Goal: Transaction & Acquisition: Purchase product/service

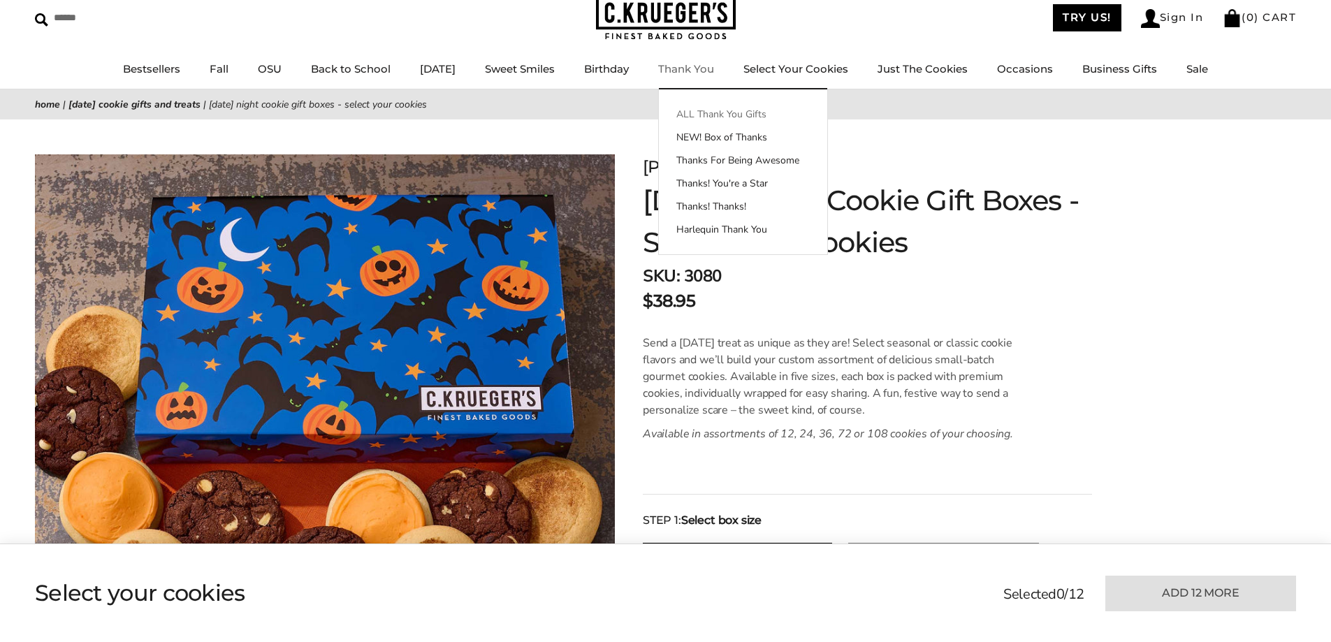
click at [707, 110] on link "ALL Thank You Gifts" at bounding box center [743, 114] width 168 height 15
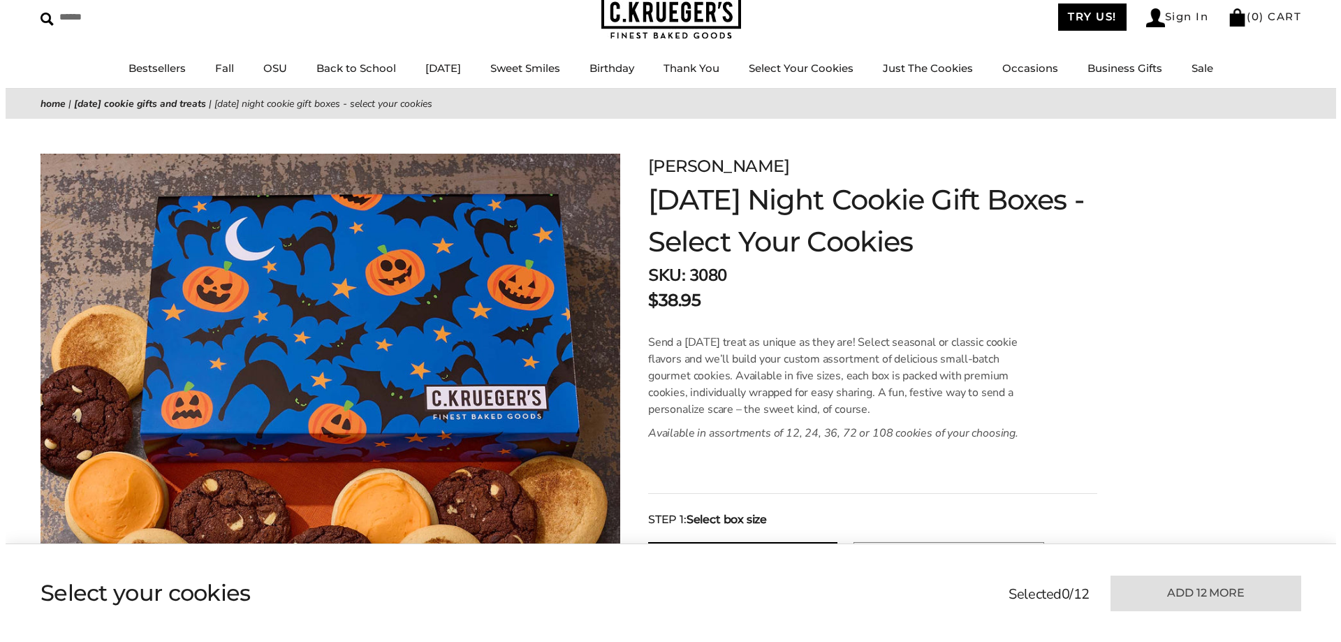
scroll to position [1, 0]
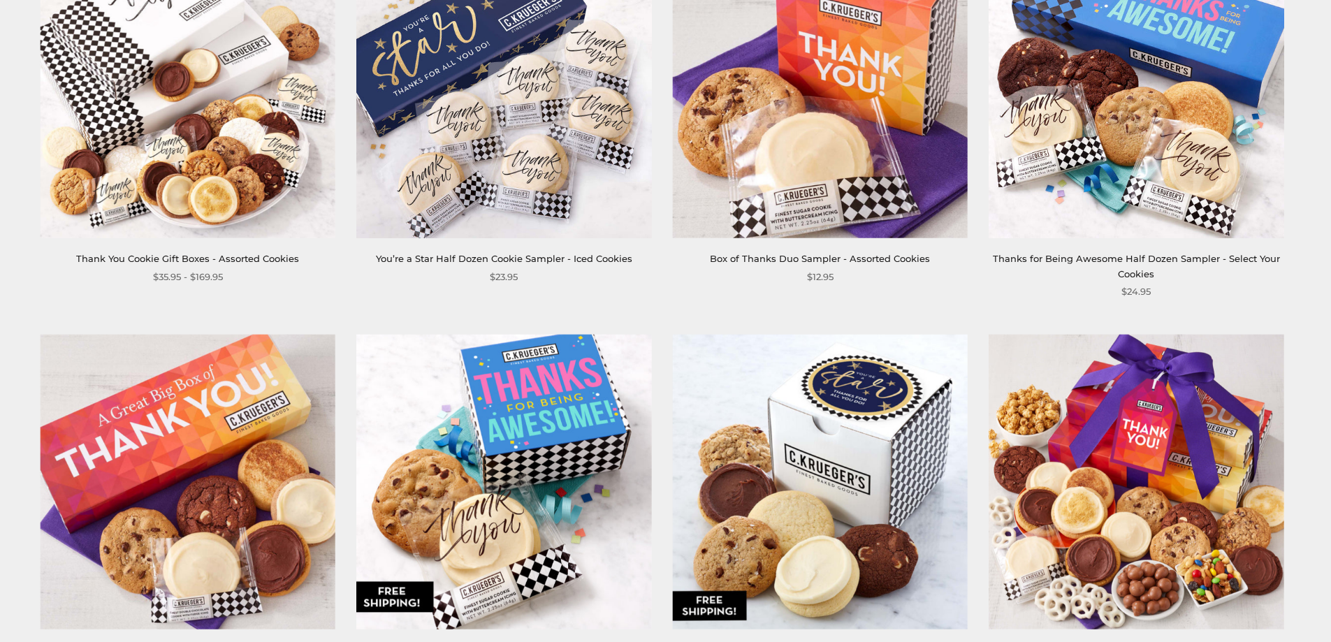
scroll to position [1537, 0]
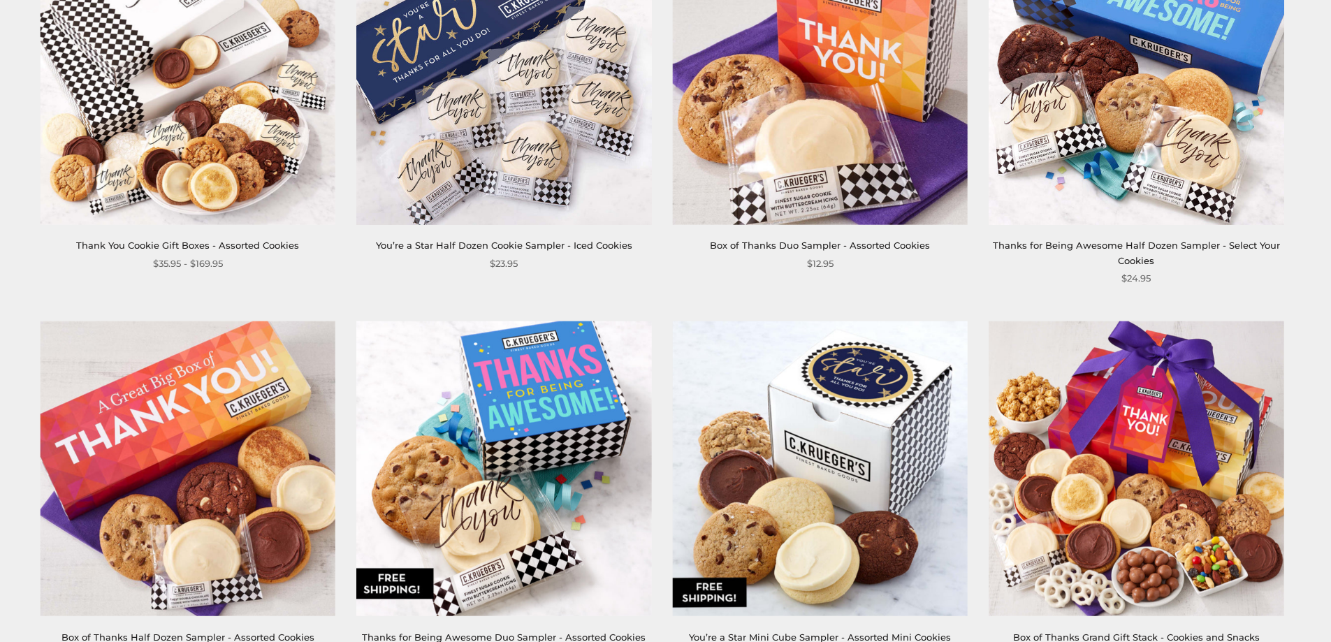
click at [1177, 101] on img at bounding box center [1135, 76] width 295 height 295
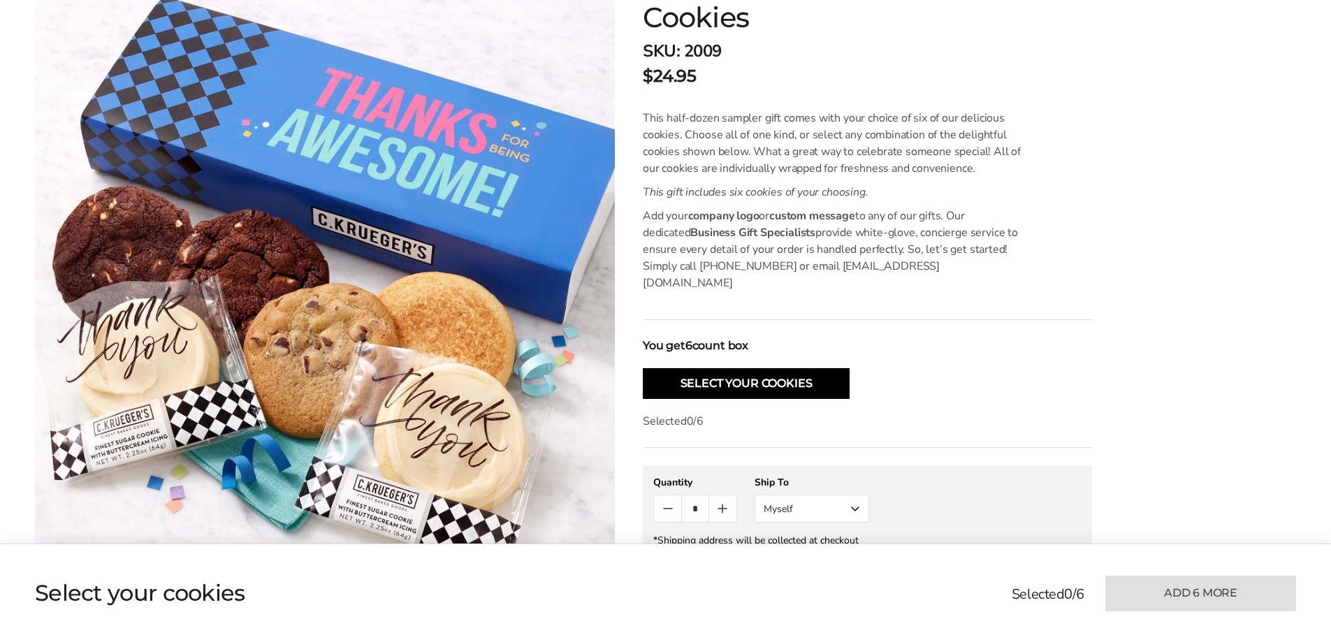
scroll to position [419, 0]
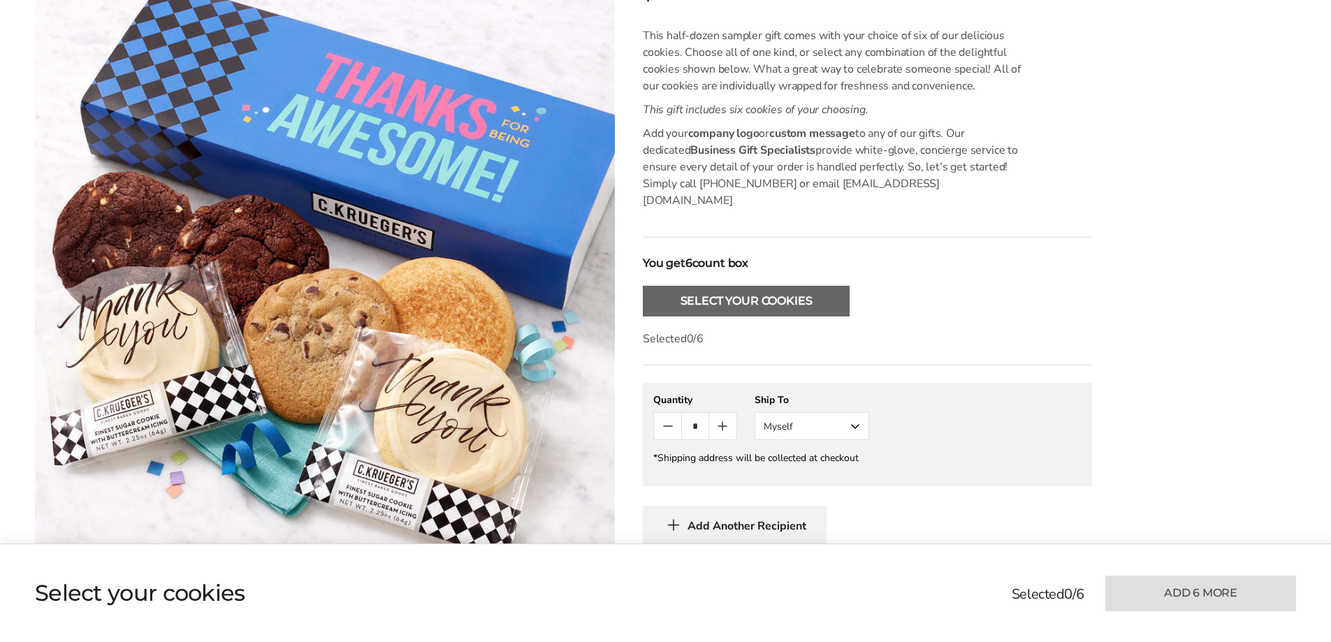
click at [810, 286] on button "Select Your Cookies" at bounding box center [746, 301] width 207 height 31
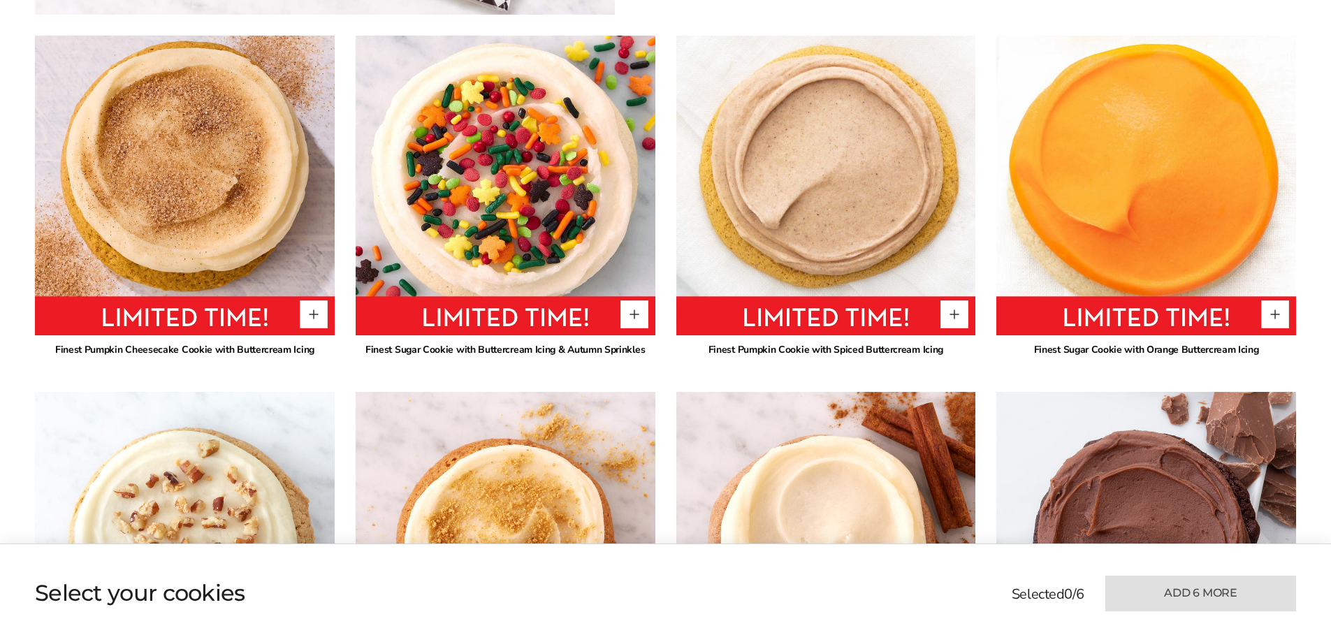
scroll to position [974, 0]
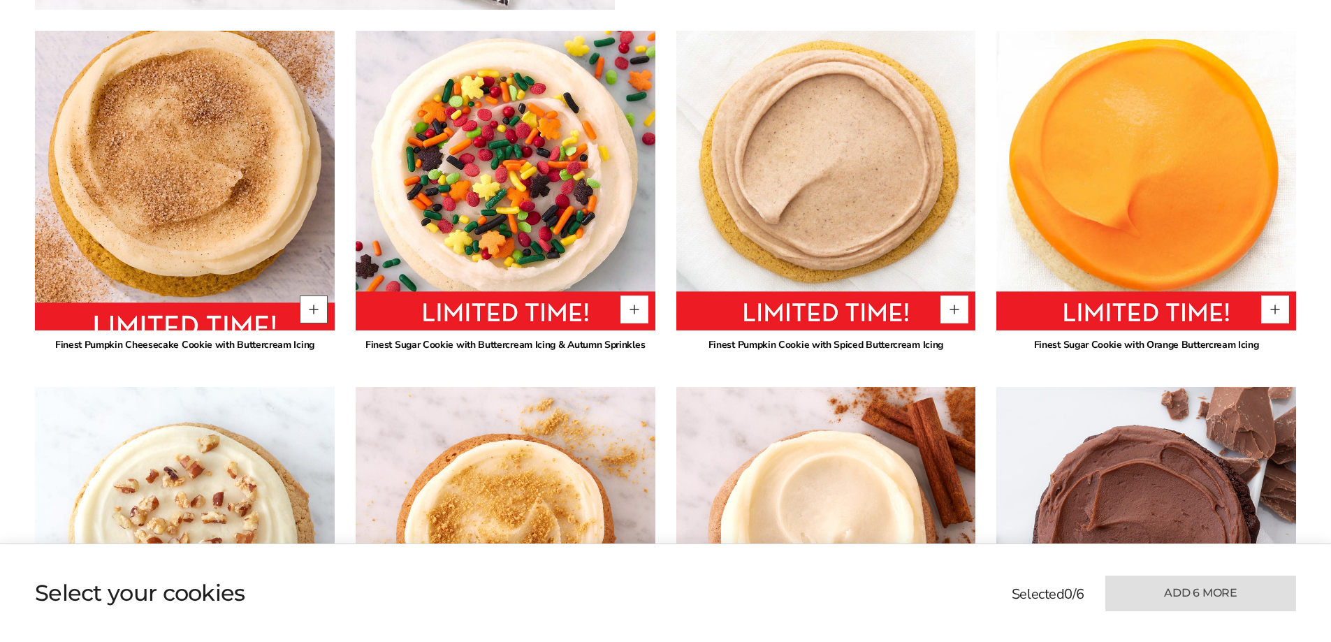
click at [312, 297] on button "Quantity button plus" at bounding box center [314, 309] width 28 height 28
type input "*"
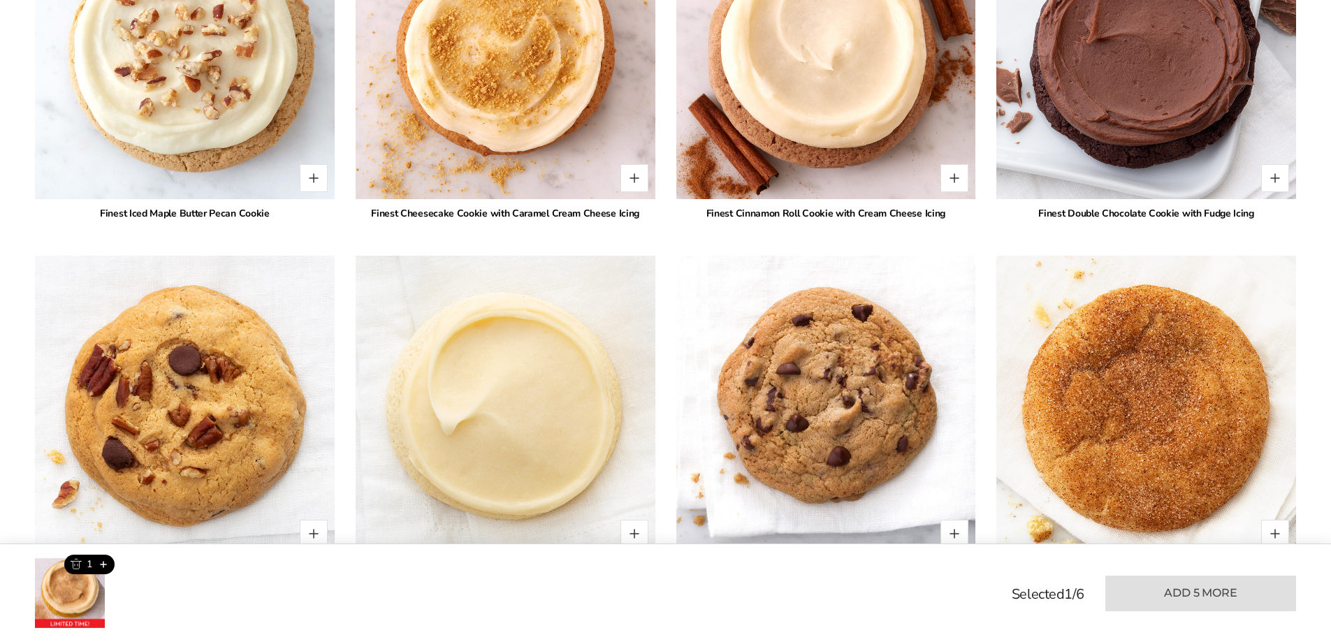
scroll to position [1463, 0]
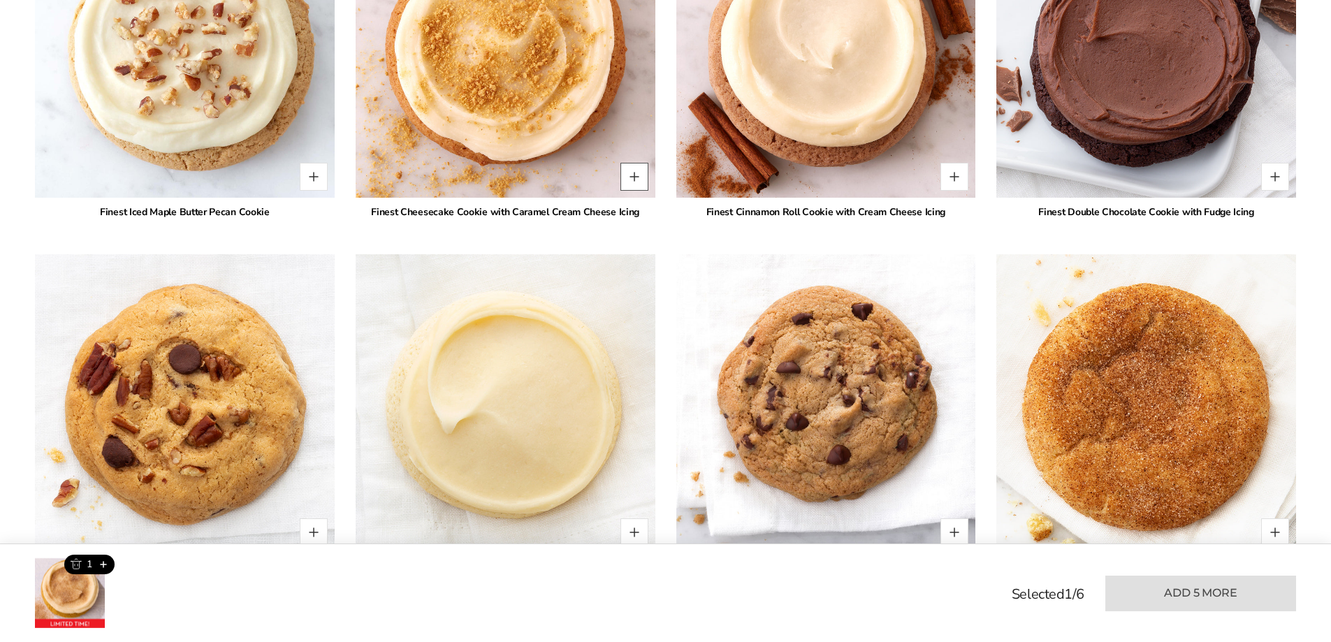
click at [638, 166] on button "Quantity button plus" at bounding box center [634, 177] width 28 height 28
type input "*"
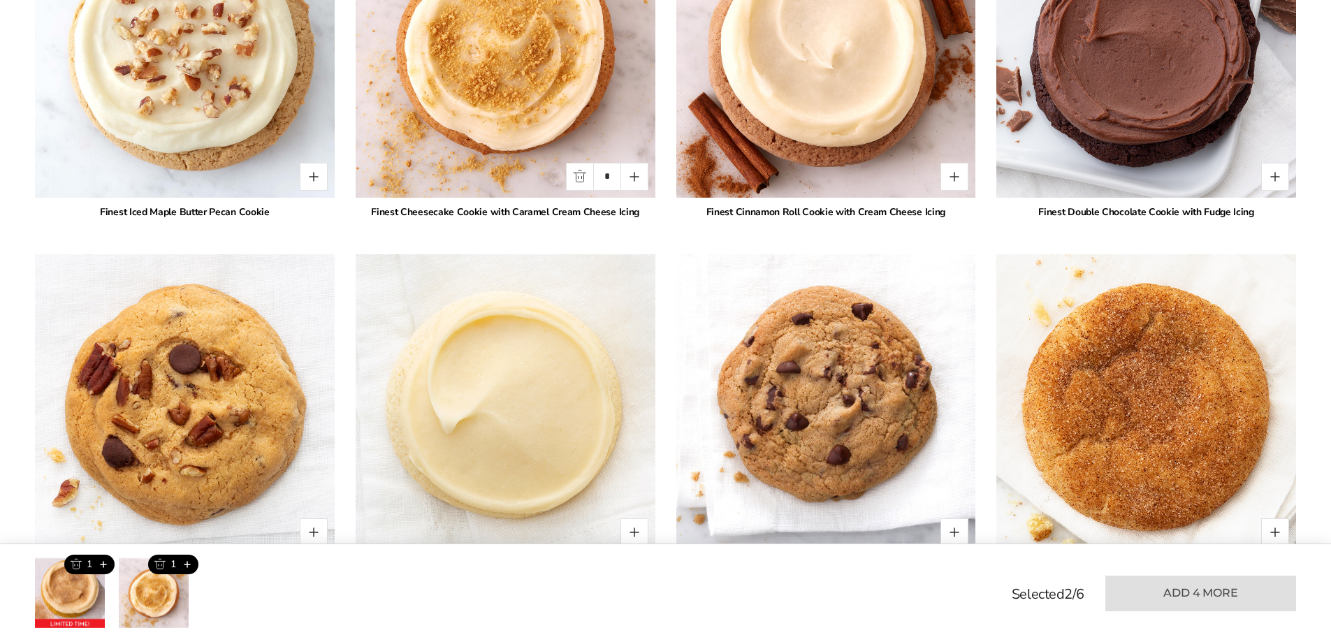
scroll to position [1533, 0]
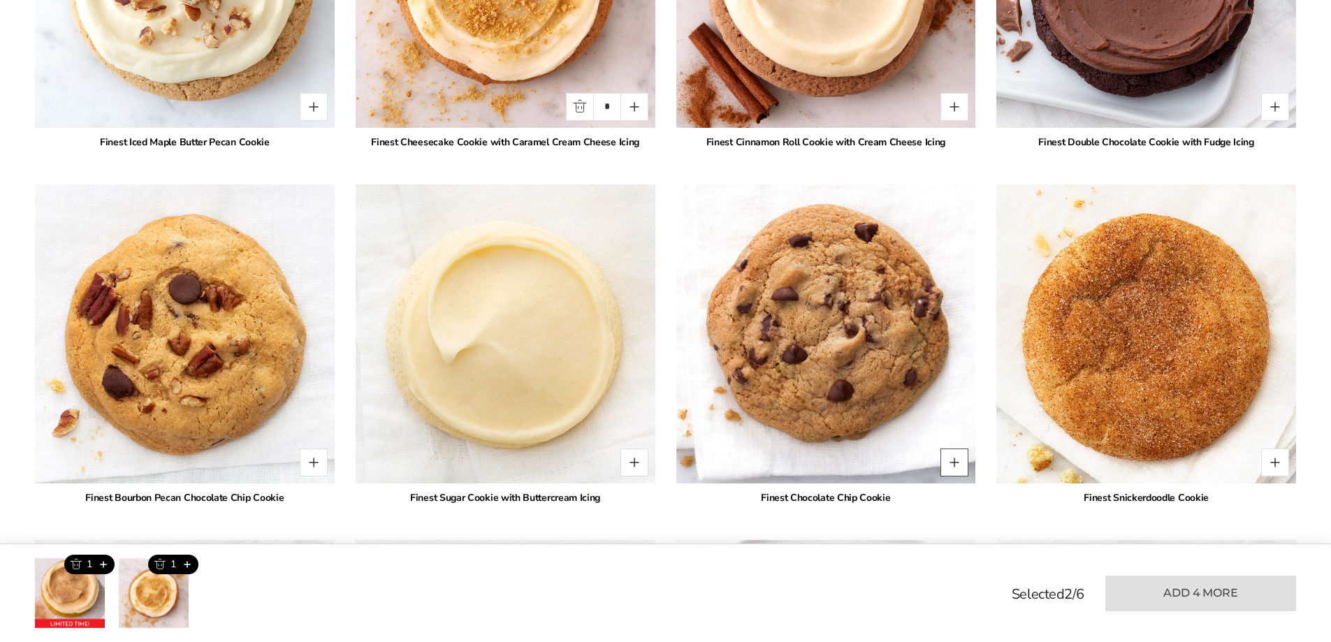
click at [962, 456] on button "Quantity button plus" at bounding box center [954, 462] width 28 height 28
type input "*"
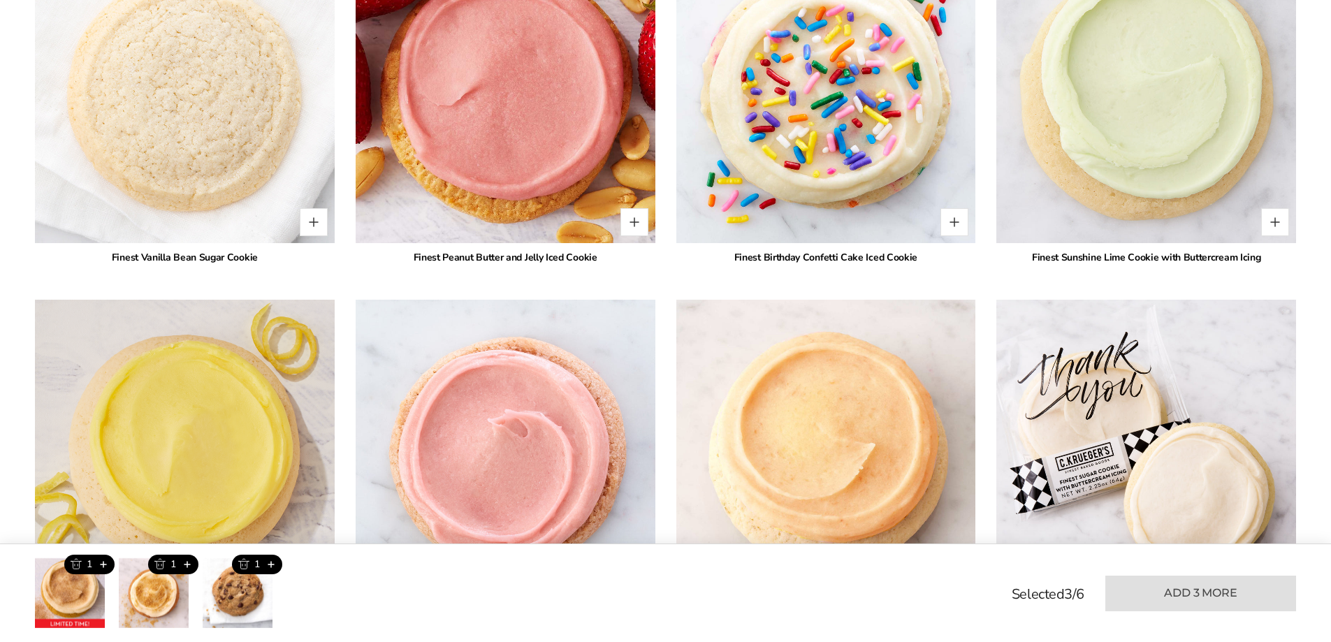
scroll to position [2511, 0]
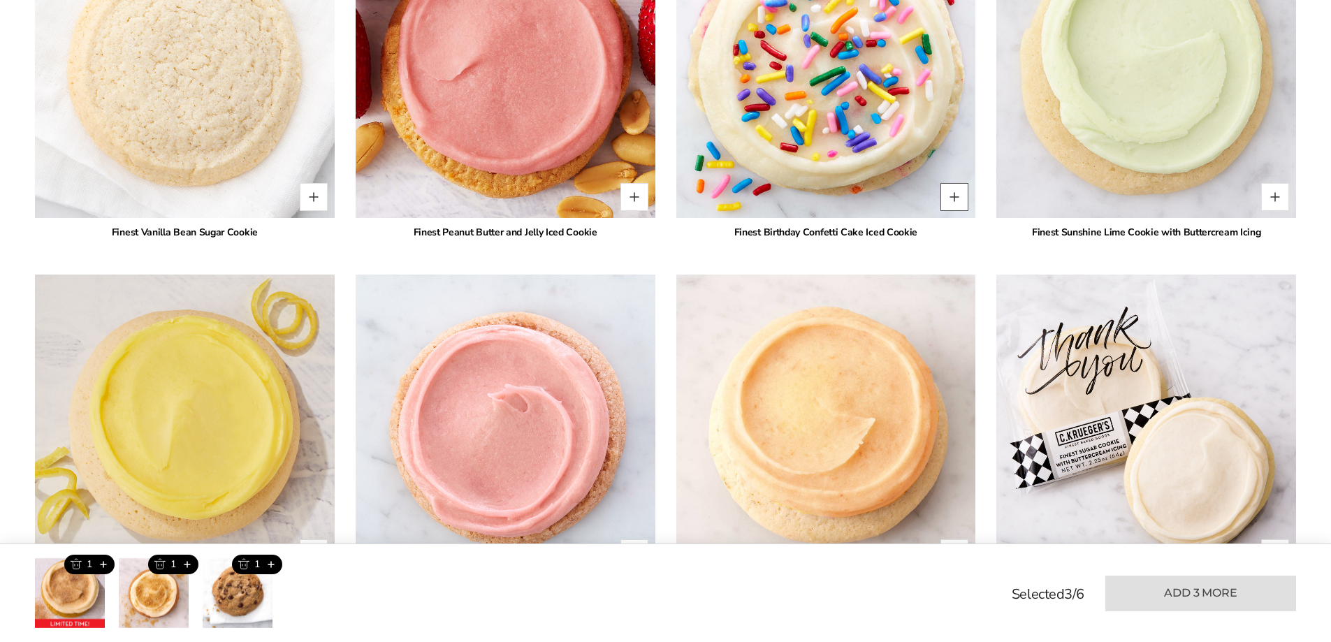
click at [953, 183] on button "Quantity button plus" at bounding box center [954, 197] width 28 height 28
type input "*"
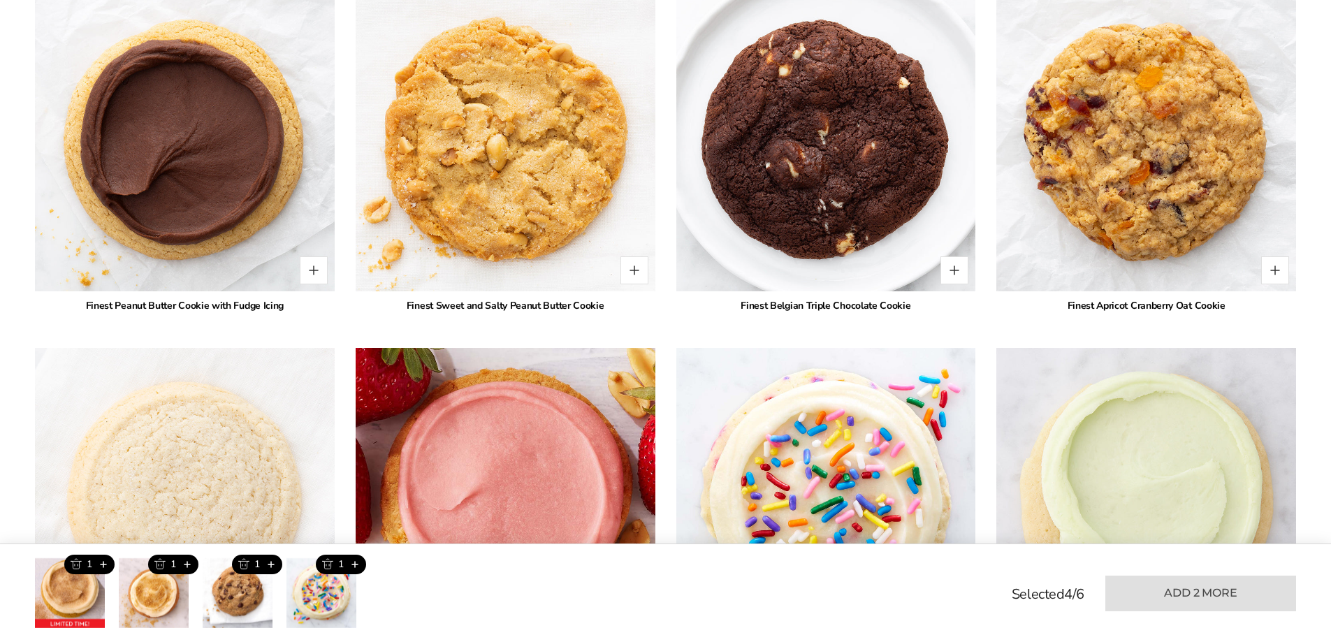
scroll to position [1952, 0]
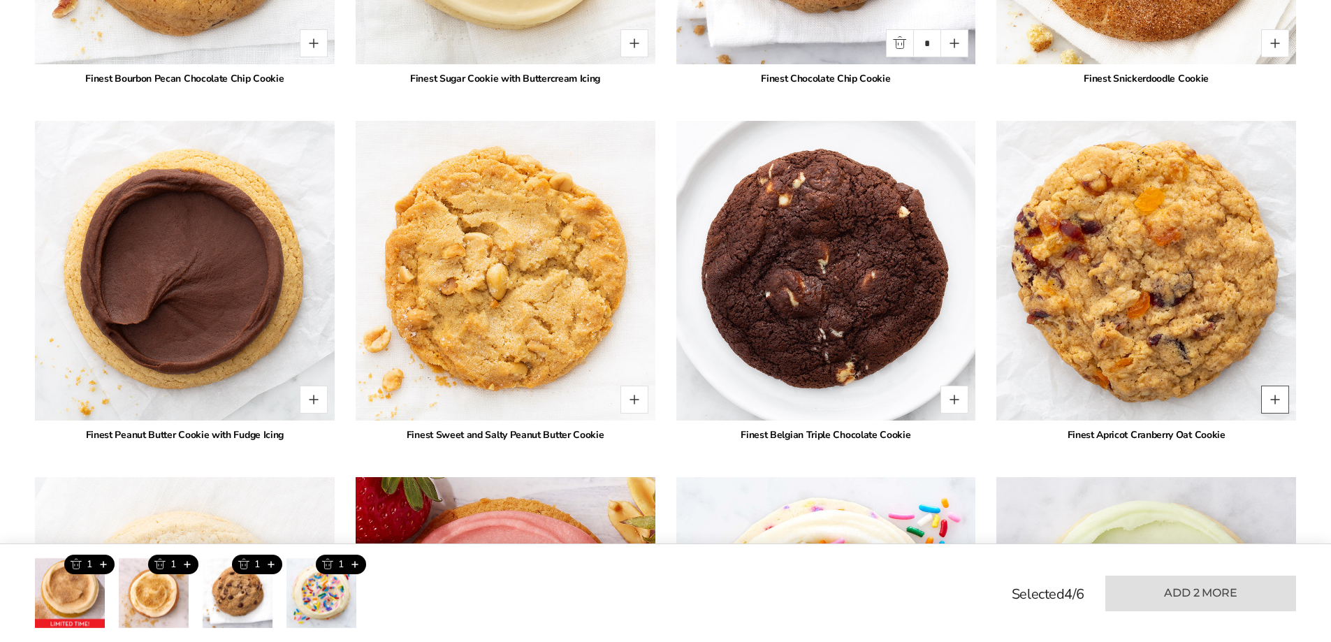
click at [1270, 386] on button "Quantity button plus" at bounding box center [1275, 400] width 28 height 28
type input "*"
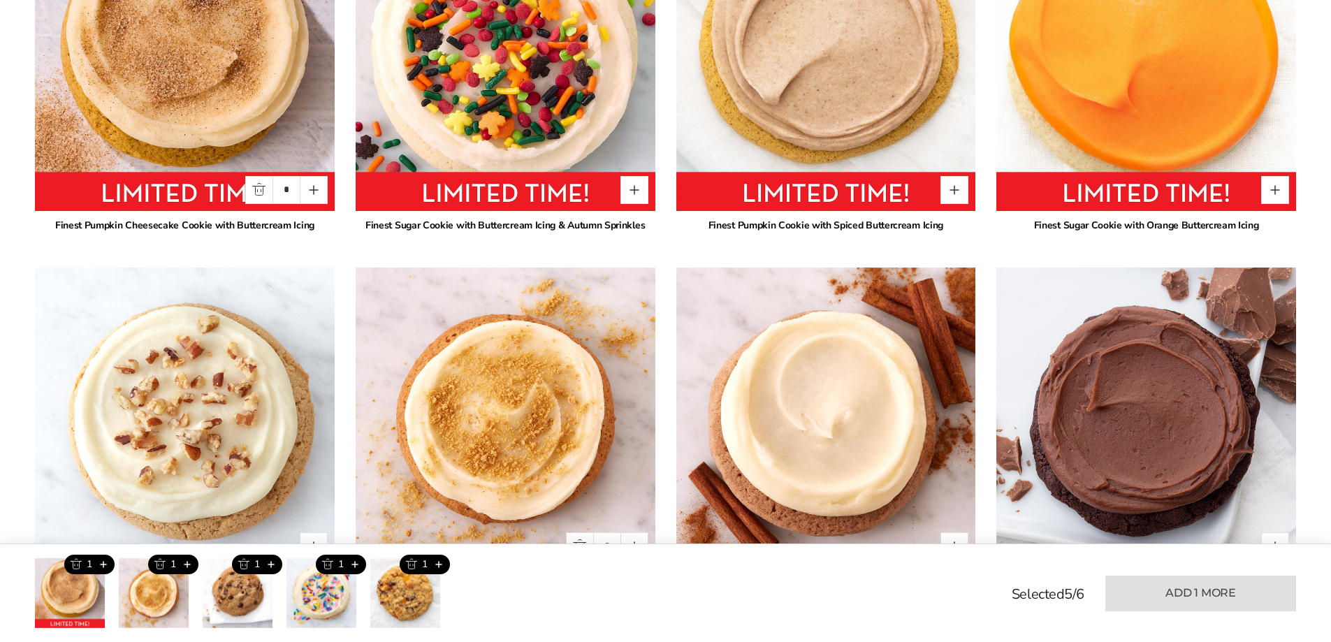
scroll to position [835, 0]
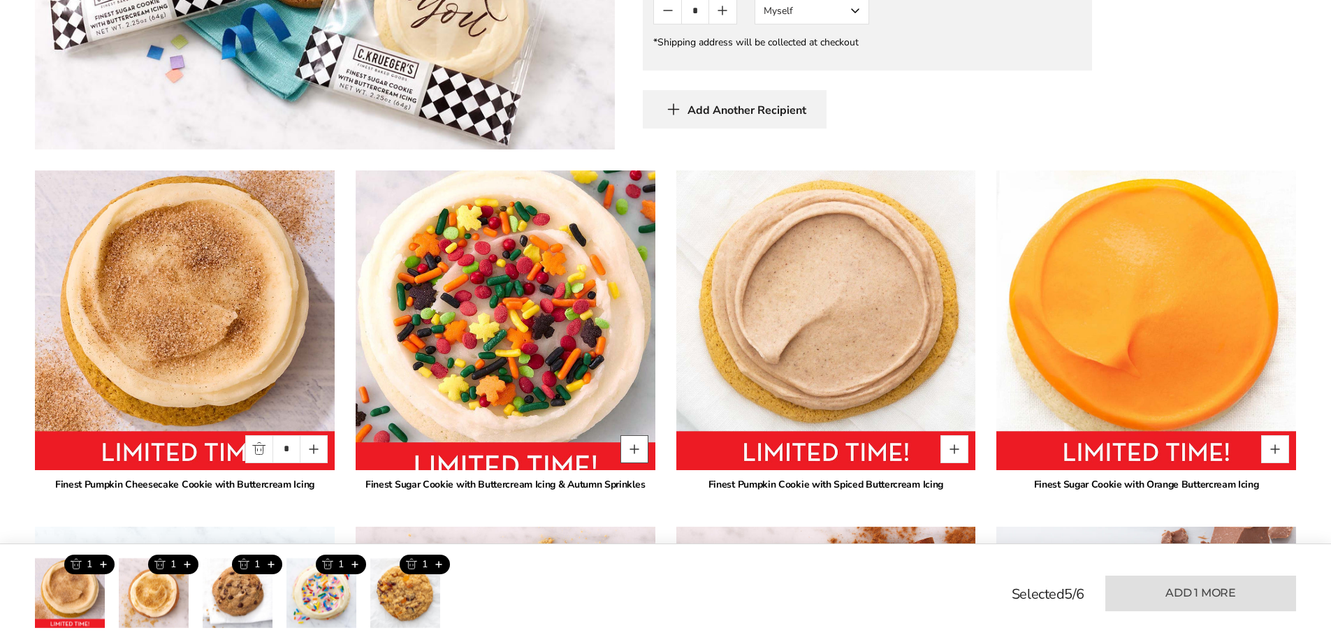
click at [631, 439] on button "Quantity button plus" at bounding box center [634, 449] width 28 height 28
type input "*"
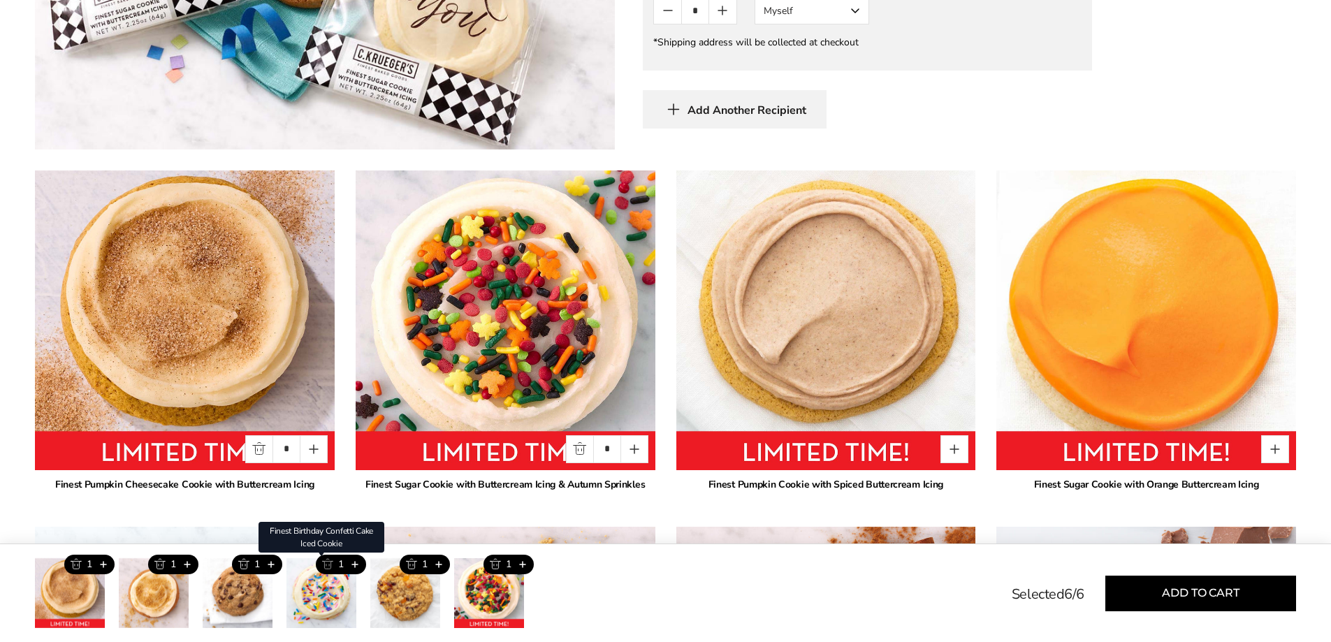
click at [323, 569] on button "Trash this product" at bounding box center [327, 565] width 23 height 20
type input "*"
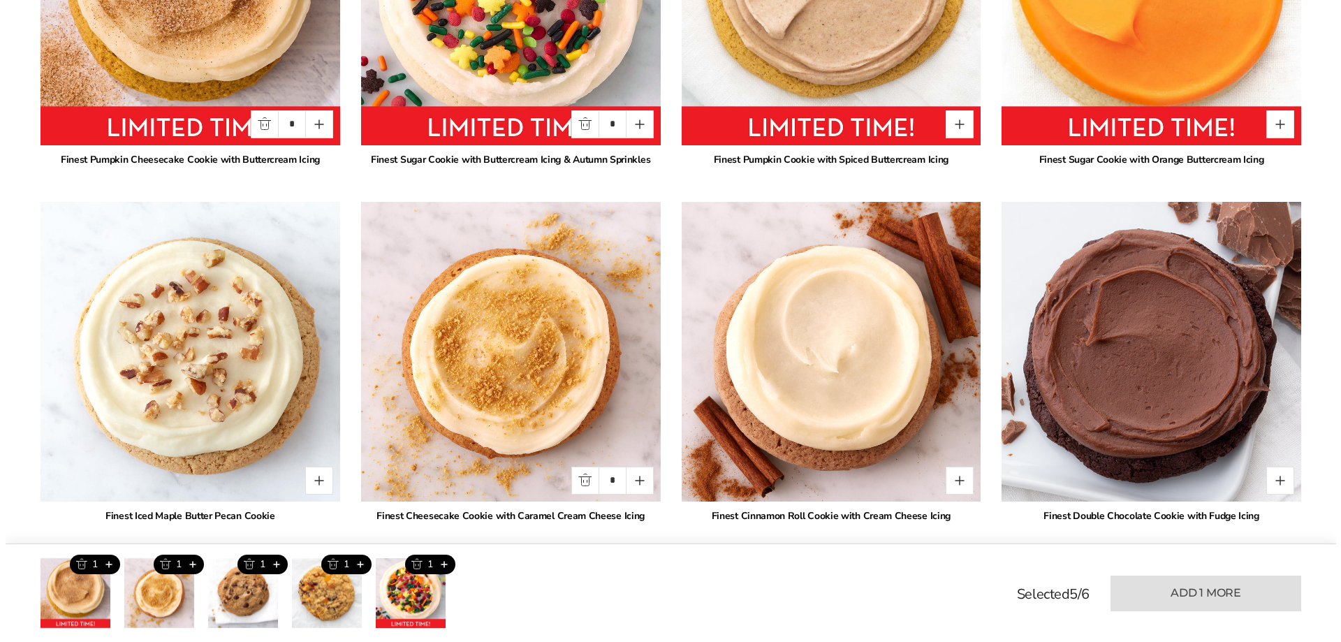
scroll to position [1324, 0]
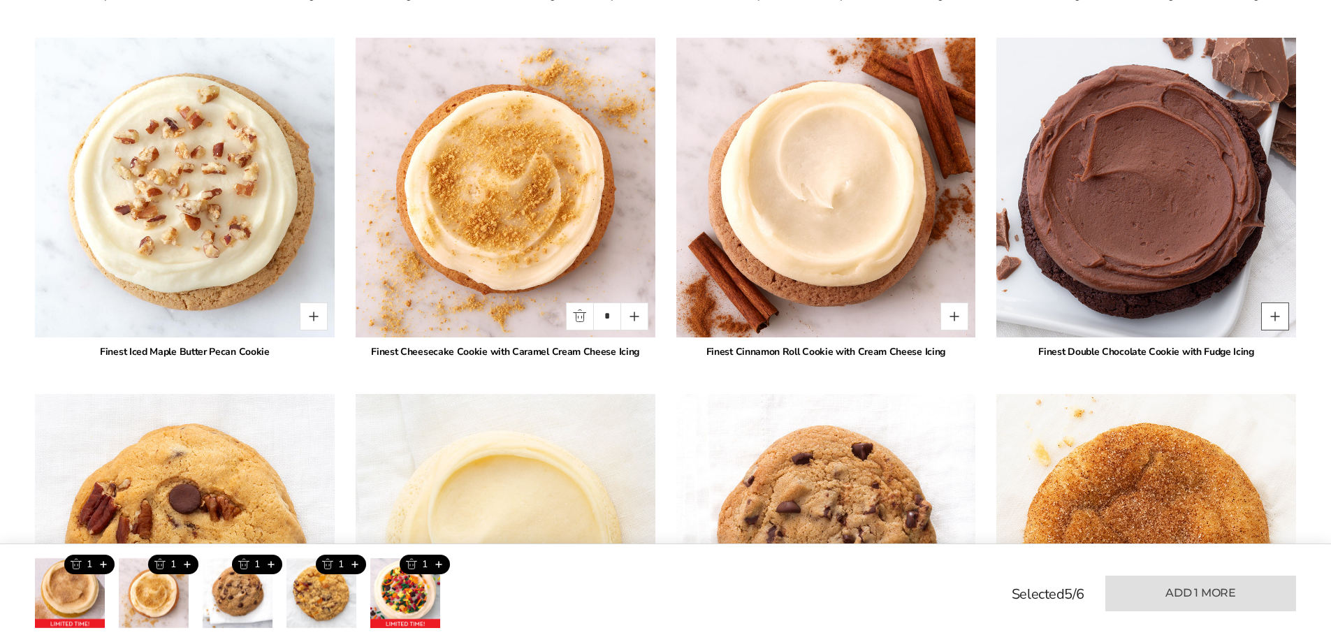
click at [1275, 302] on button "Quantity button plus" at bounding box center [1275, 316] width 28 height 28
type input "*"
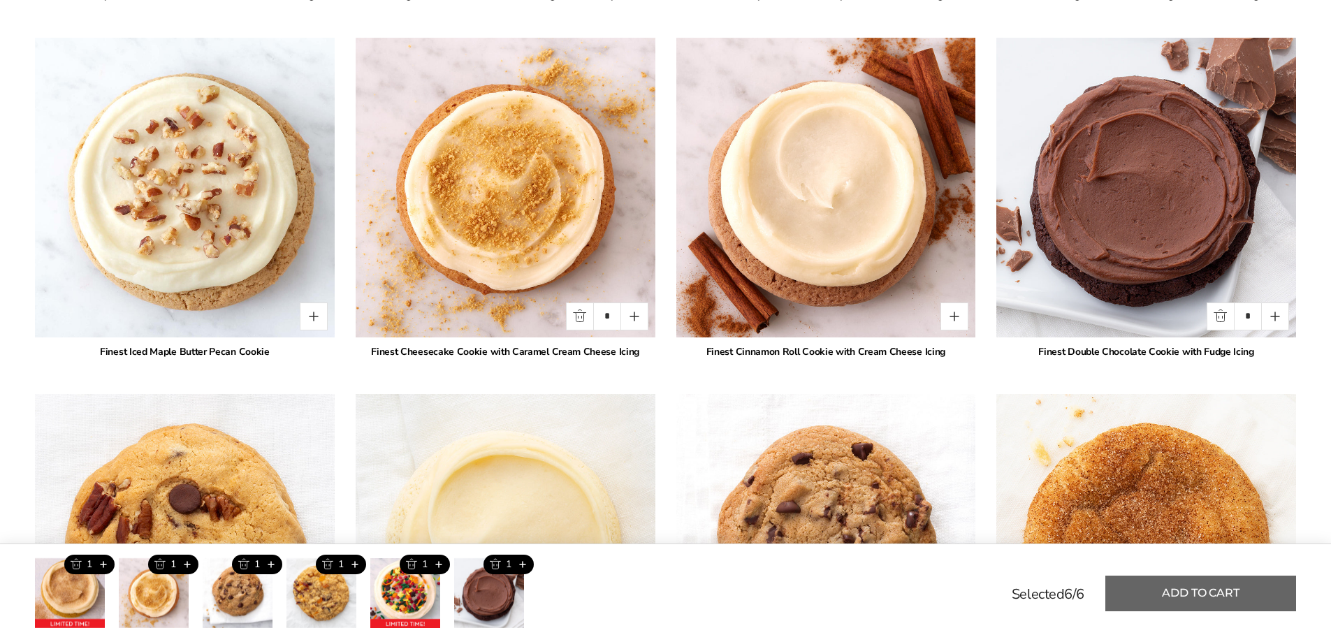
click at [1223, 585] on button "Add to cart" at bounding box center [1200, 594] width 191 height 36
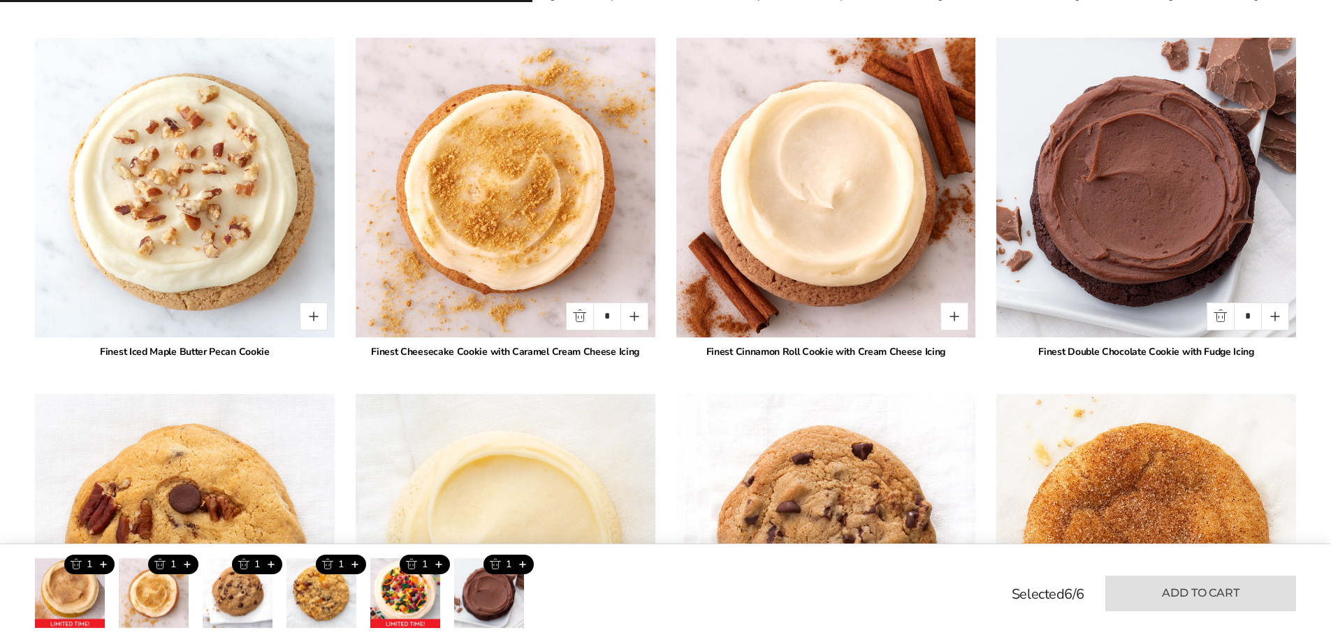
type input "*"
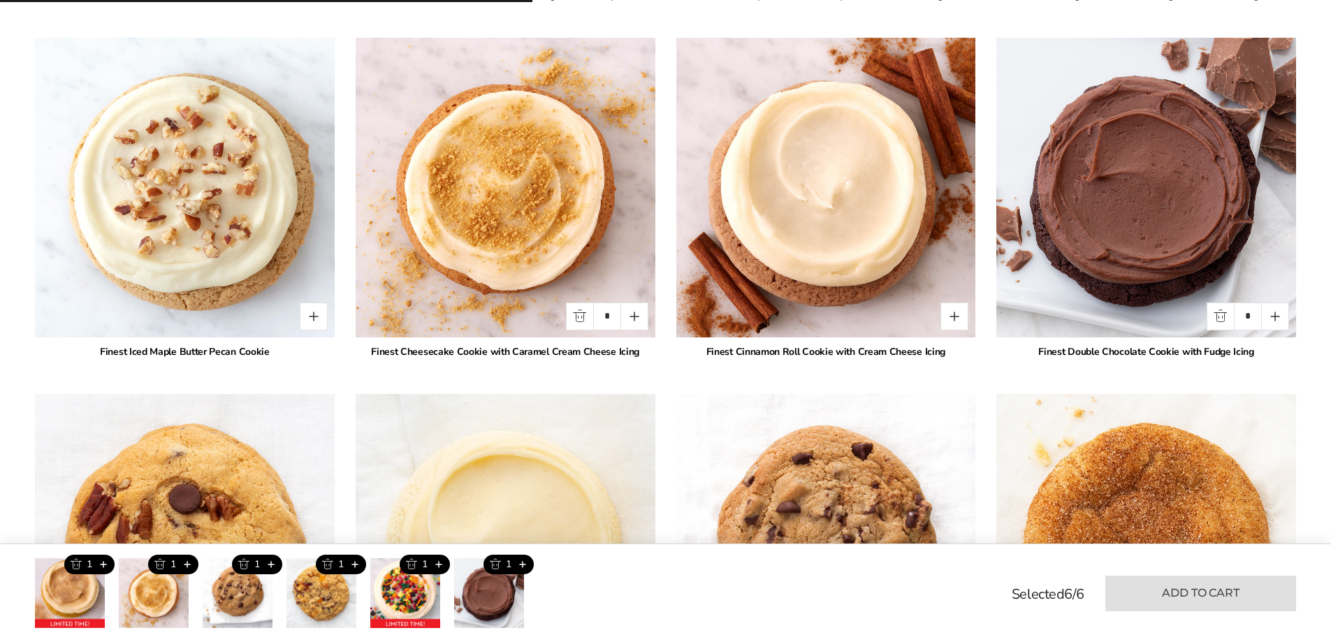
type input "*"
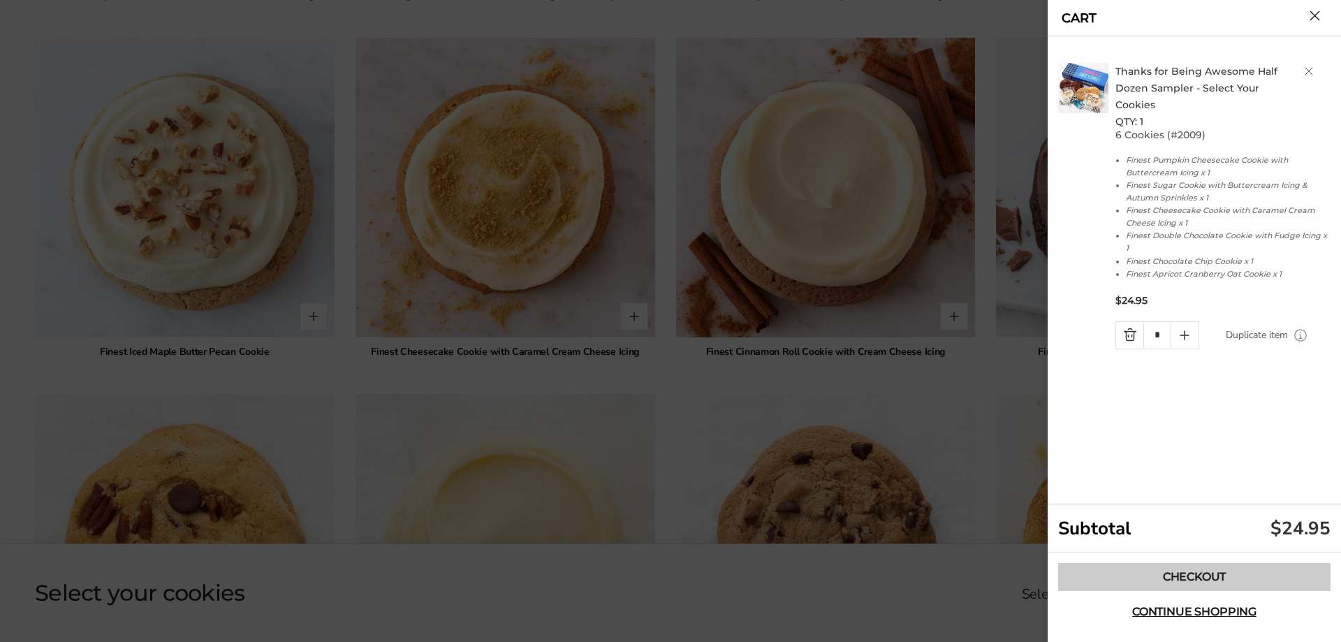
click at [1192, 579] on link "Checkout" at bounding box center [1194, 577] width 272 height 28
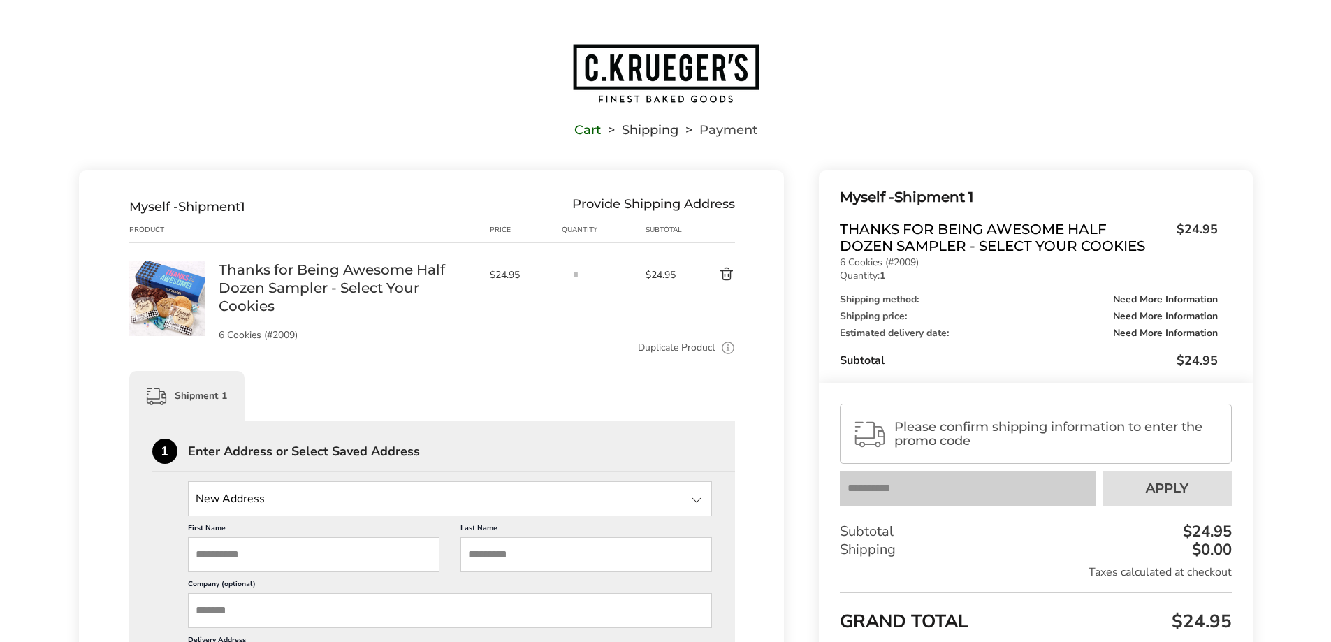
scroll to position [70, 0]
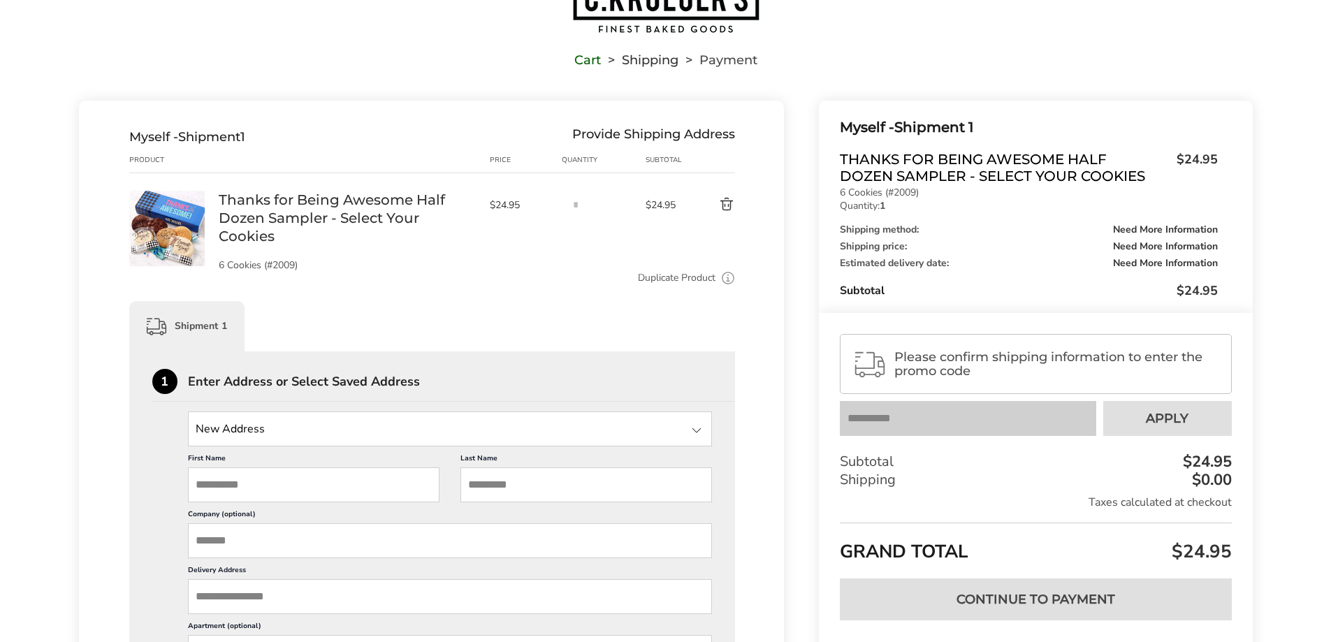
click at [721, 205] on button "Delete product" at bounding box center [710, 204] width 49 height 17
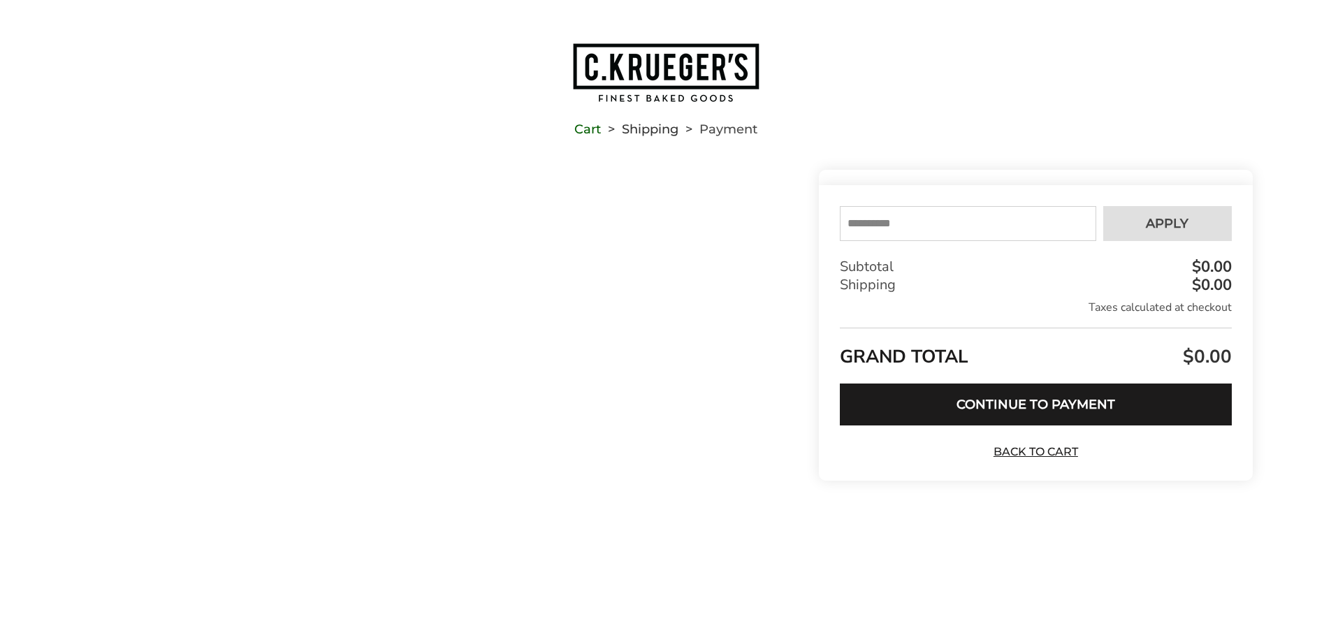
scroll to position [1, 0]
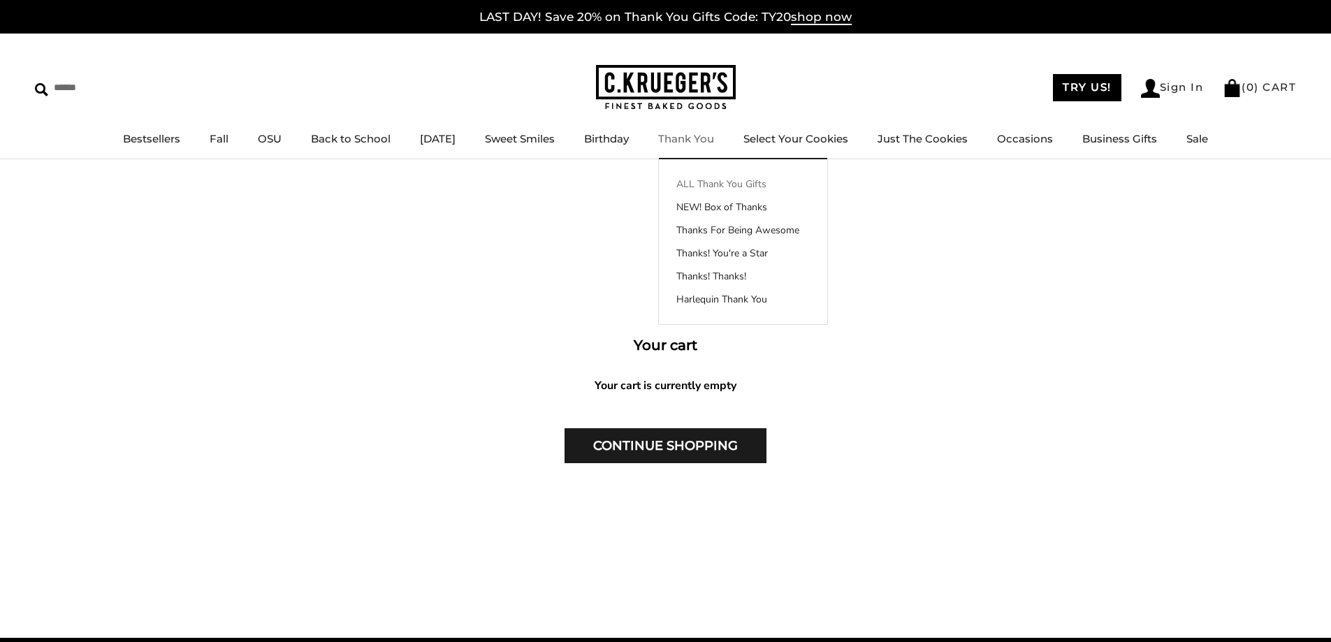
click at [694, 183] on link "ALL Thank You Gifts" at bounding box center [743, 184] width 168 height 15
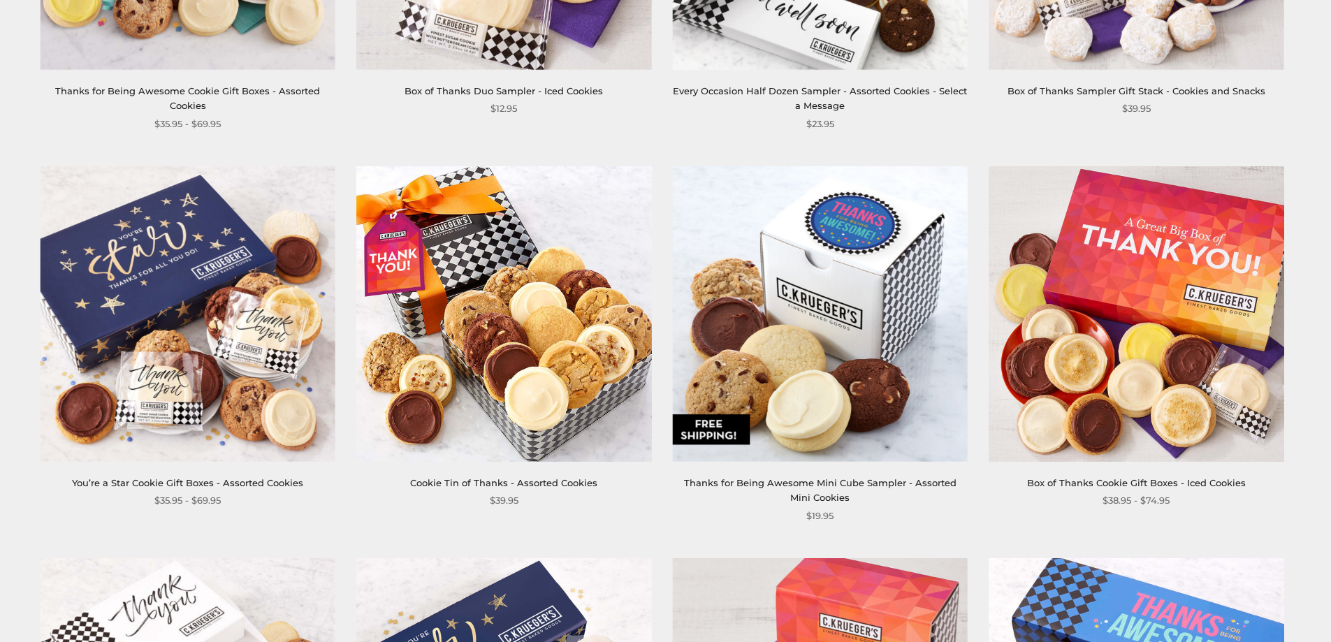
scroll to position [838, 0]
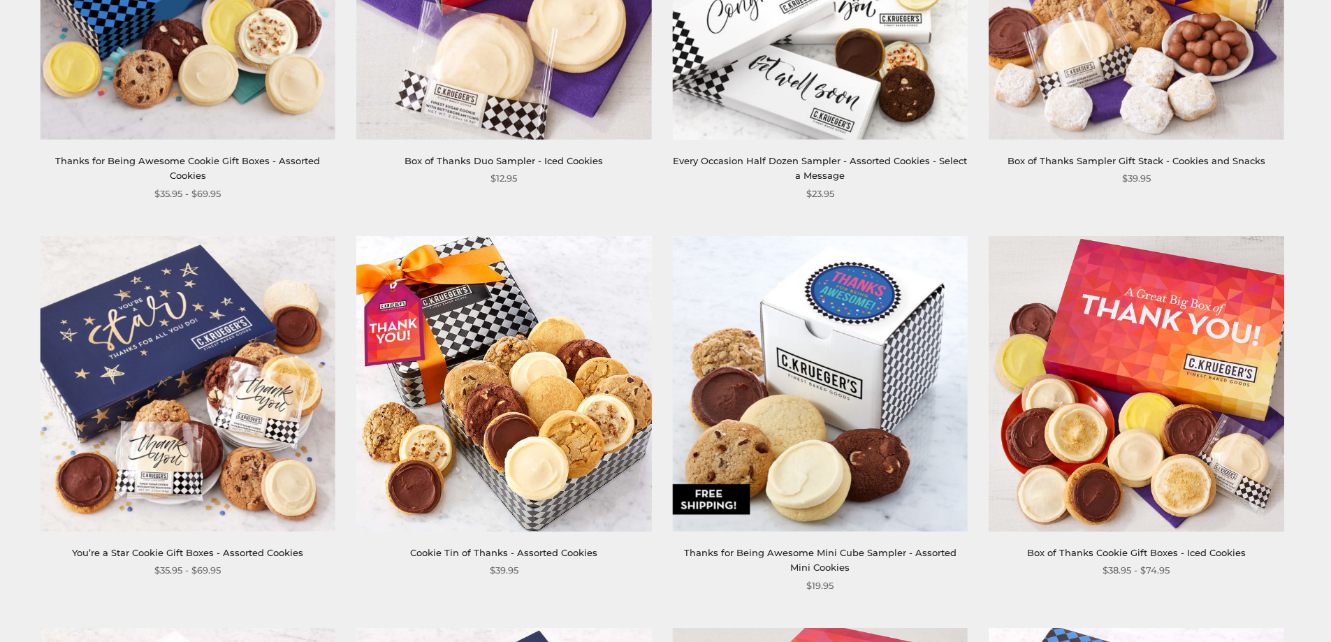
click at [194, 342] on img at bounding box center [188, 383] width 295 height 295
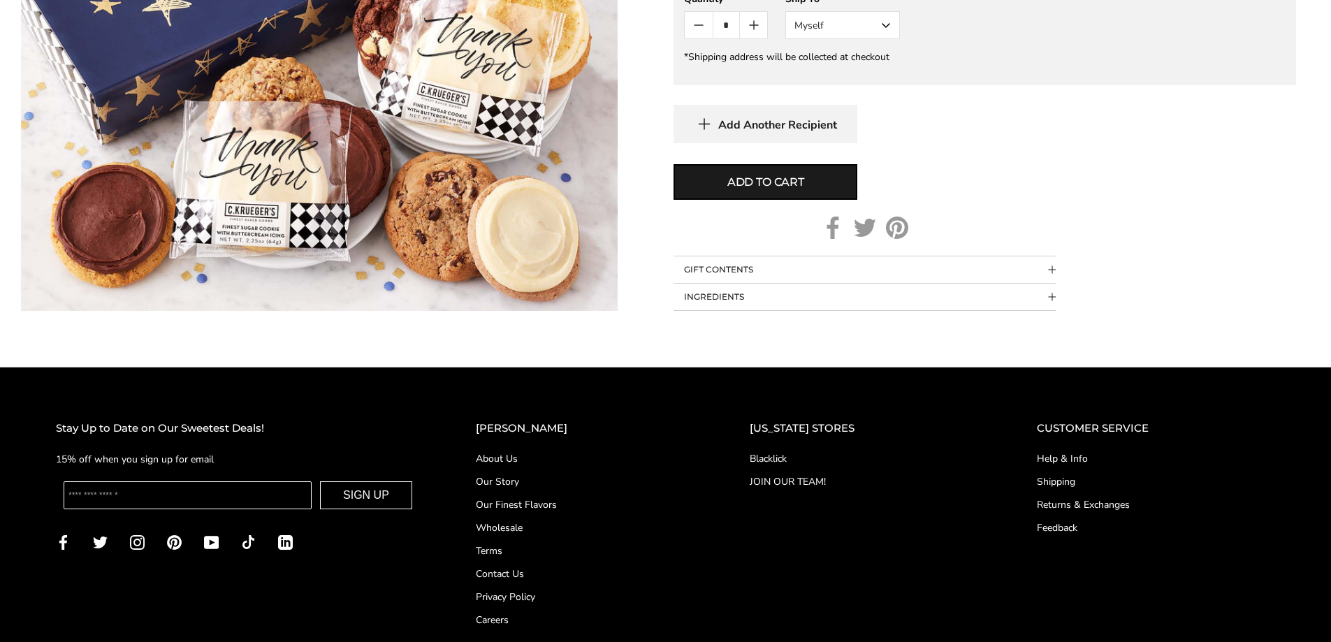
scroll to position [1048, 0]
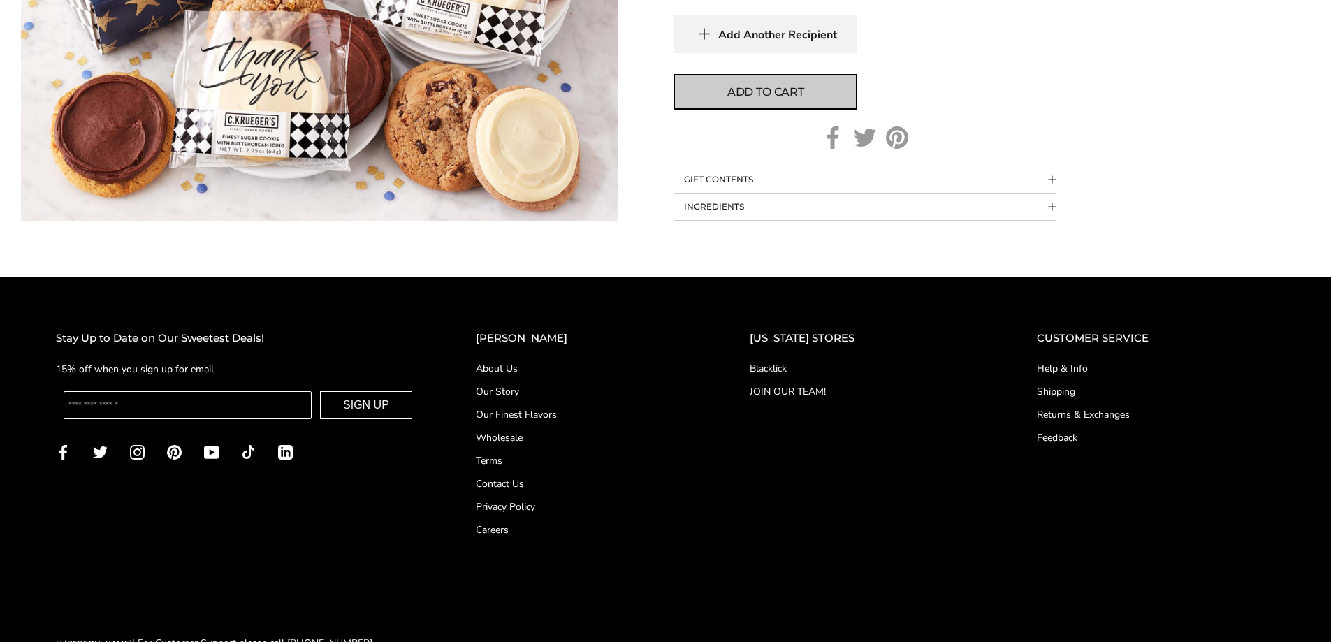
click at [710, 89] on button "Add to cart" at bounding box center [765, 92] width 184 height 36
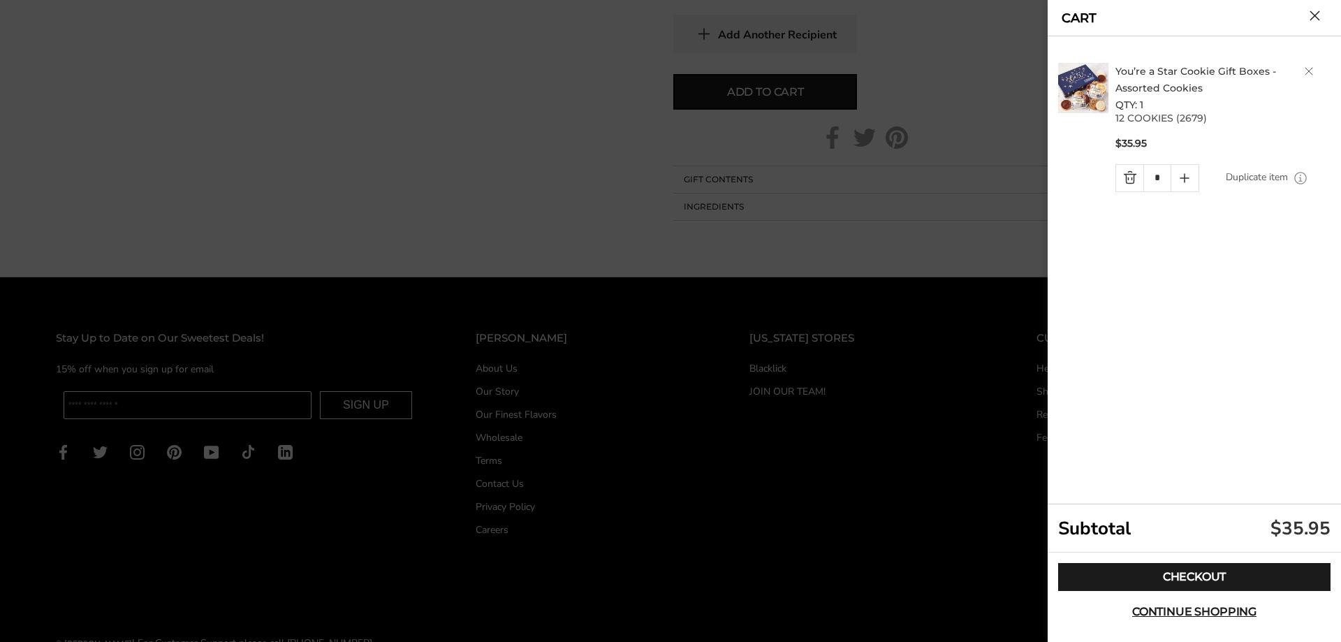
click at [1315, 71] on h2 "You’re a Star Cookie Gift Boxes - Assorted Cookies QTY: 1" at bounding box center [1224, 88] width 219 height 50
click at [1310, 74] on link "Delete product" at bounding box center [1309, 71] width 8 height 8
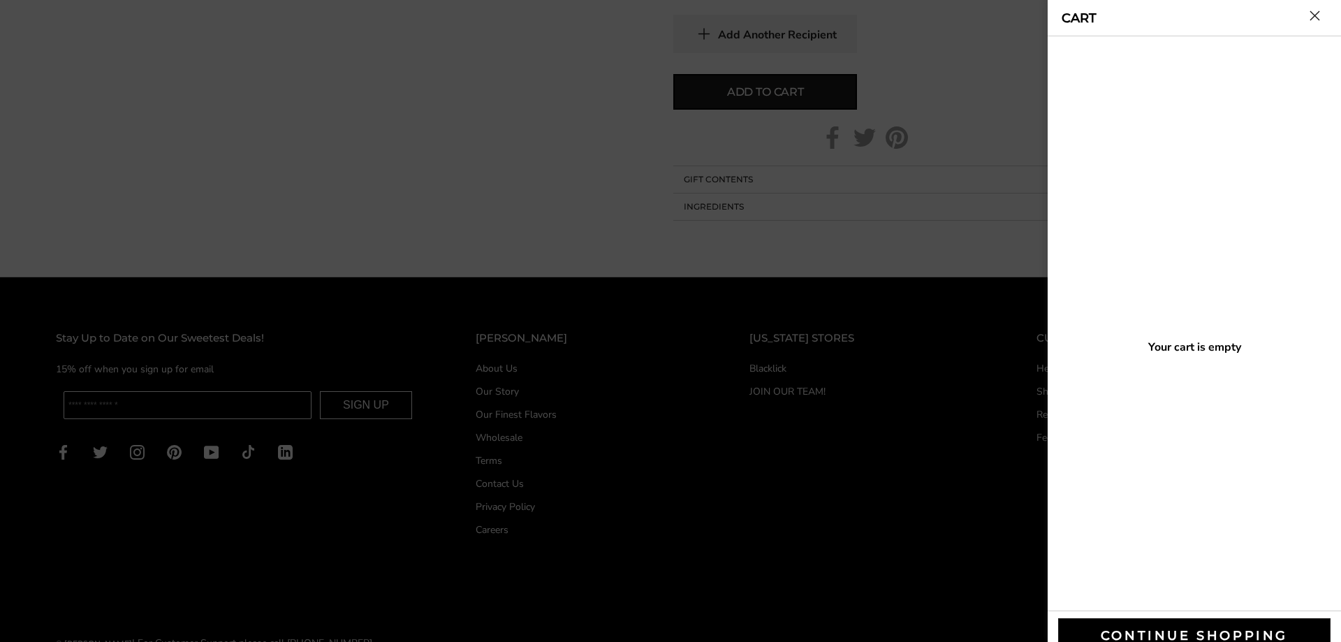
click at [1313, 20] on button "Close cart" at bounding box center [1315, 15] width 10 height 10
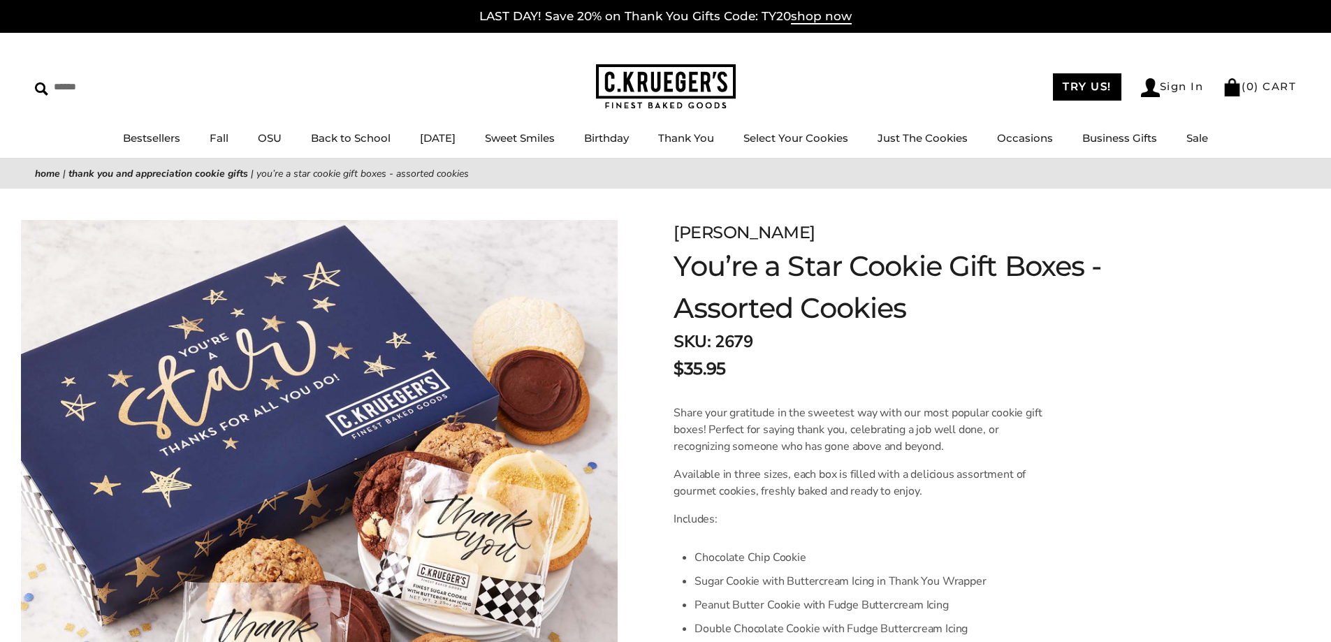
scroll to position [0, 0]
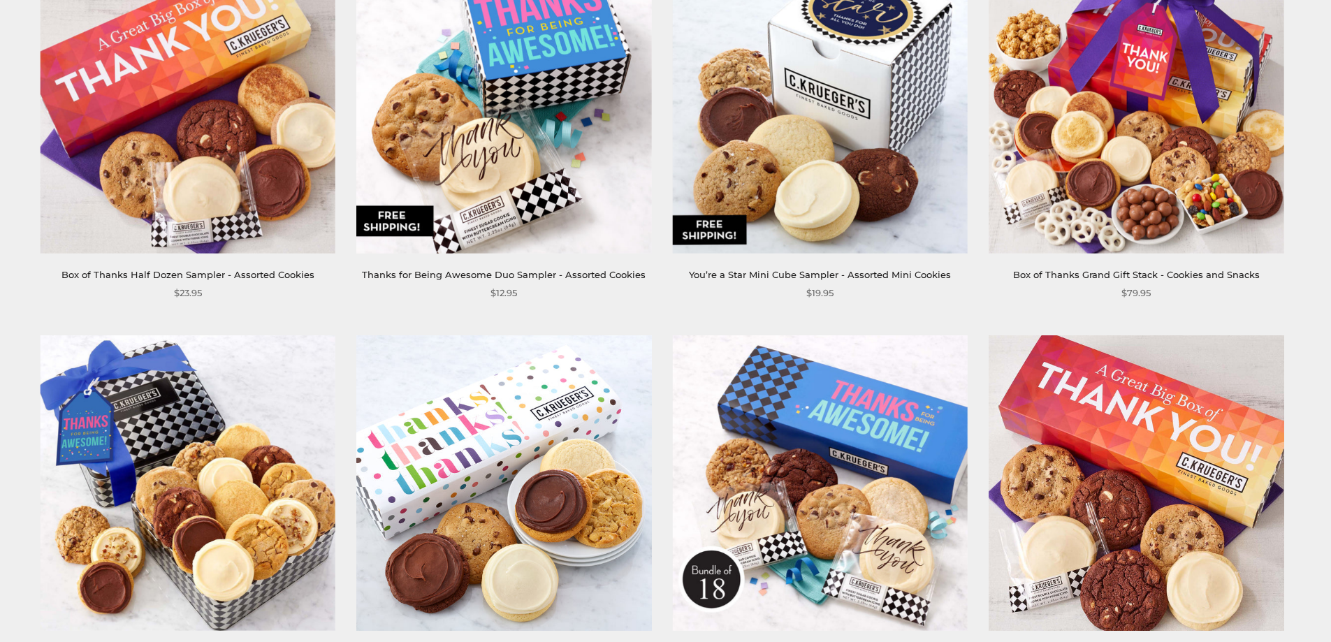
scroll to position [1886, 0]
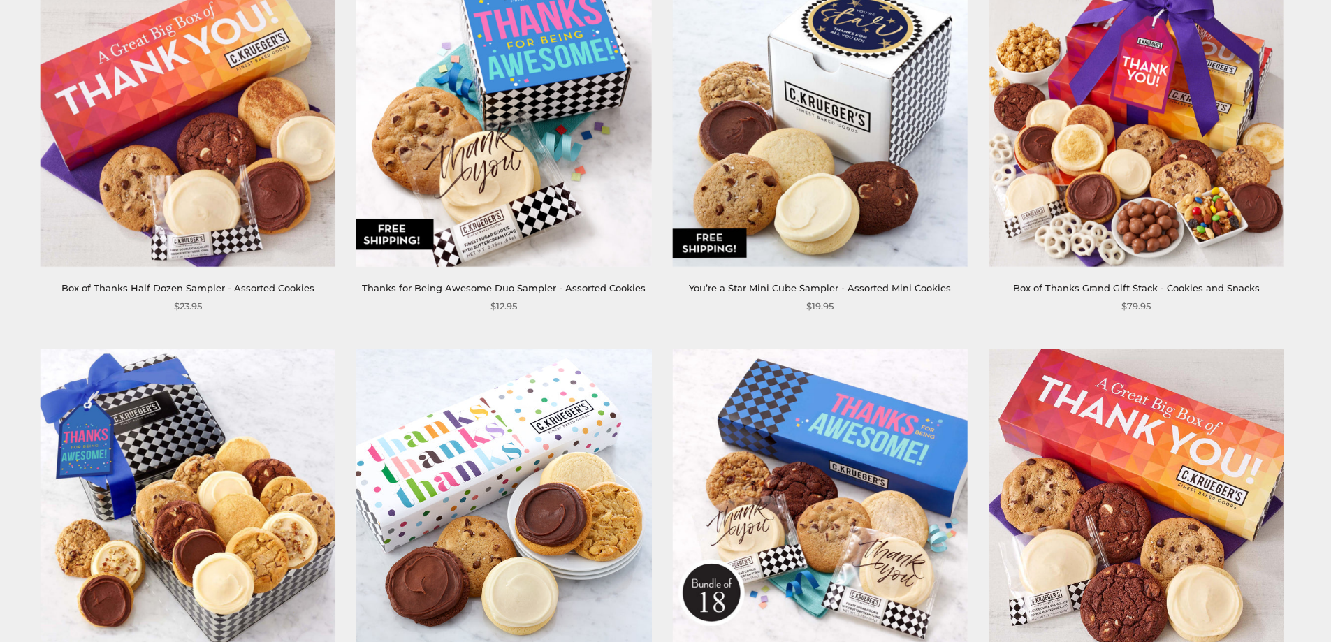
click at [853, 230] on img at bounding box center [820, 119] width 295 height 295
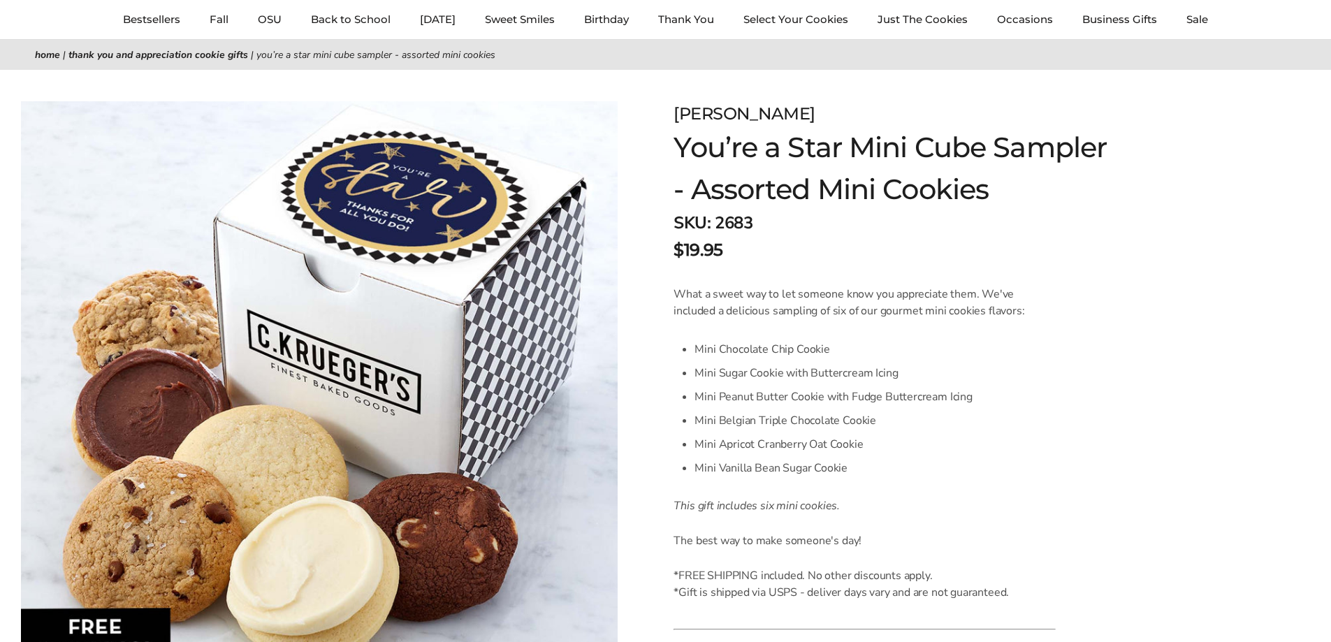
scroll to position [279, 0]
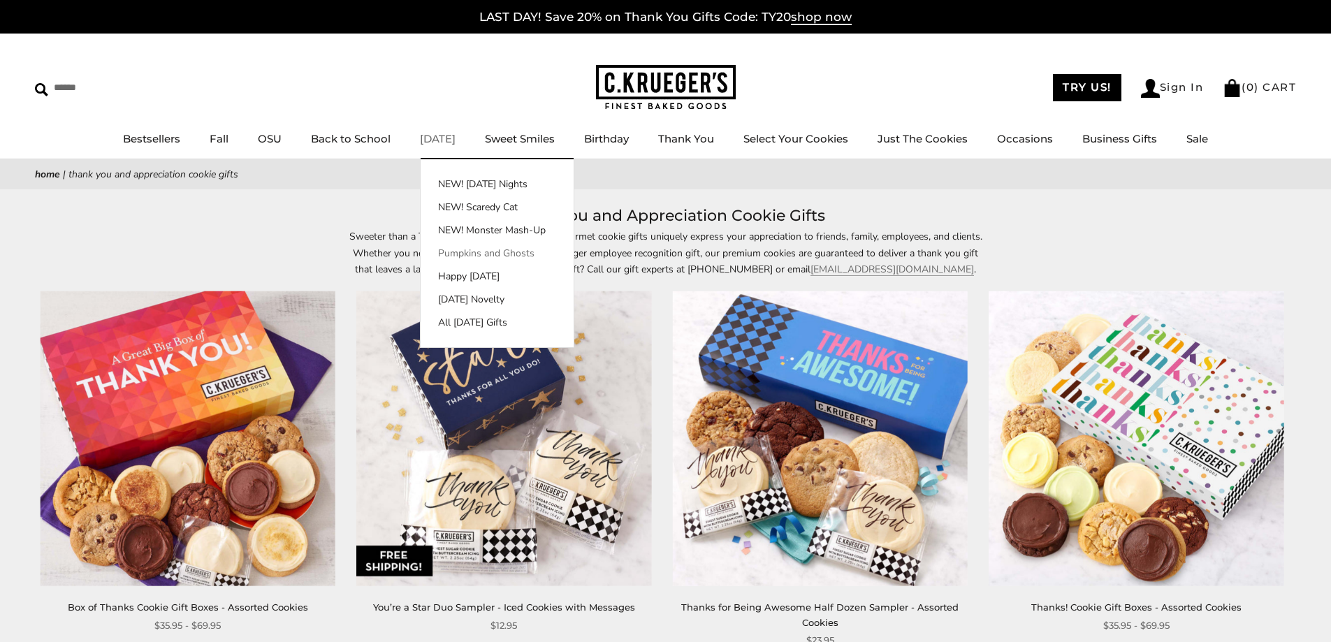
click at [442, 251] on link "Pumpkins and Ghosts" at bounding box center [496, 253] width 153 height 15
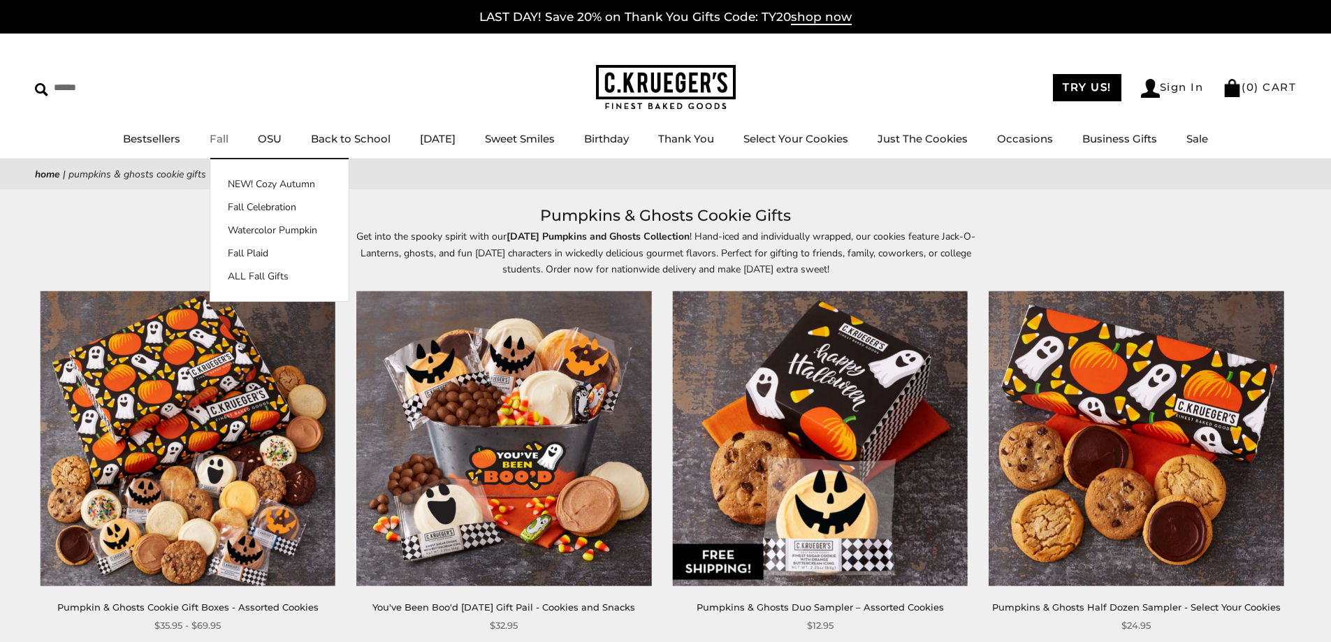
click at [217, 140] on link "Fall" at bounding box center [219, 138] width 19 height 13
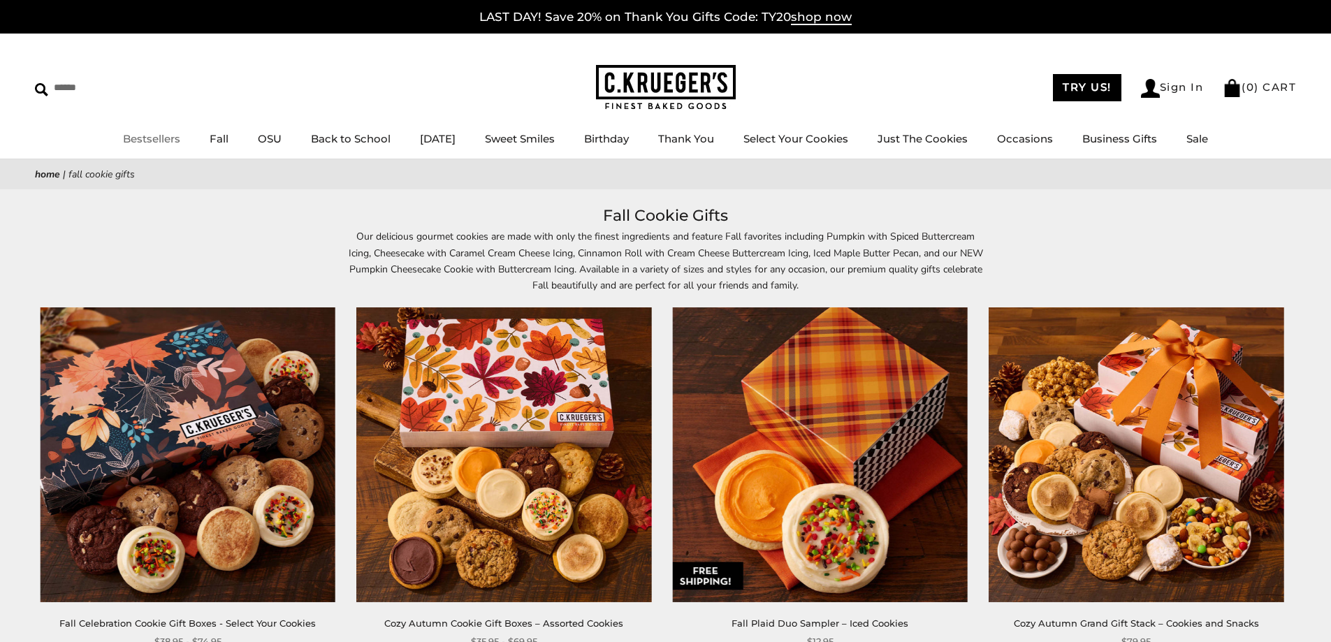
click at [136, 138] on link "Bestsellers" at bounding box center [151, 138] width 57 height 13
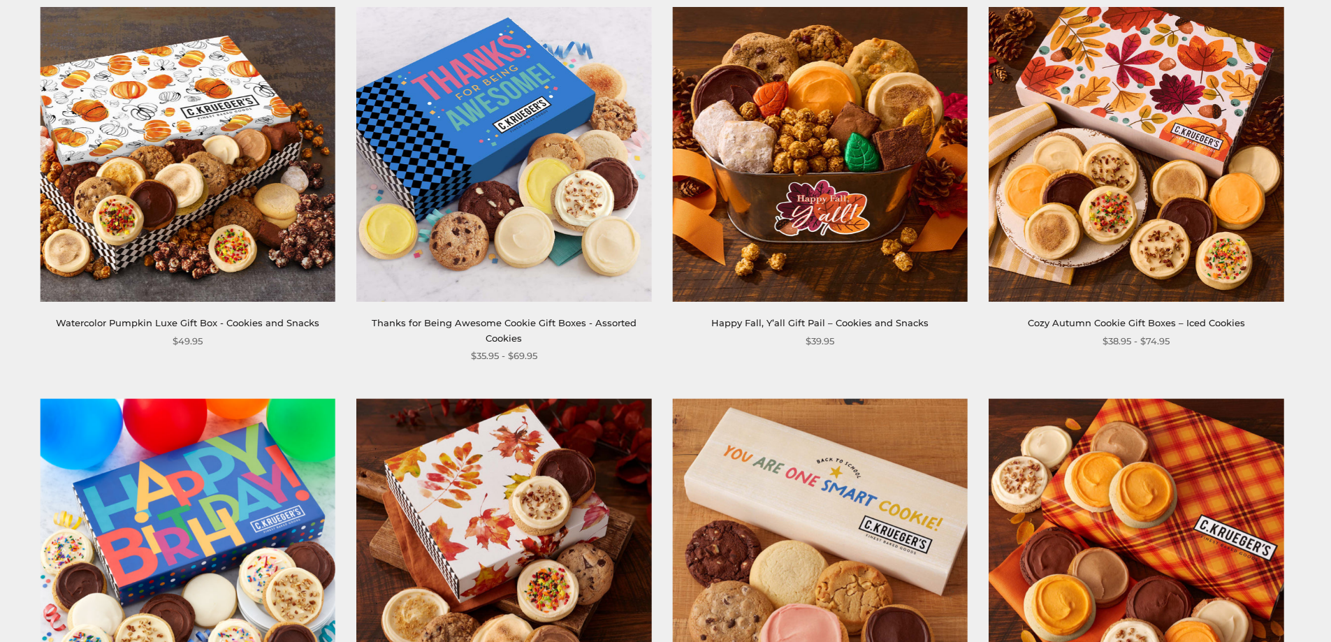
scroll to position [489, 0]
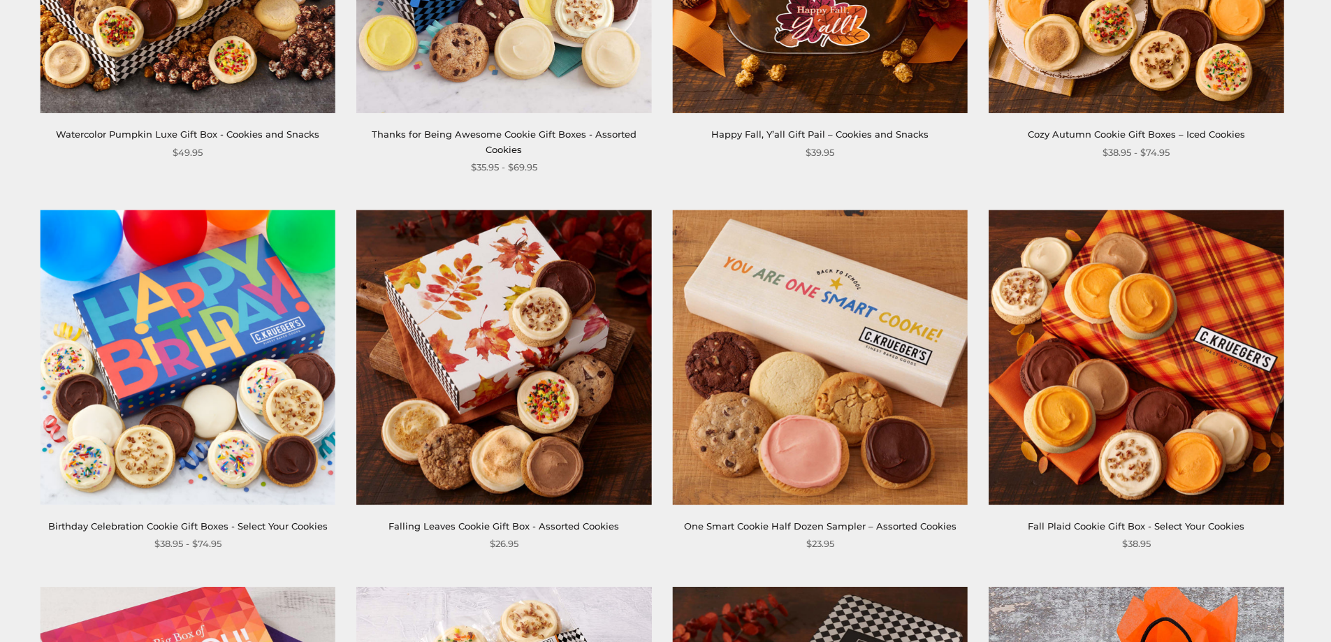
click at [478, 389] on img at bounding box center [503, 357] width 295 height 295
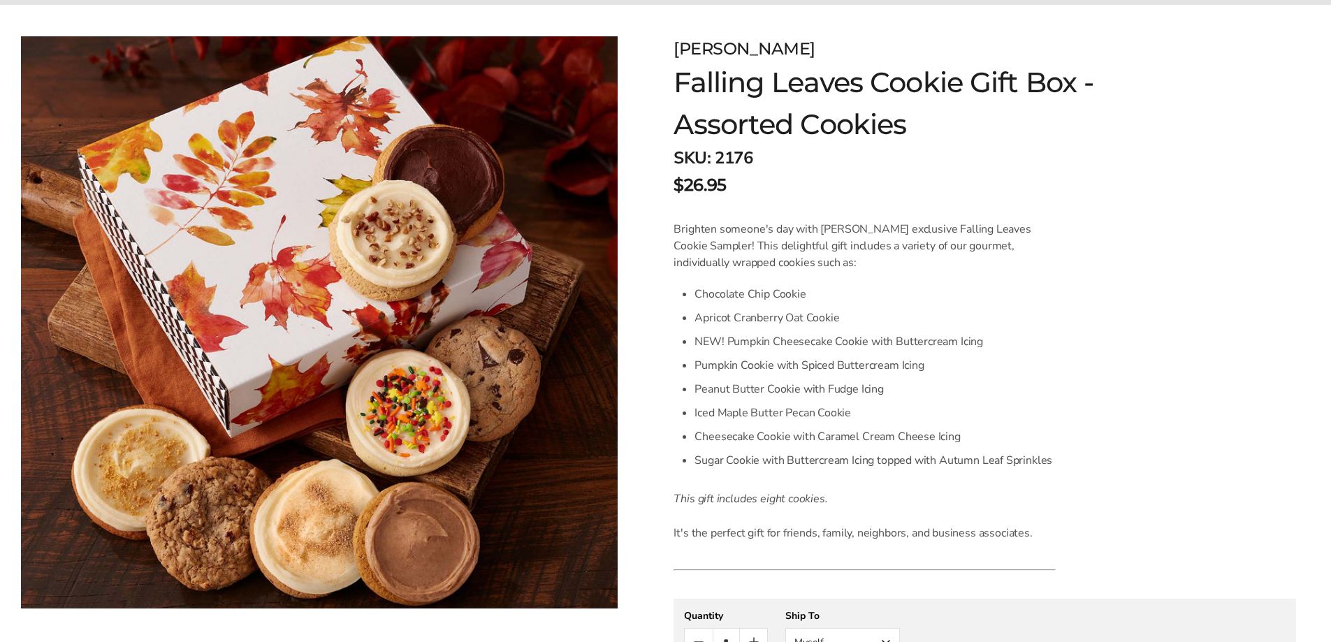
scroll to position [210, 0]
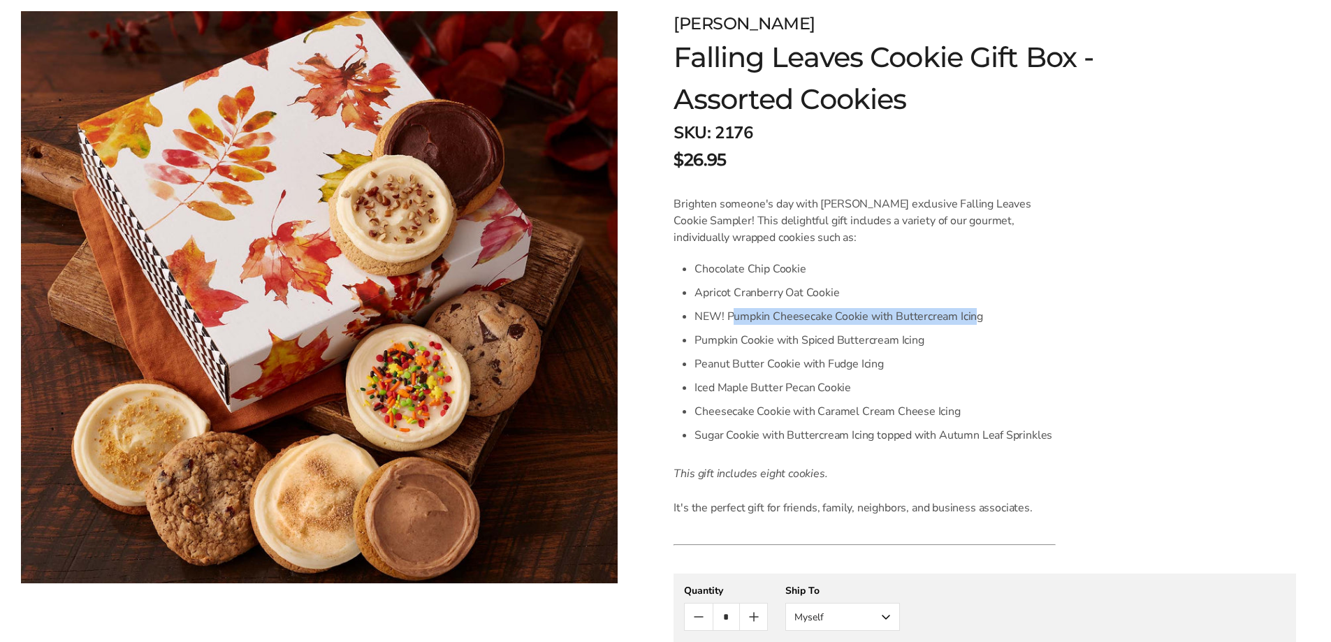
drag, startPoint x: 731, startPoint y: 316, endPoint x: 979, endPoint y: 317, distance: 247.9
click at [976, 317] on li "NEW! Pumpkin Cheesecake Cookie with Buttercream Icing" at bounding box center [874, 317] width 361 height 24
click at [970, 325] on li "NEW! Pumpkin Cheesecake Cookie with Buttercream Icing" at bounding box center [874, 317] width 361 height 24
click at [750, 268] on li "Chocolate Chip Cookie" at bounding box center [874, 269] width 361 height 24
click at [748, 292] on li "Apricot Cranberry Oat Cookie" at bounding box center [874, 293] width 361 height 24
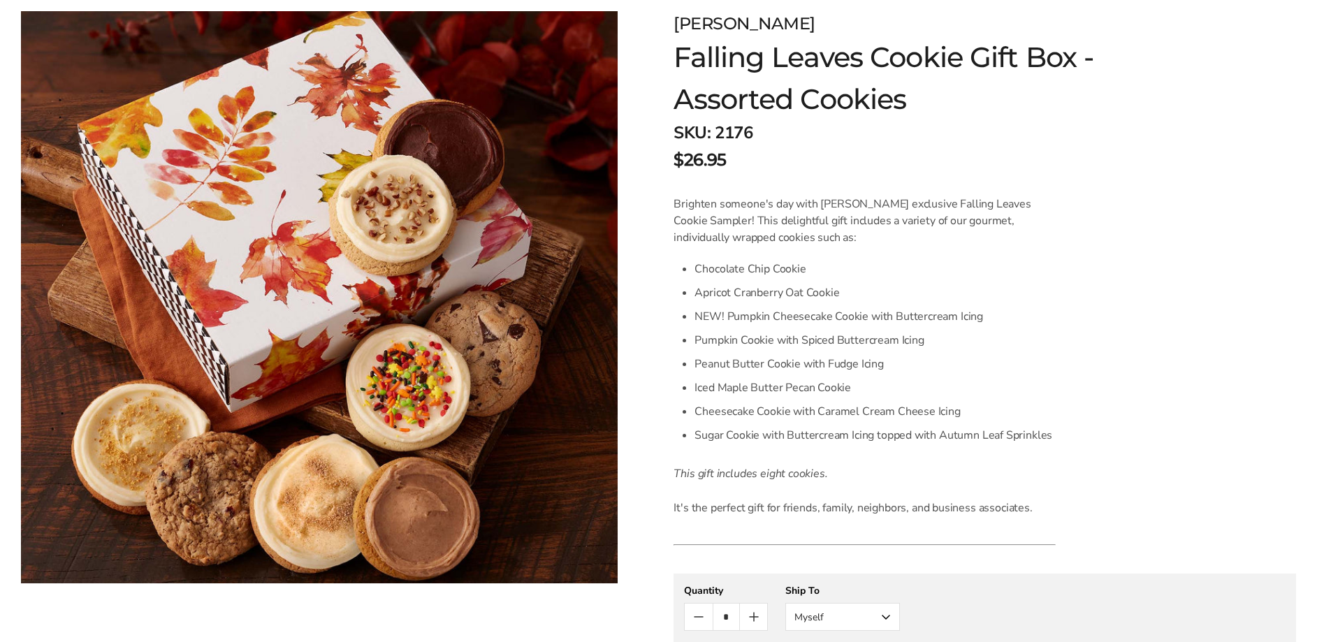
click at [745, 306] on li "NEW! Pumpkin Cheesecake Cookie with Buttercream Icing" at bounding box center [874, 317] width 361 height 24
click at [739, 337] on li "Pumpkin Cookie with Spiced Buttercream Icing" at bounding box center [874, 340] width 361 height 24
click at [735, 361] on li "Peanut Butter Cookie with Fudge Icing" at bounding box center [874, 364] width 361 height 24
click at [732, 390] on li "Iced Maple Butter Pecan Cookie" at bounding box center [874, 388] width 361 height 24
click at [732, 406] on li "Cheesecake Cookie with Caramel Cream Cheese Icing" at bounding box center [874, 412] width 361 height 24
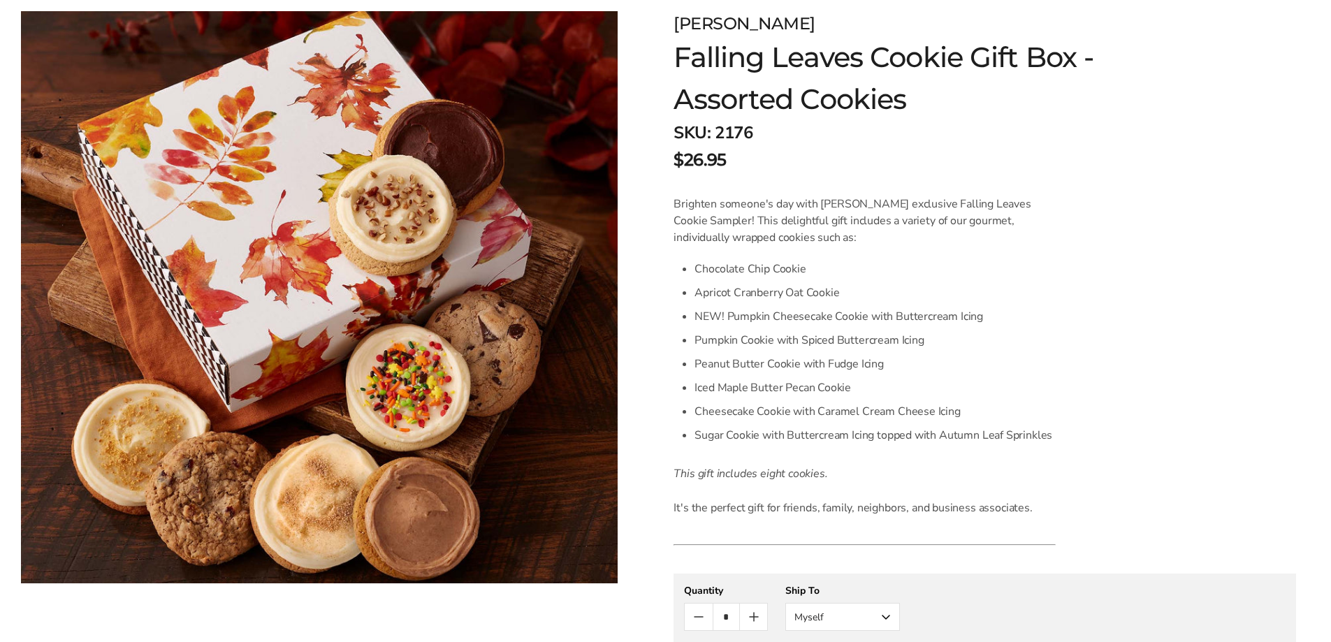
click at [730, 432] on li "Sugar Cookie with Buttercream Icing topped with Autumn Leaf Sprinkles" at bounding box center [874, 435] width 361 height 24
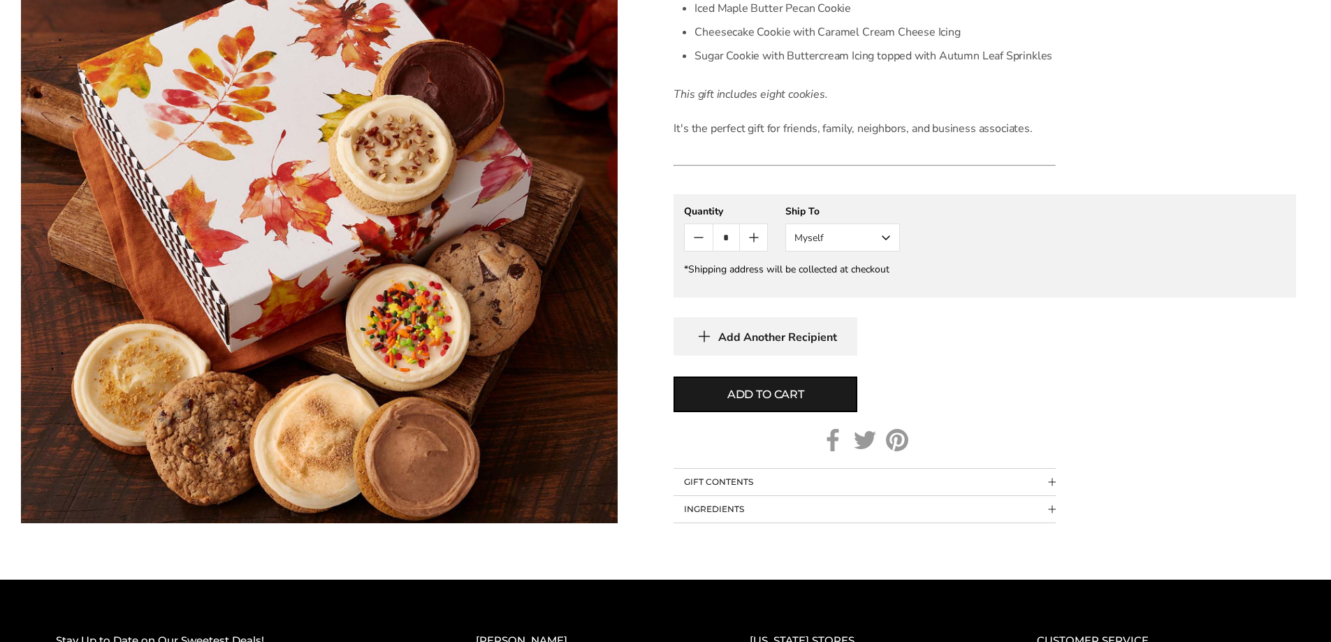
scroll to position [698, 0]
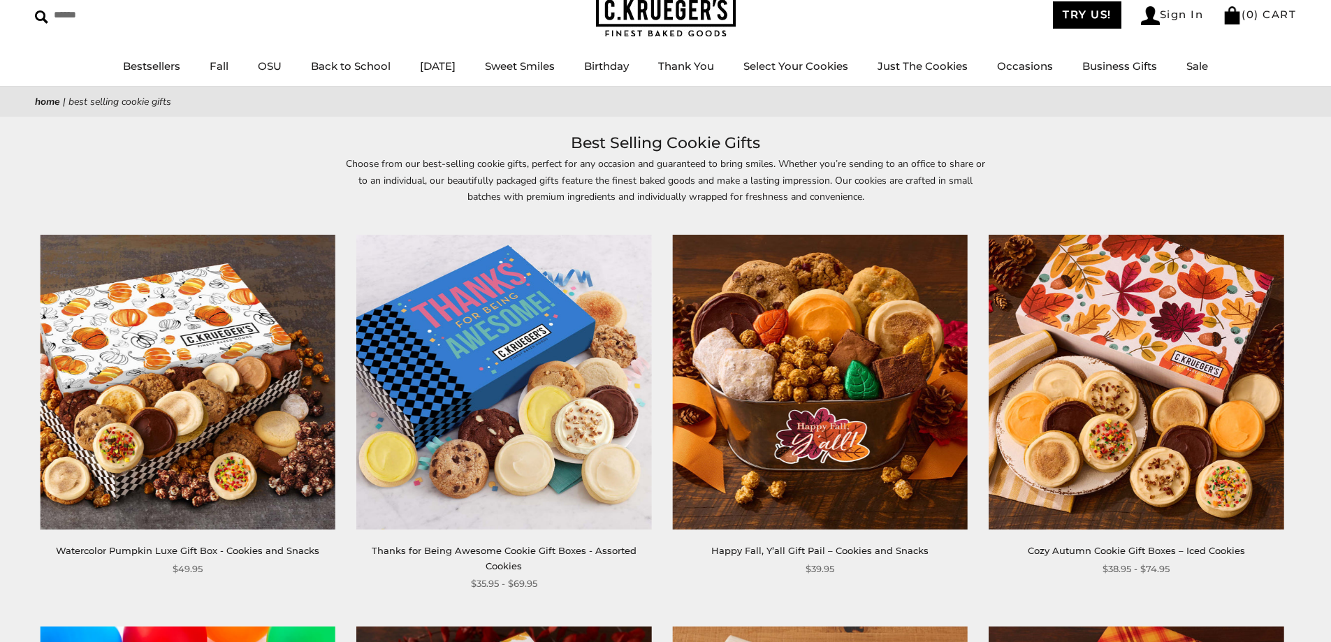
scroll to position [70, 0]
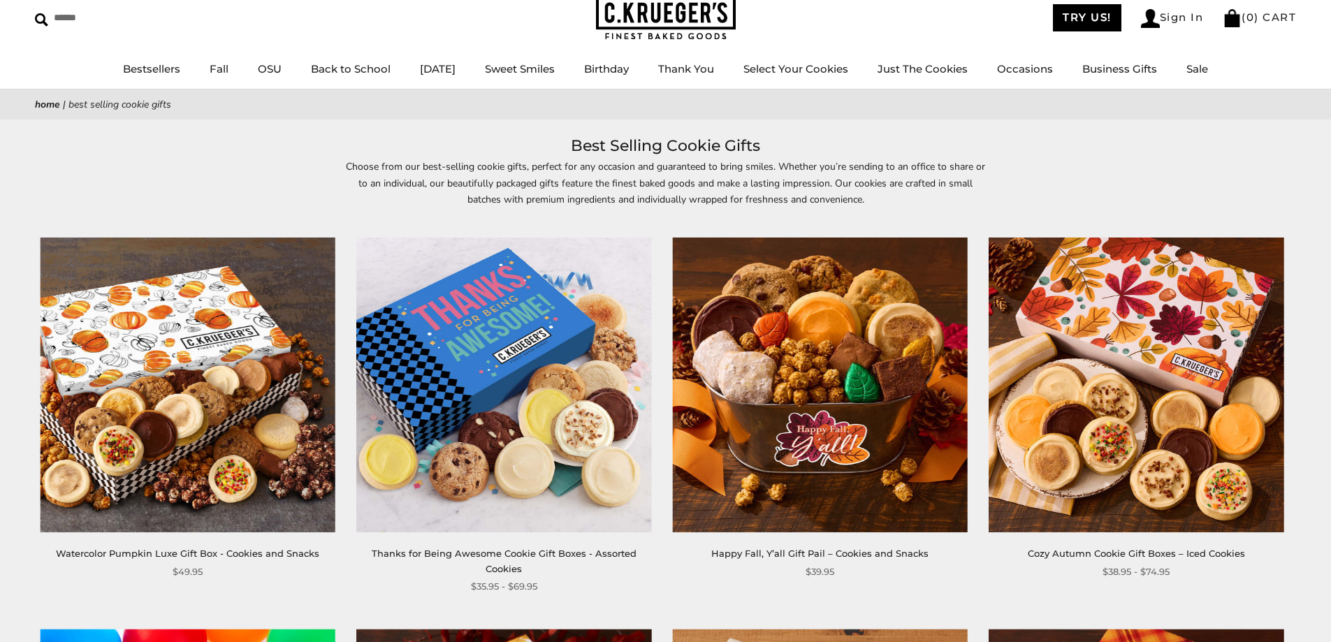
click at [1083, 348] on img at bounding box center [1135, 384] width 295 height 295
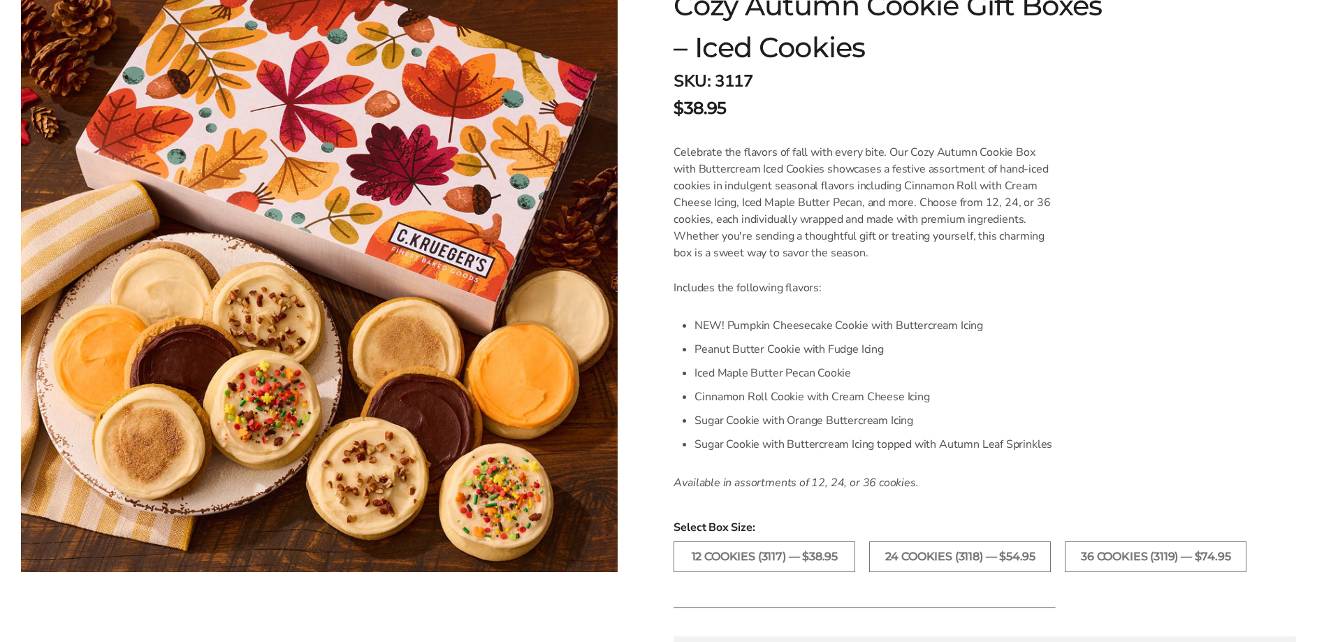
scroll to position [349, 0]
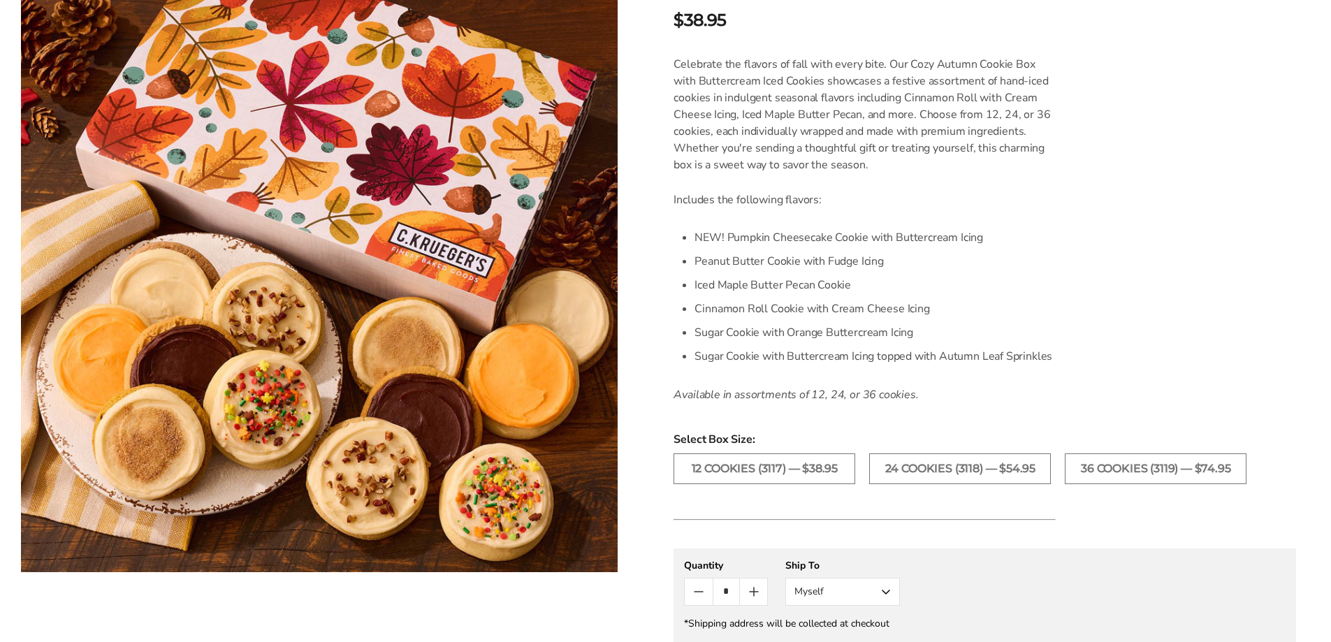
click at [765, 350] on li "Sugar Cookie with Buttercream Icing topped with Autumn Leaf Sprinkles" at bounding box center [874, 356] width 361 height 24
click at [724, 331] on li "Sugar Cookie with Orange Buttercream Icing" at bounding box center [874, 333] width 361 height 24
click at [733, 307] on li "Cinnamon Roll Cookie with Cream Cheese Icing" at bounding box center [874, 309] width 361 height 24
click at [733, 284] on li "Iced Maple Butter Pecan Cookie" at bounding box center [874, 285] width 361 height 24
click at [736, 267] on li "Peanut Butter Cookie with Fudge Icing" at bounding box center [874, 261] width 361 height 24
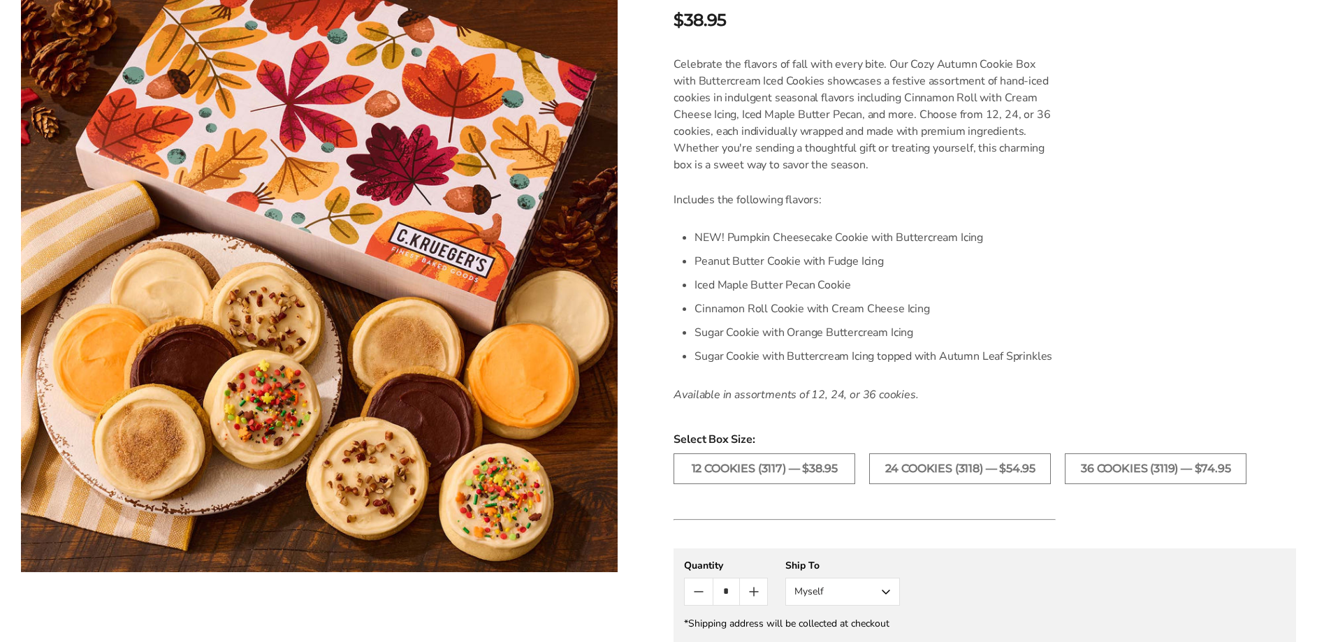
click at [742, 230] on li "NEW! Pumpkin Cheesecake Cookie with Buttercream Icing" at bounding box center [874, 238] width 361 height 24
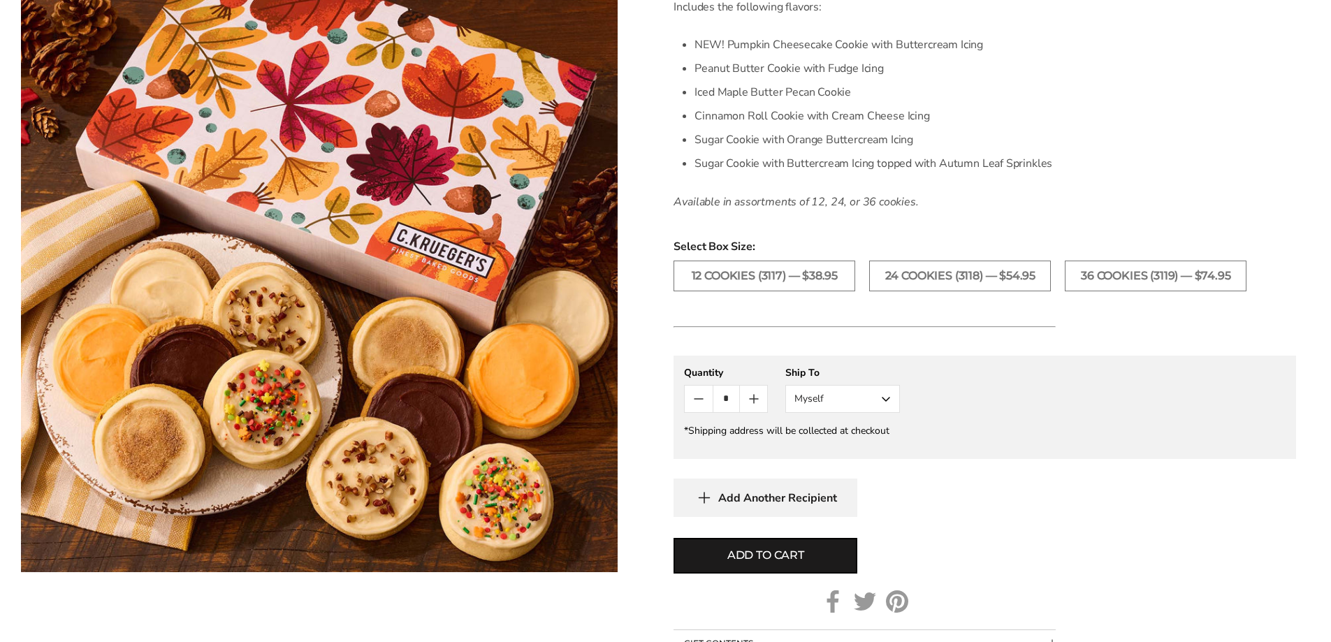
scroll to position [559, 0]
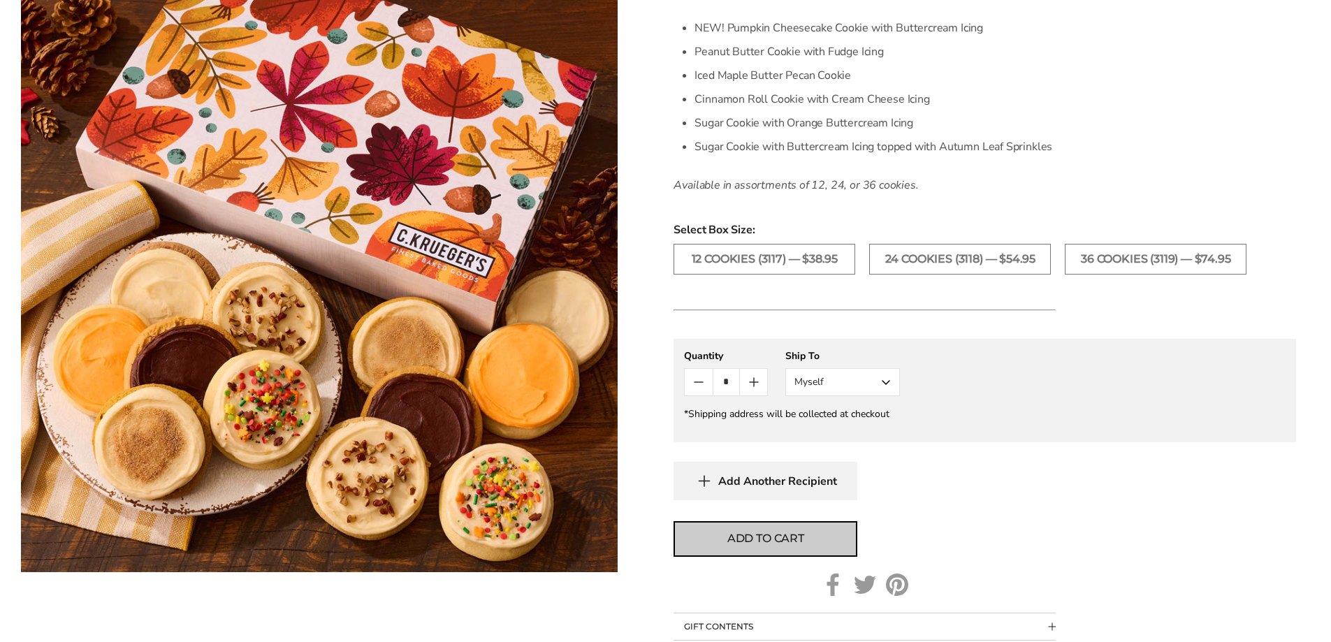
click at [785, 545] on span "Add to cart" at bounding box center [765, 538] width 77 height 17
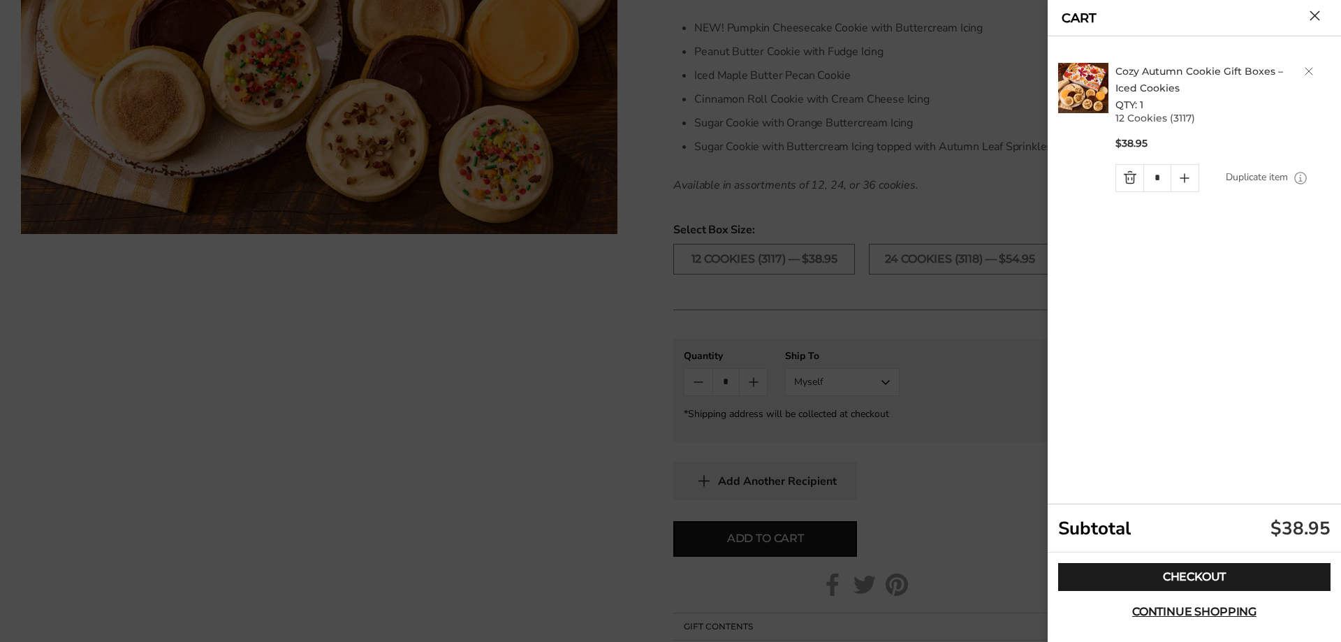
click at [1312, 15] on button "Close cart" at bounding box center [1315, 15] width 10 height 10
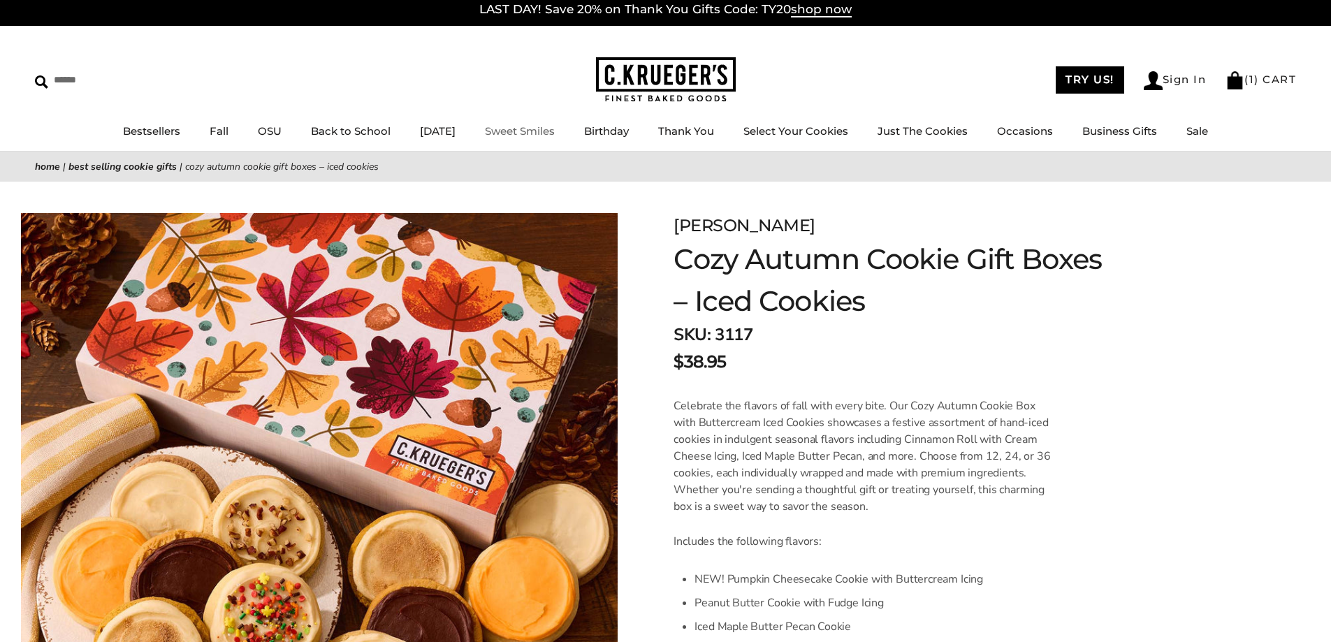
scroll to position [0, 0]
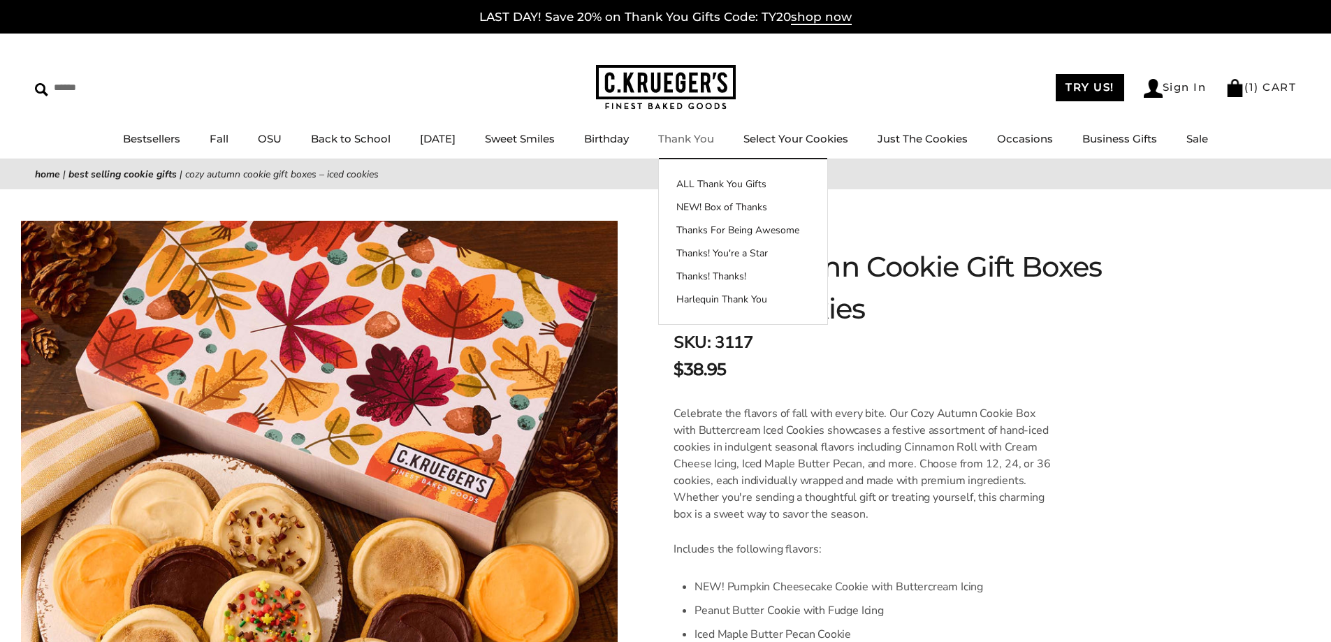
click at [696, 136] on link "Thank You" at bounding box center [686, 138] width 56 height 13
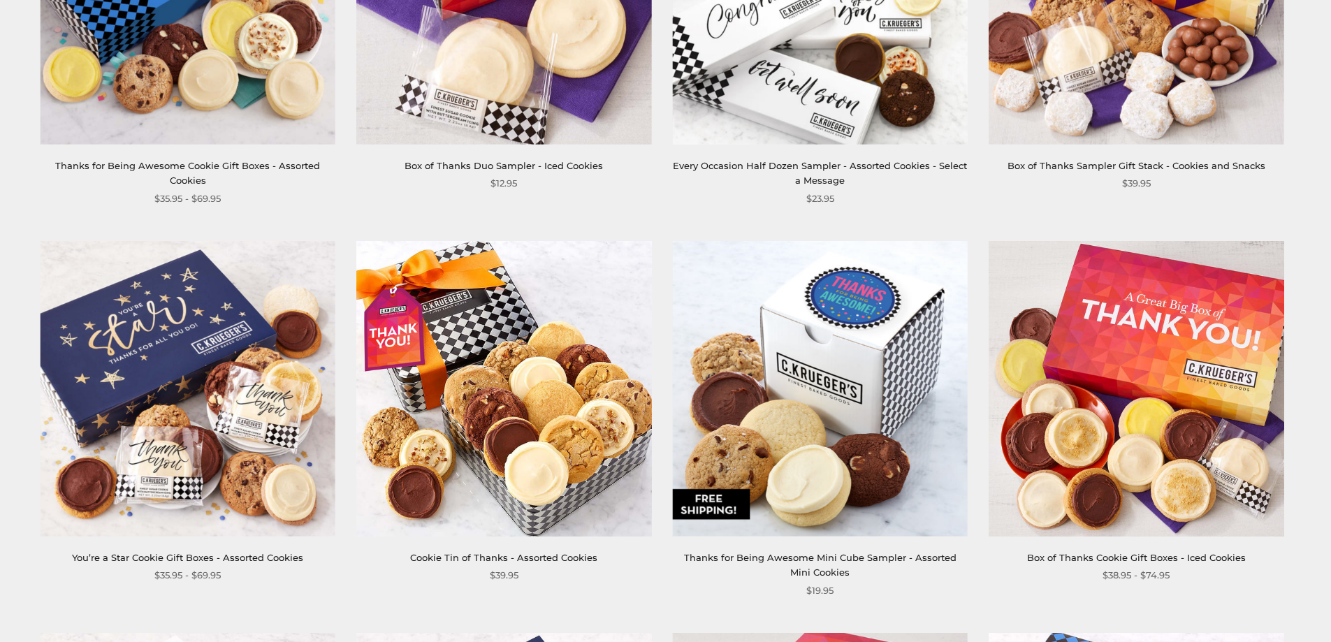
scroll to position [908, 0]
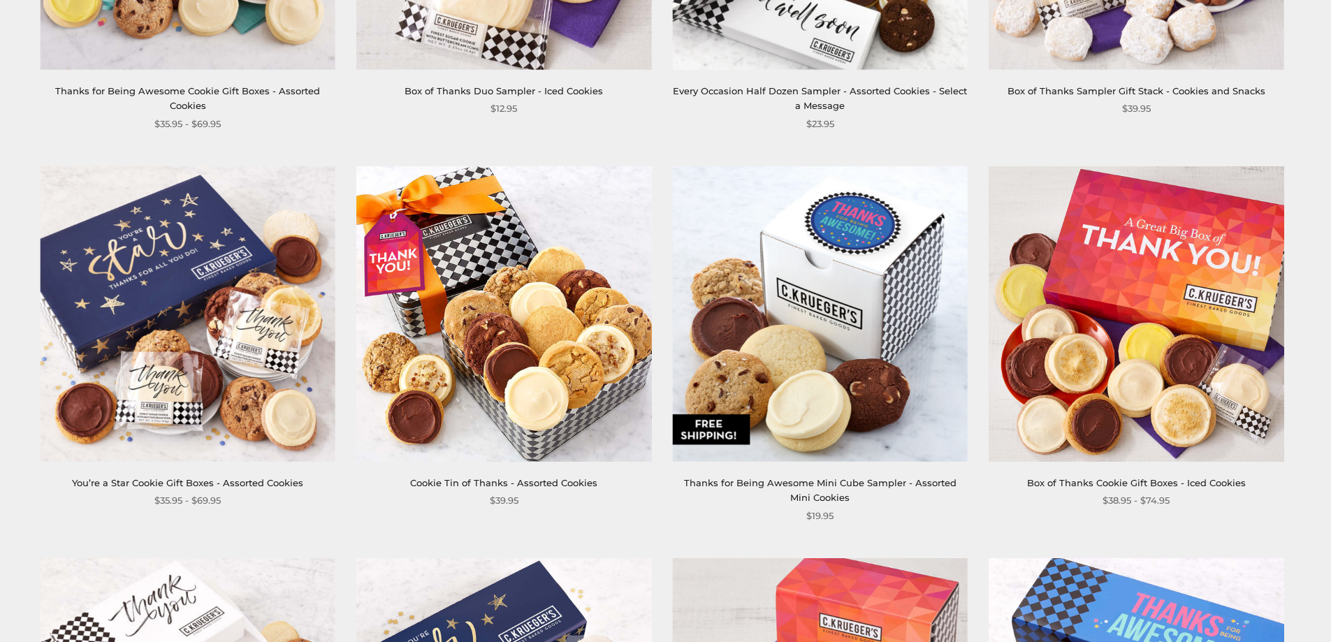
click at [184, 248] on img at bounding box center [188, 313] width 295 height 295
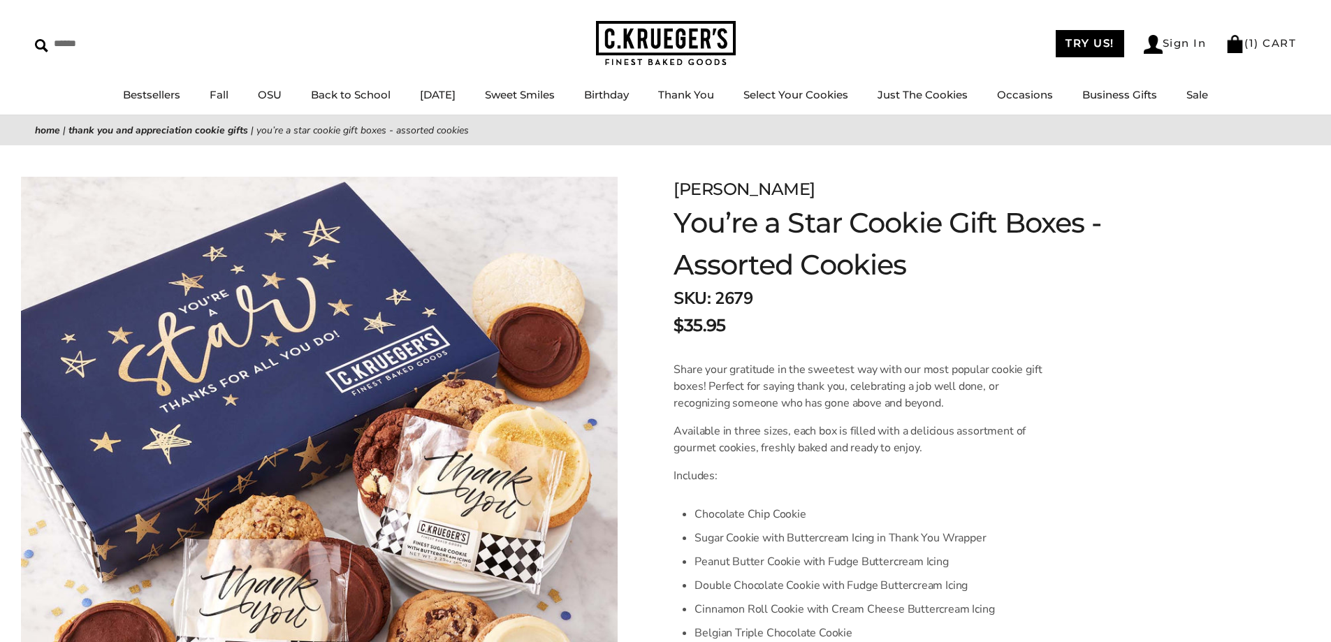
scroll to position [210, 0]
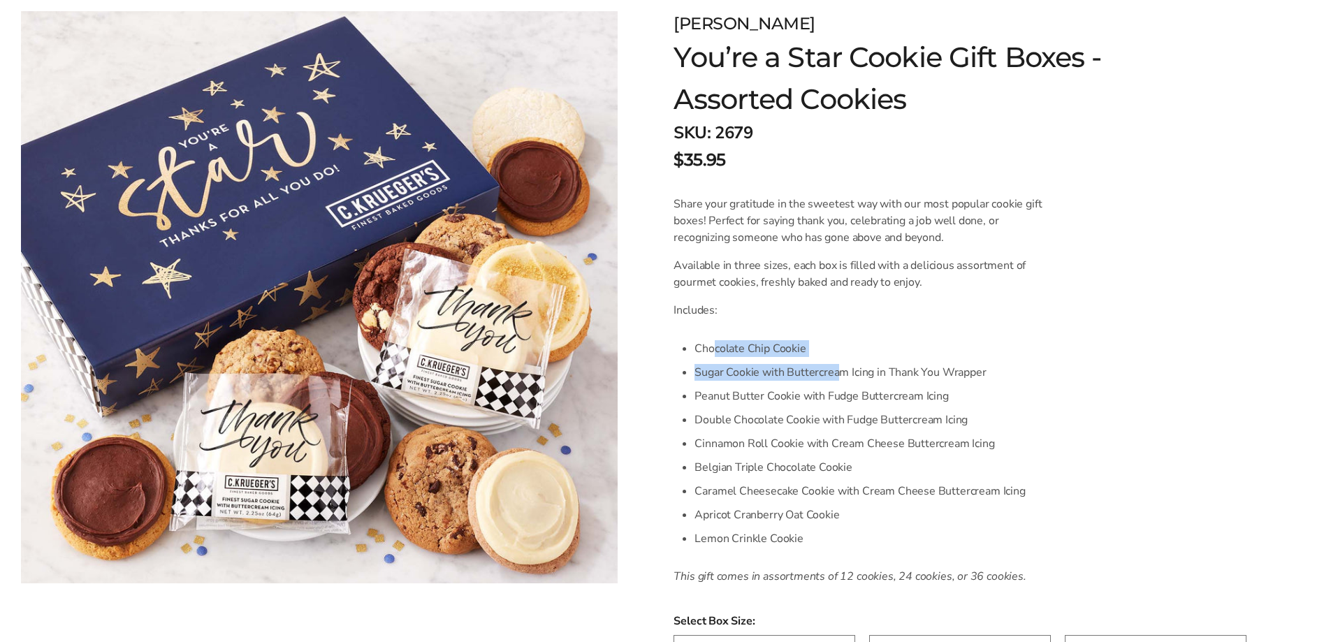
drag, startPoint x: 714, startPoint y: 344, endPoint x: 867, endPoint y: 369, distance: 155.0
click at [857, 365] on ul "Chocolate Chip Cookie Sugar Cookie with Buttercream Icing in Thank You Wrapper …" at bounding box center [874, 444] width 361 height 214
click at [899, 384] on li "Peanut Butter Cookie with Fudge Buttercream Icing" at bounding box center [874, 396] width 361 height 24
click at [878, 432] on li "Cinnamon Roll Cookie with Cream Cheese Buttercream Icing" at bounding box center [874, 444] width 361 height 24
click at [836, 485] on li "Caramel Cheesecake Cookie with Cream Cheese Buttercream Icing" at bounding box center [874, 491] width 361 height 24
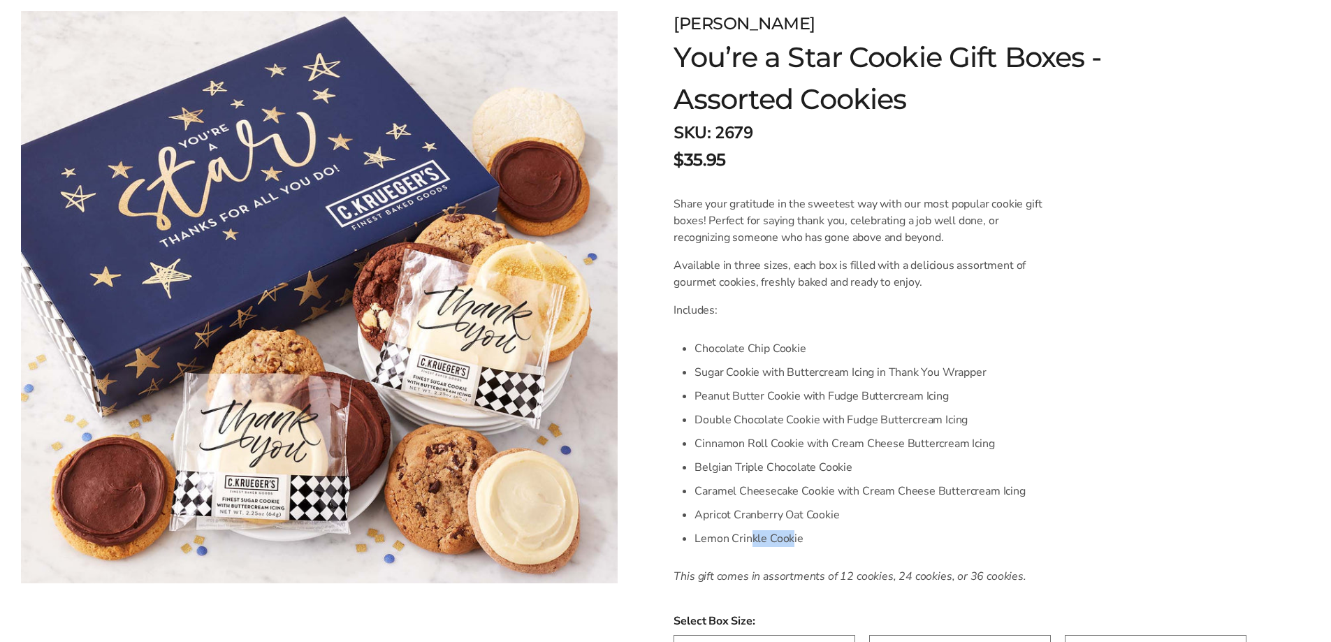
drag, startPoint x: 793, startPoint y: 545, endPoint x: 749, endPoint y: 545, distance: 44.7
click at [749, 545] on li "Lemon Crinkle Cookie" at bounding box center [874, 539] width 361 height 24
drag, startPoint x: 738, startPoint y: 421, endPoint x: 992, endPoint y: 423, distance: 254.2
click at [973, 423] on li "Double Chocolate Cookie with Fudge Buttercream Icing" at bounding box center [874, 420] width 361 height 24
click at [992, 423] on li "Double Chocolate Cookie with Fudge Buttercream Icing" at bounding box center [874, 420] width 361 height 24
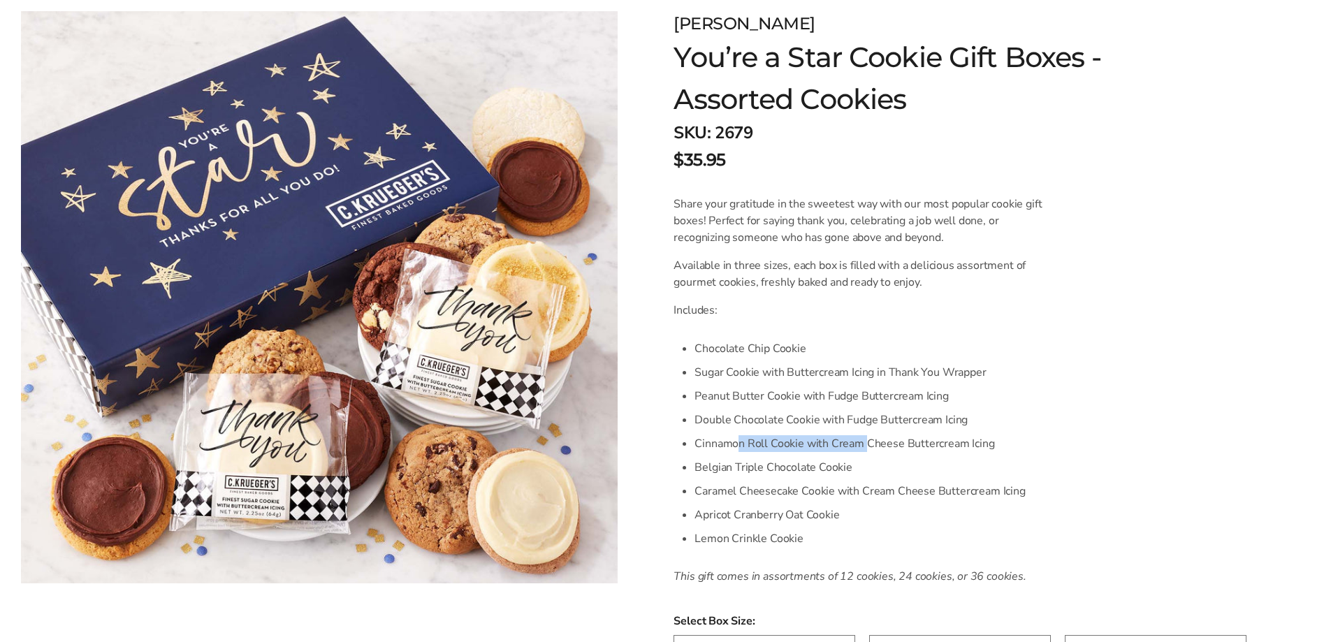
drag, startPoint x: 804, startPoint y: 448, endPoint x: 866, endPoint y: 456, distance: 62.7
click at [866, 455] on ul "Chocolate Chip Cookie Sugar Cookie with Buttercream Icing in Thank You Wrapper …" at bounding box center [874, 444] width 361 height 214
click at [823, 488] on li "Caramel Cheesecake Cookie with Cream Cheese Buttercream Icing" at bounding box center [874, 491] width 361 height 24
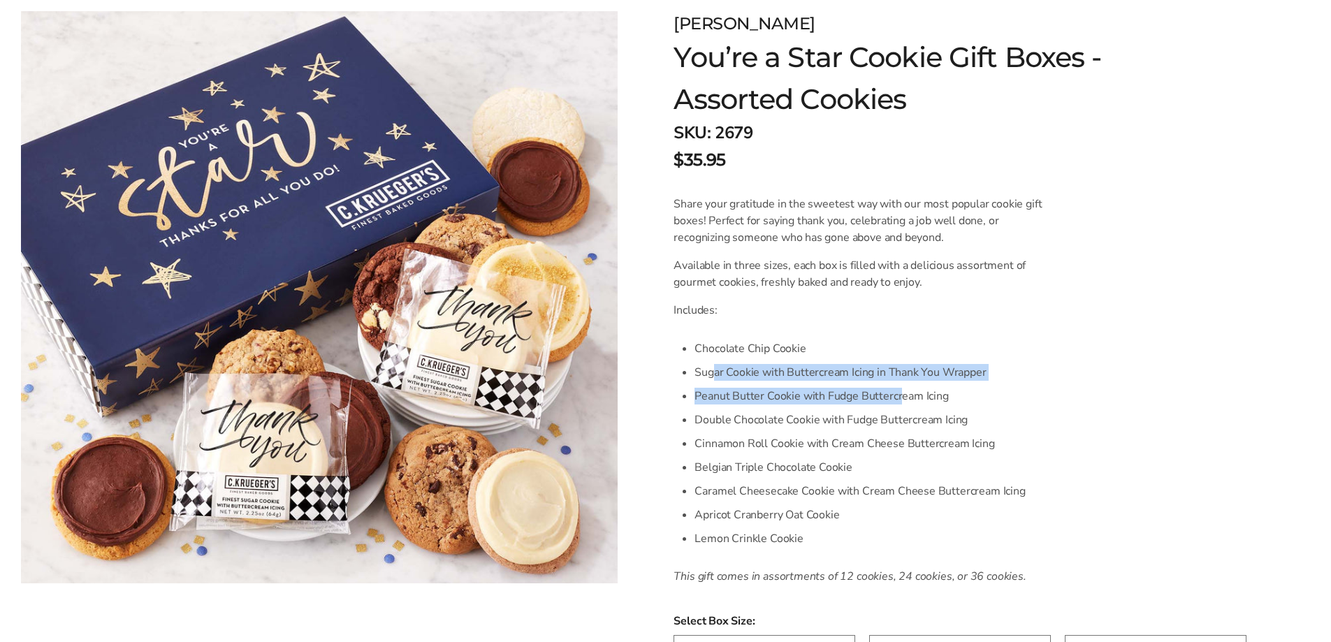
drag, startPoint x: 712, startPoint y: 378, endPoint x: 925, endPoint y: 406, distance: 215.5
click at [900, 386] on ul "Chocolate Chip Cookie Sugar Cookie with Buttercream Icing in Thank You Wrapper …" at bounding box center [874, 444] width 361 height 214
click at [925, 406] on li "Peanut Butter Cookie with Fudge Buttercream Icing" at bounding box center [874, 396] width 361 height 24
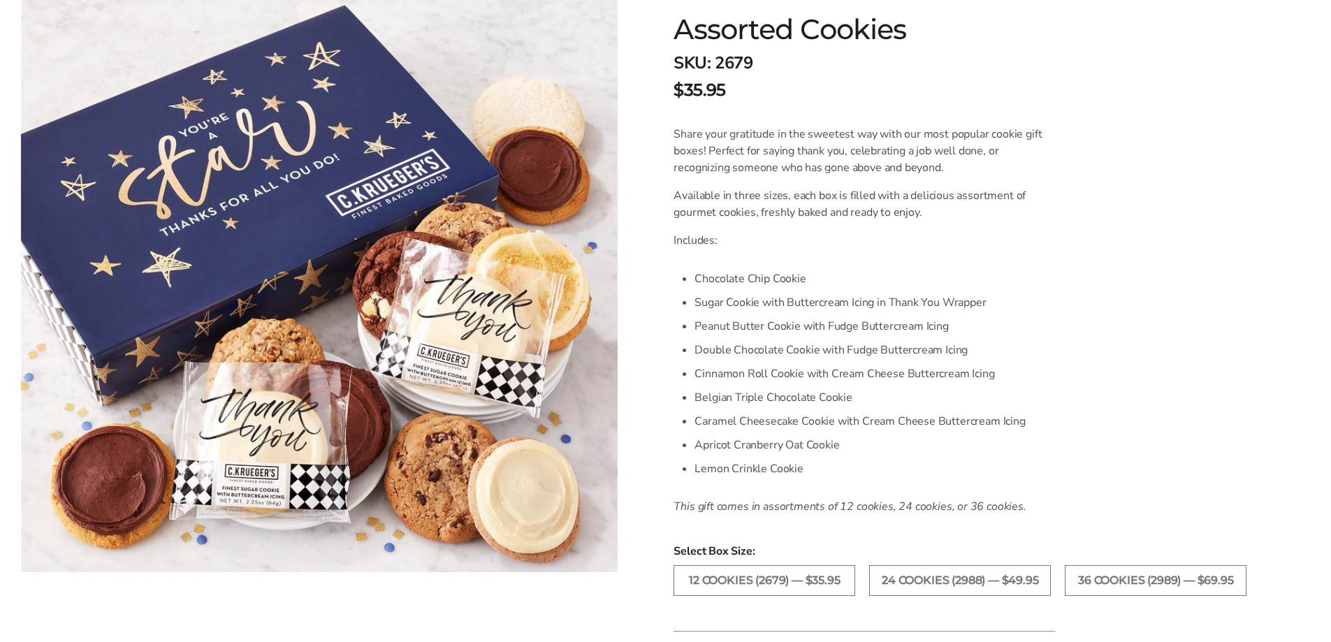
drag, startPoint x: 856, startPoint y: 351, endPoint x: 738, endPoint y: 251, distance: 154.2
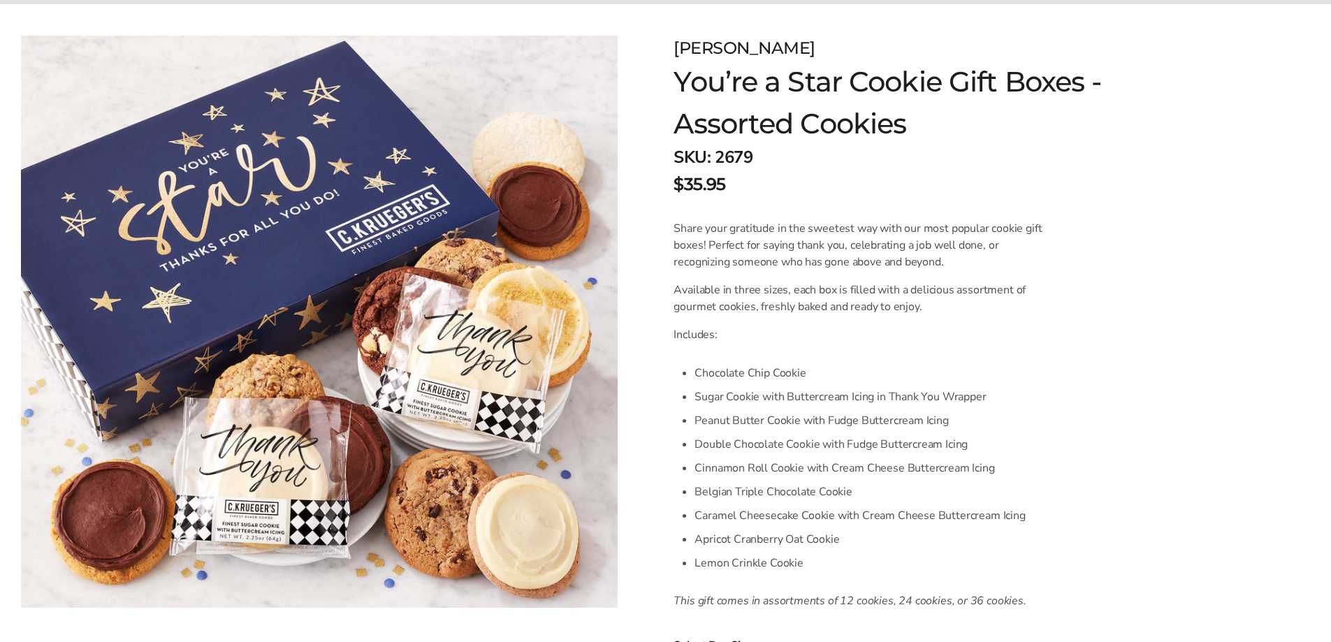
scroll to position [0, 0]
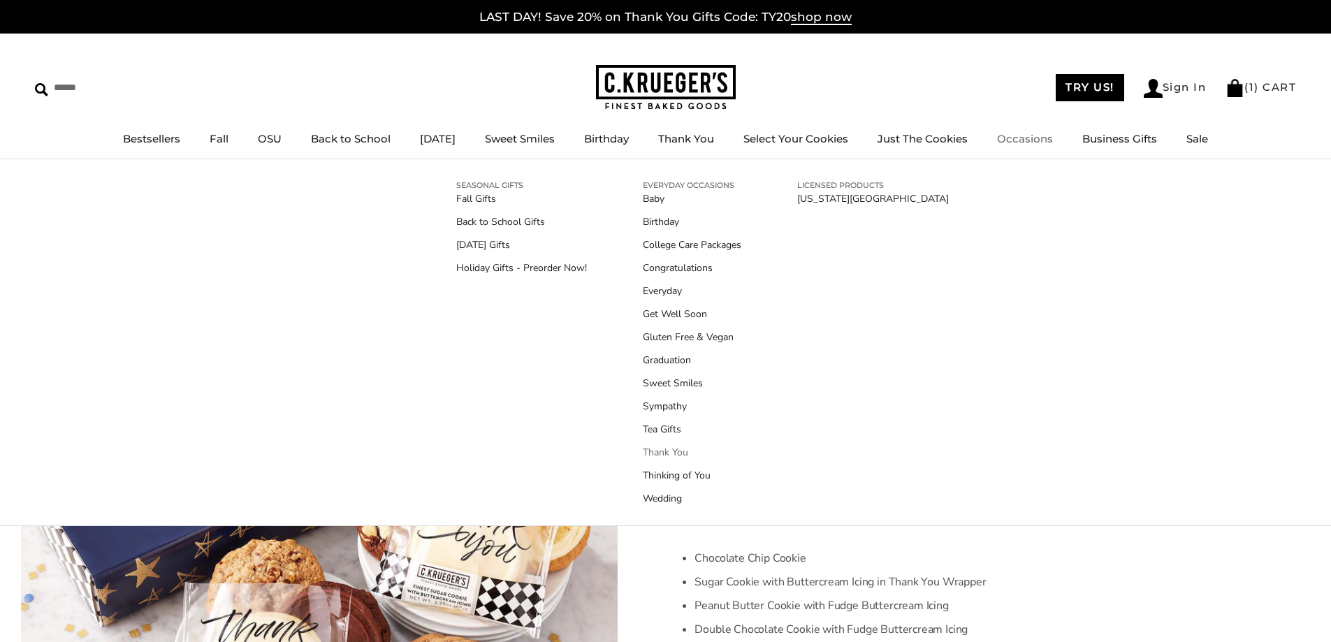
click at [677, 448] on link "Thank You" at bounding box center [692, 452] width 98 height 15
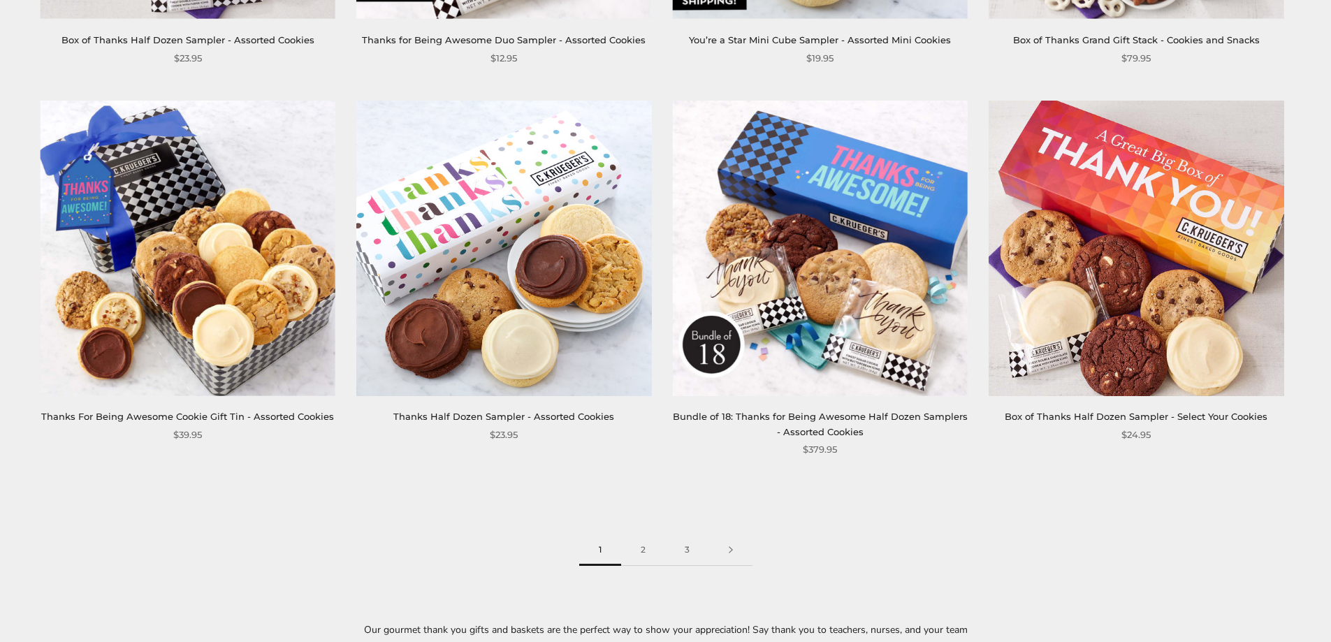
scroll to position [2305, 0]
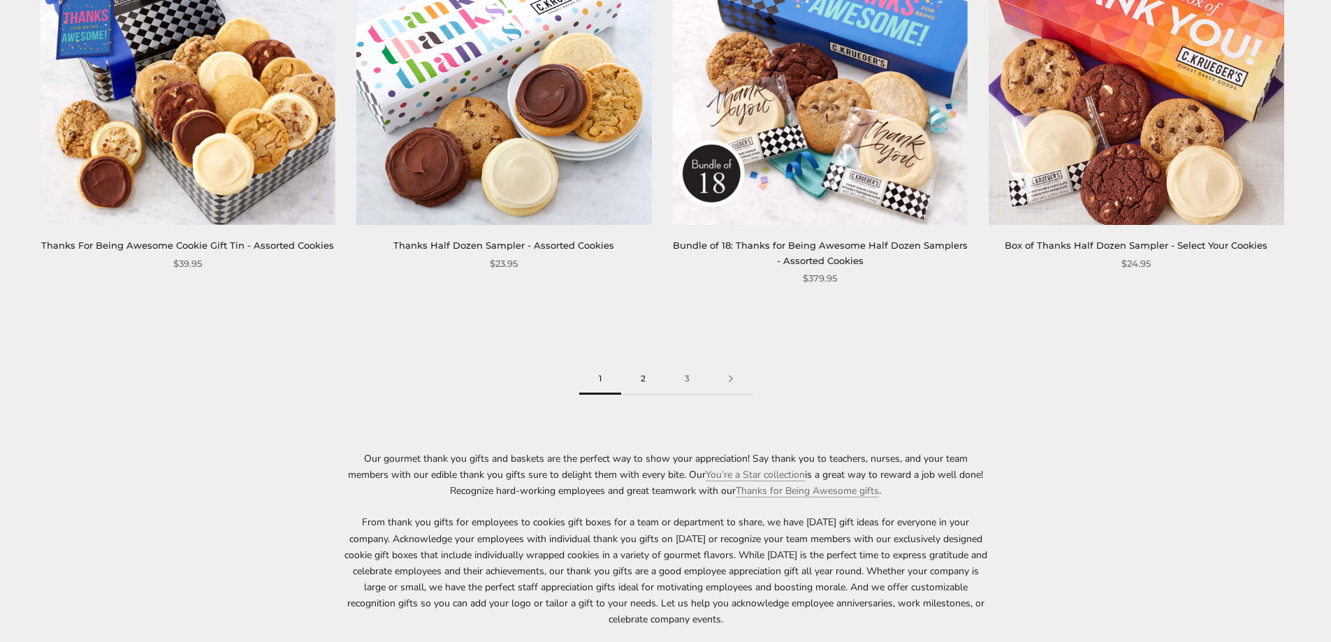
click at [648, 388] on link "2" at bounding box center [643, 378] width 44 height 31
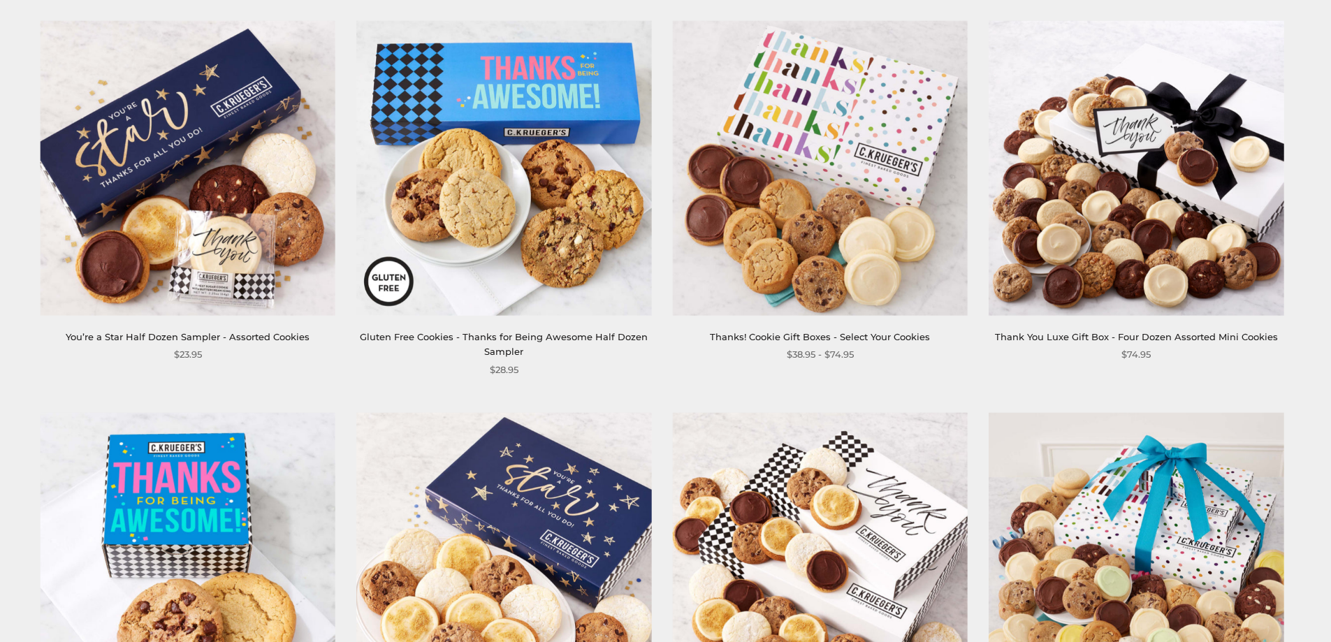
scroll to position [1746, 0]
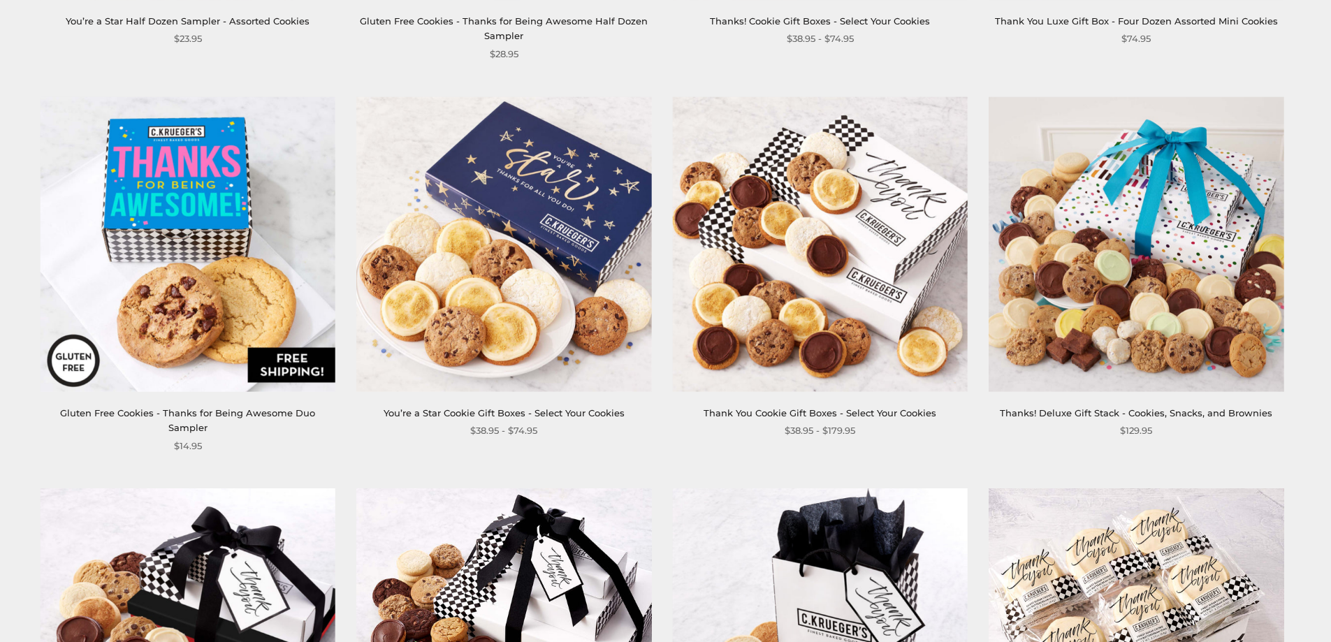
click at [559, 250] on img at bounding box center [503, 243] width 295 height 295
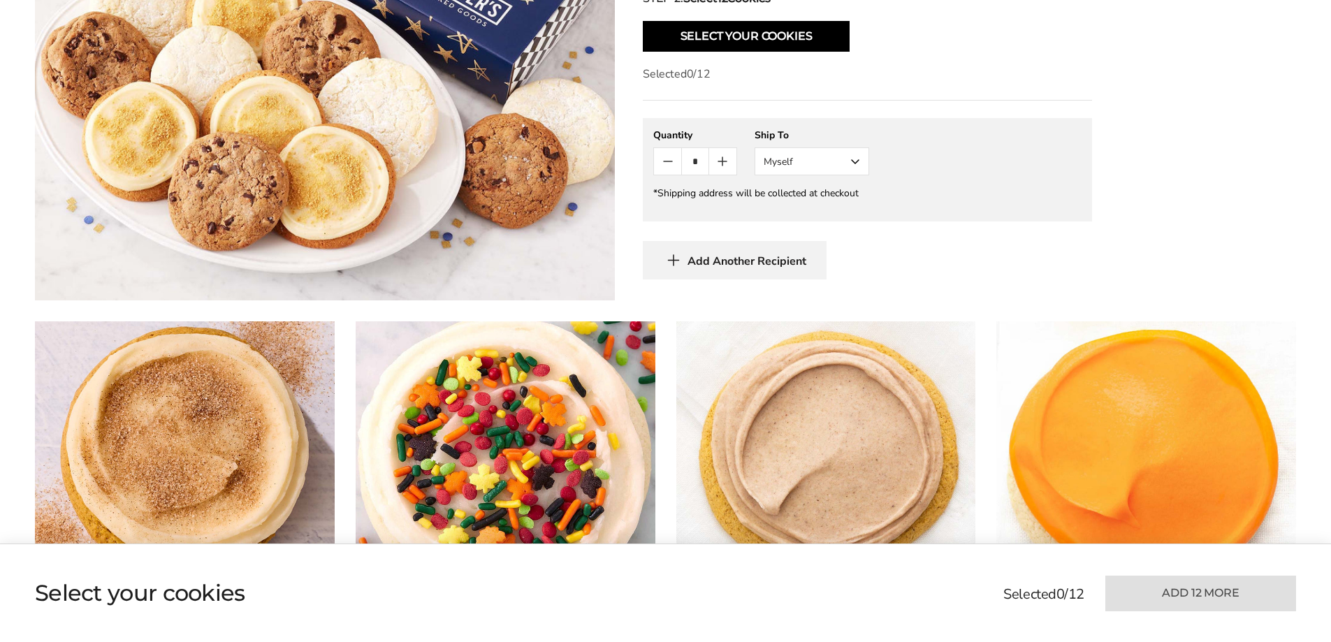
scroll to position [1048, 0]
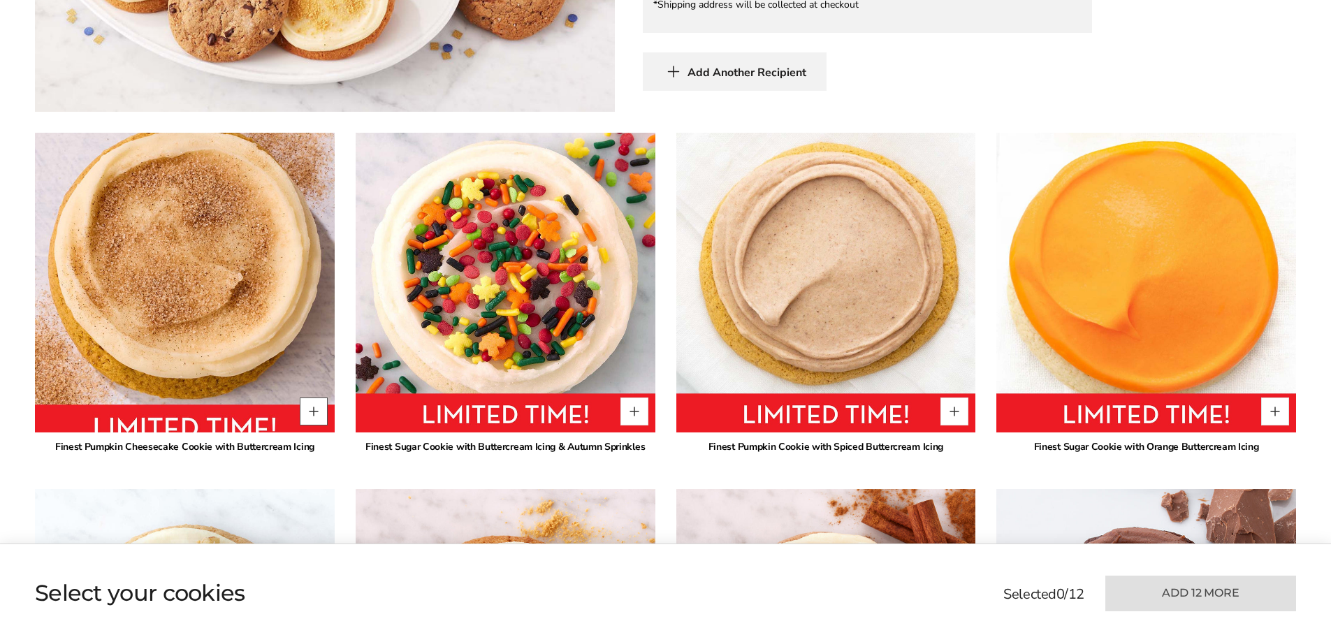
click at [310, 402] on button "Quantity button plus" at bounding box center [314, 411] width 28 height 28
type input "*"
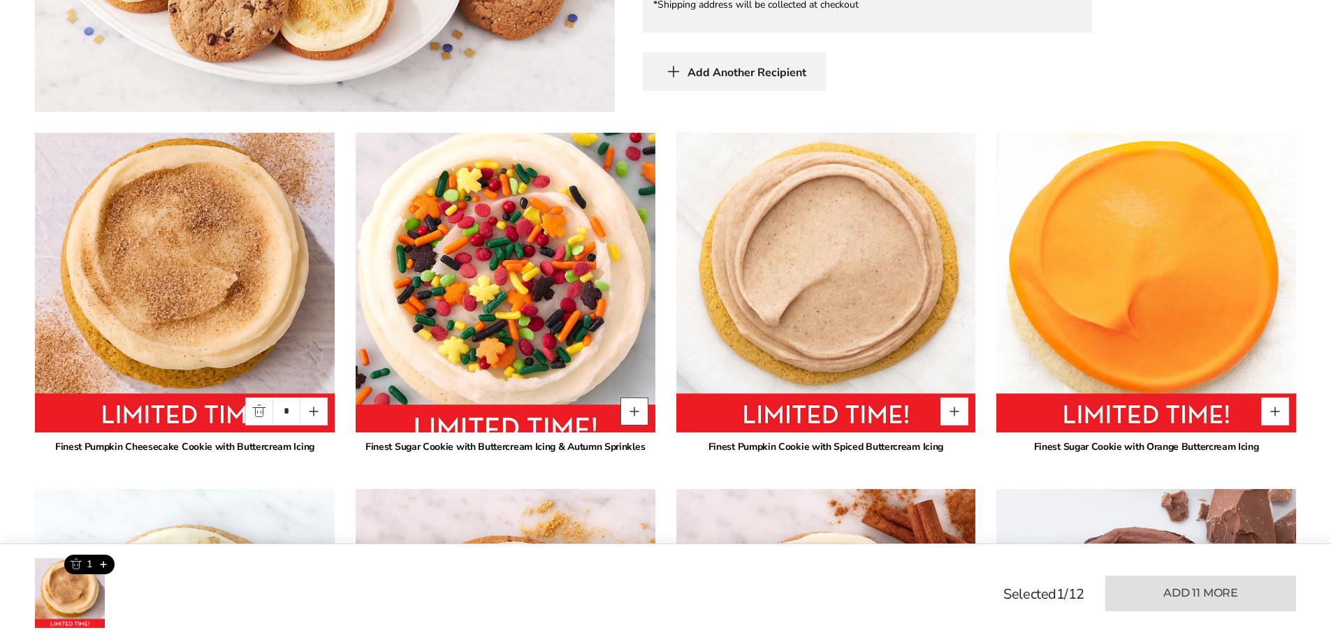
click at [632, 399] on button "Quantity button plus" at bounding box center [634, 411] width 28 height 28
type input "*"
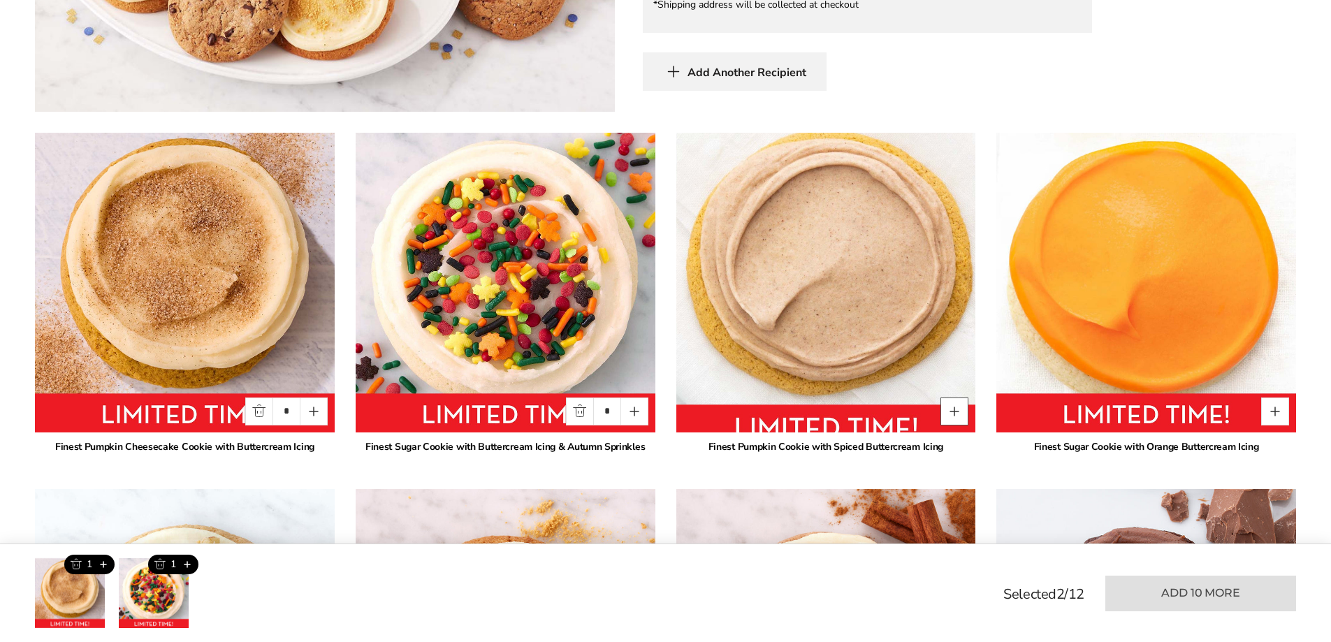
click at [948, 401] on button "Quantity button plus" at bounding box center [954, 411] width 28 height 28
type input "*"
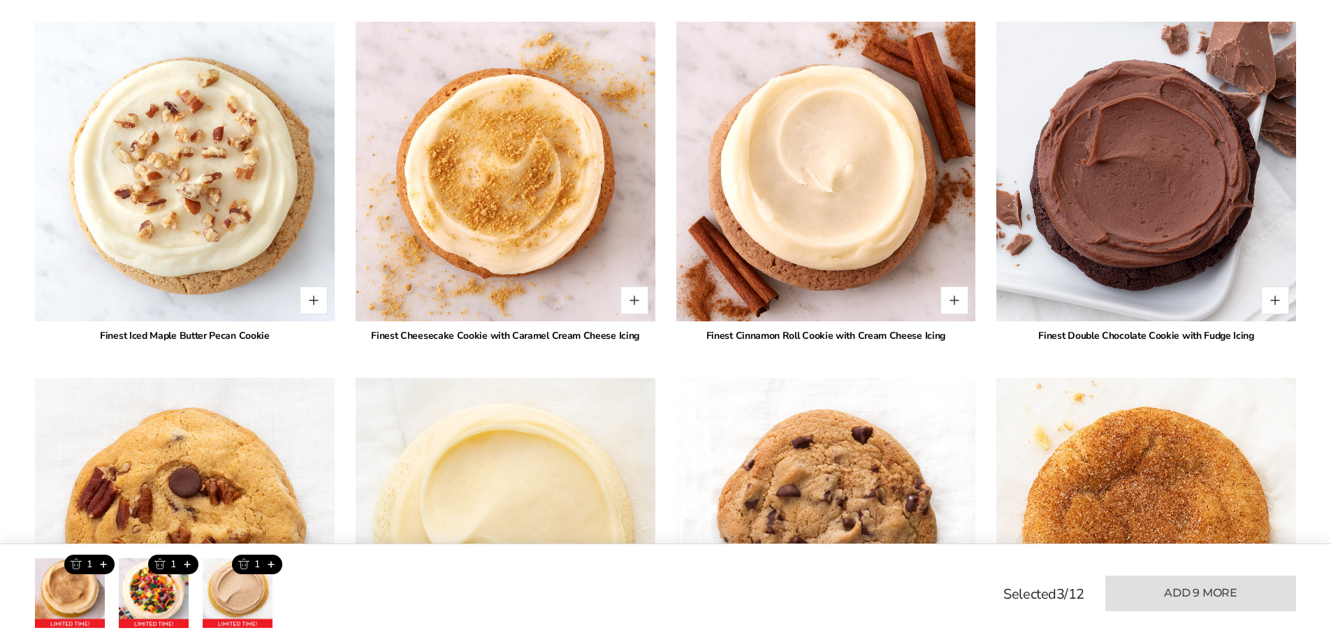
scroll to position [1537, 0]
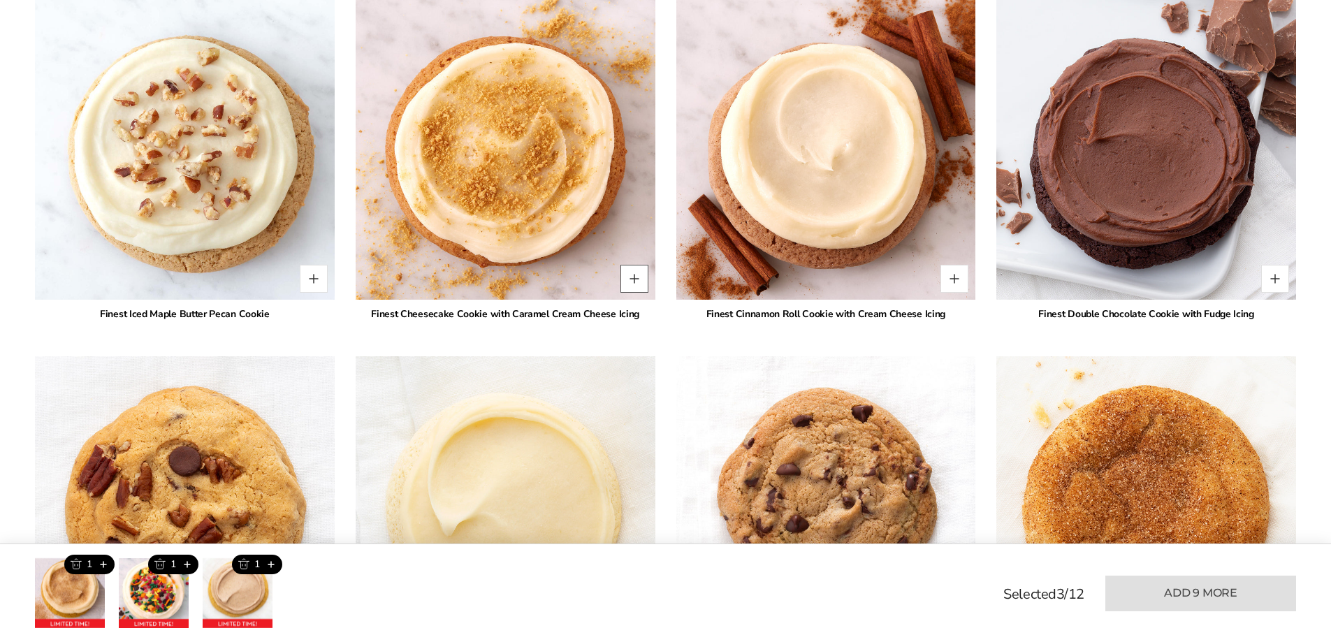
click at [633, 265] on button "Quantity button plus" at bounding box center [634, 279] width 28 height 28
type input "*"
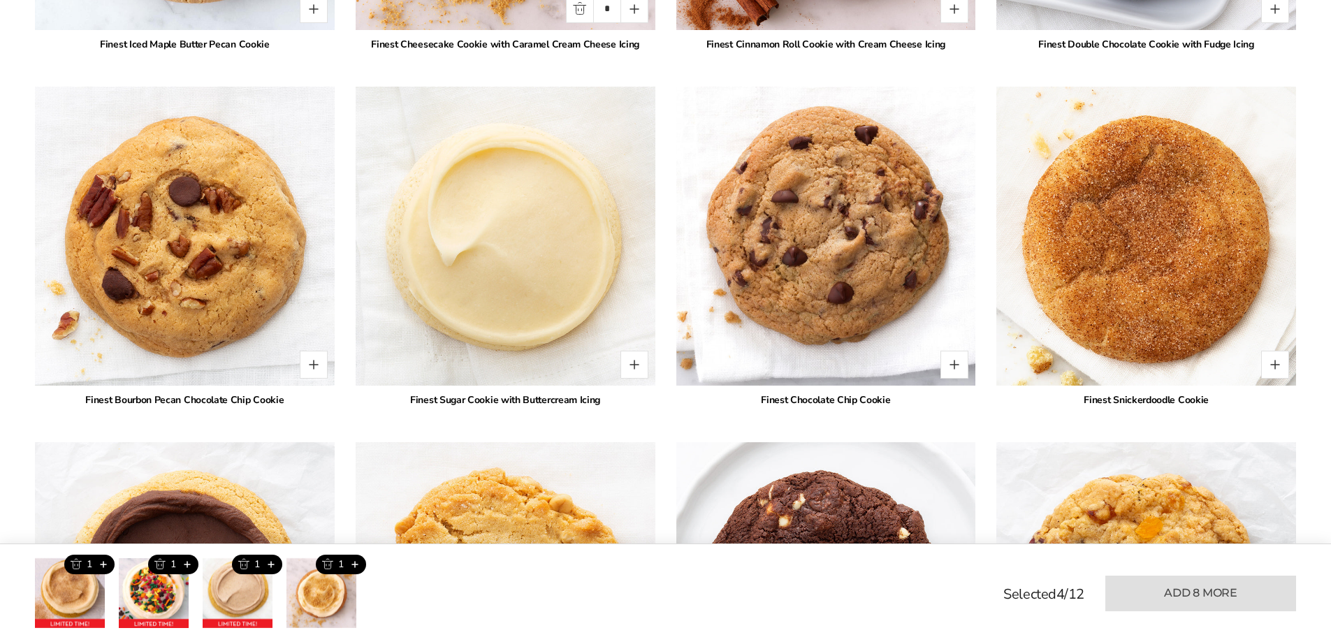
scroll to position [1816, 0]
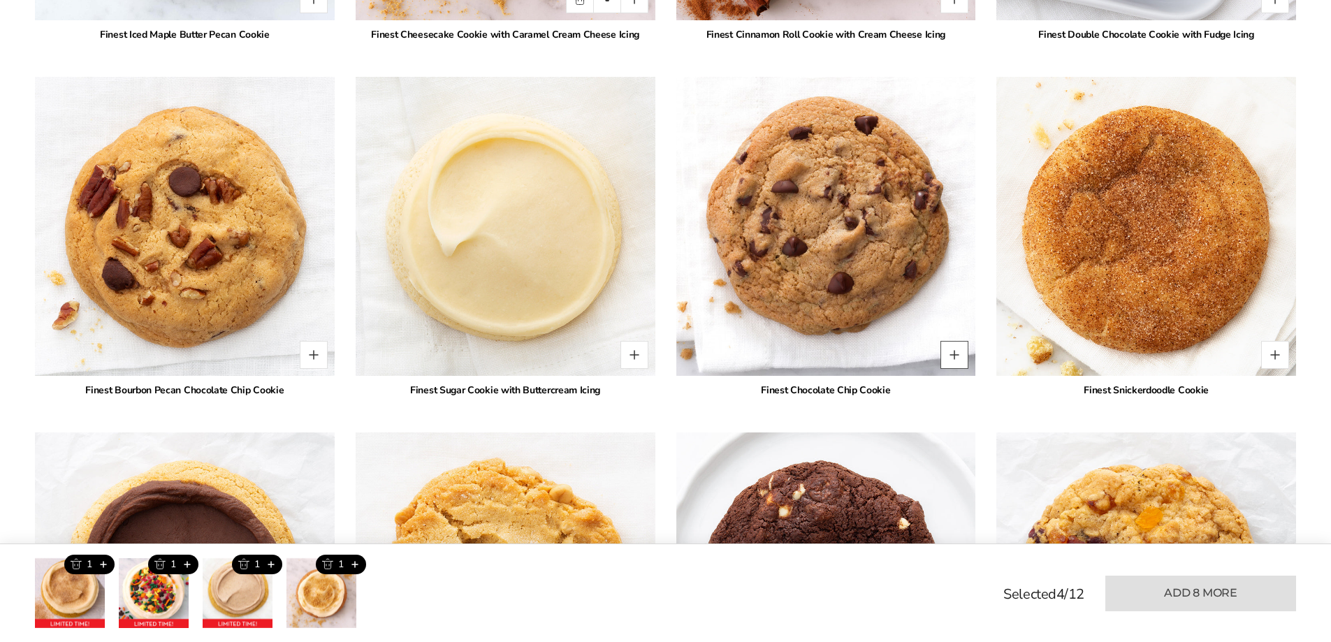
click at [954, 346] on button "Quantity button plus" at bounding box center [954, 355] width 28 height 28
type input "*"
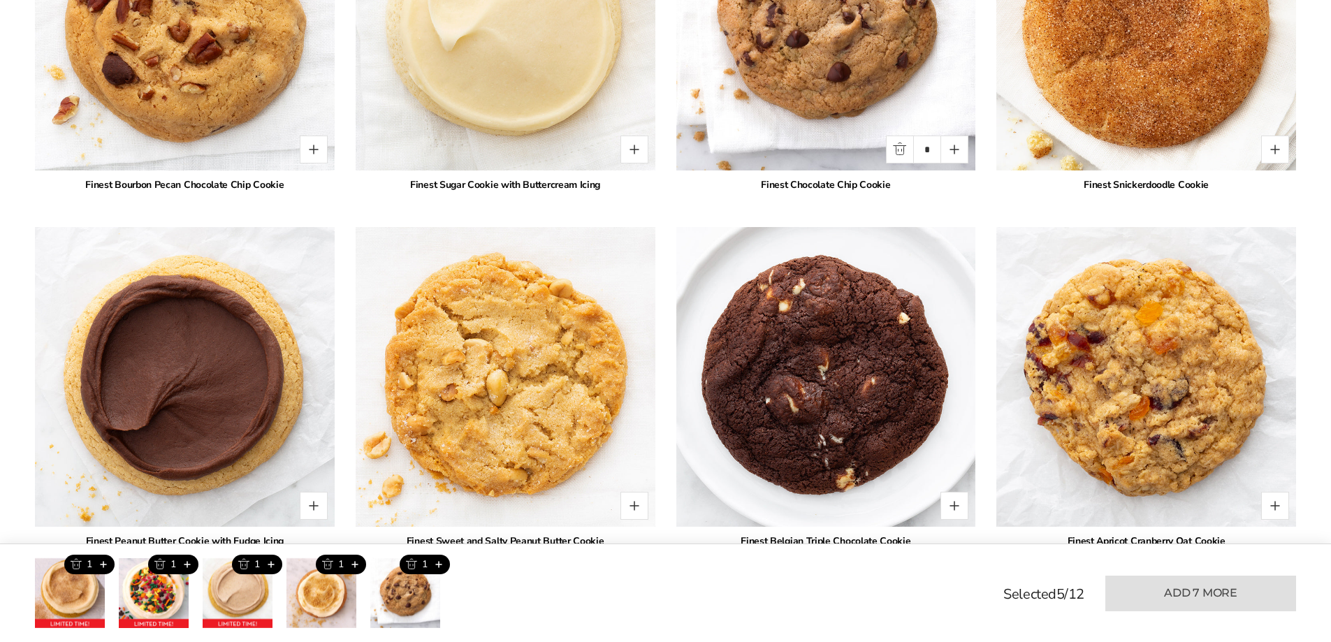
scroll to position [2025, 0]
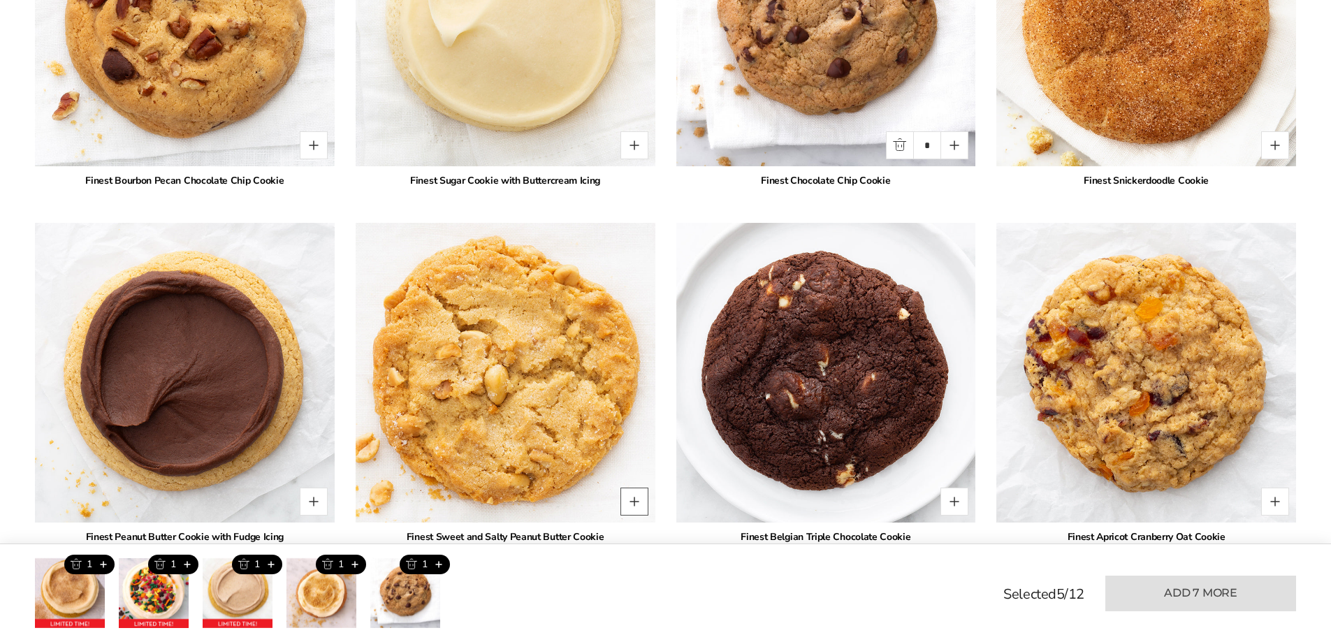
click at [629, 488] on button "Quantity button plus" at bounding box center [634, 502] width 28 height 28
type input "*"
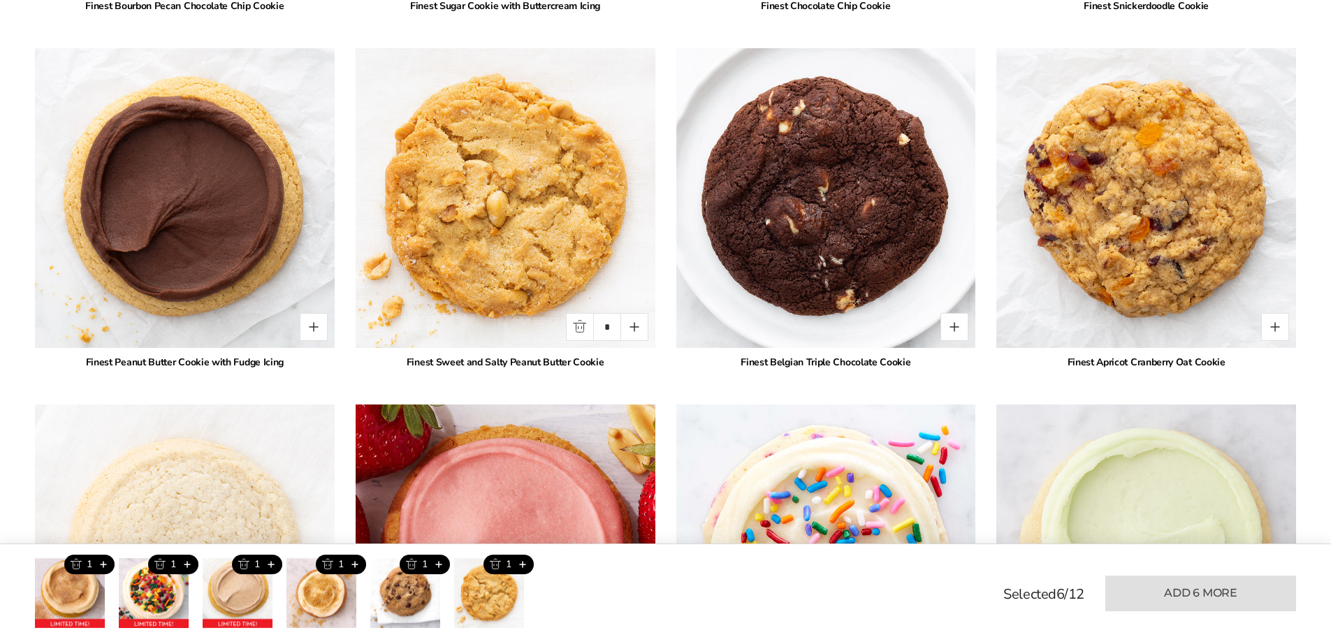
scroll to position [2235, 0]
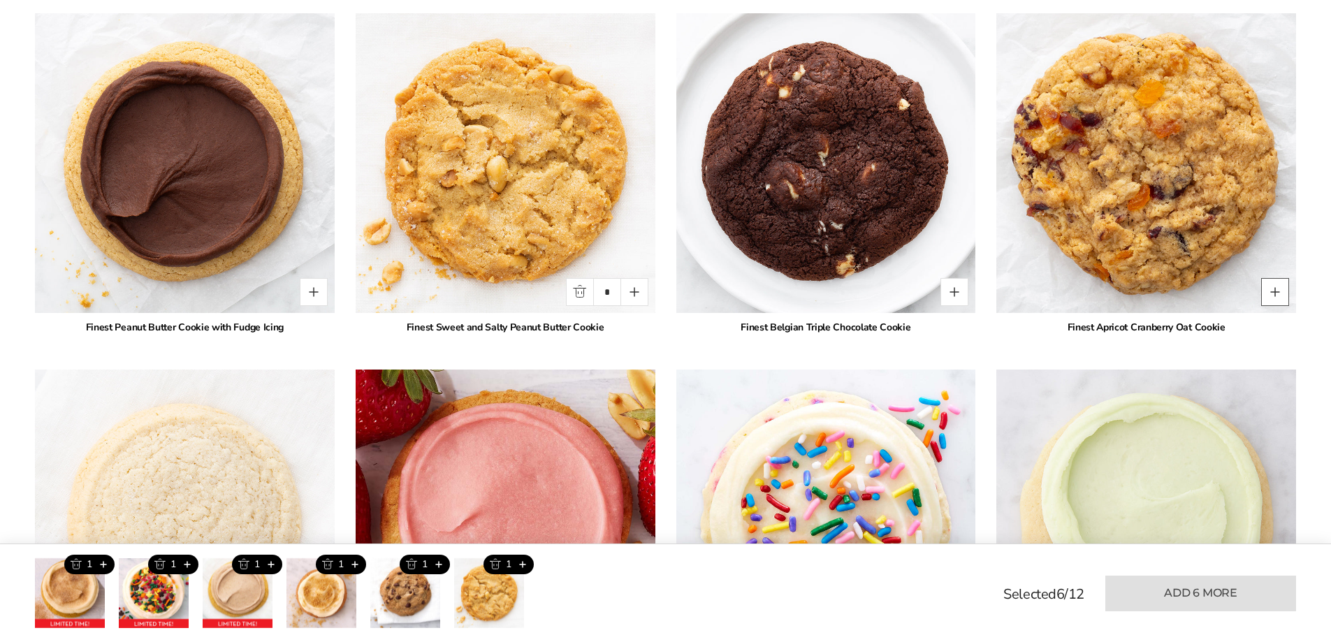
click at [1271, 286] on button "Quantity button plus" at bounding box center [1275, 292] width 28 height 28
type input "*"
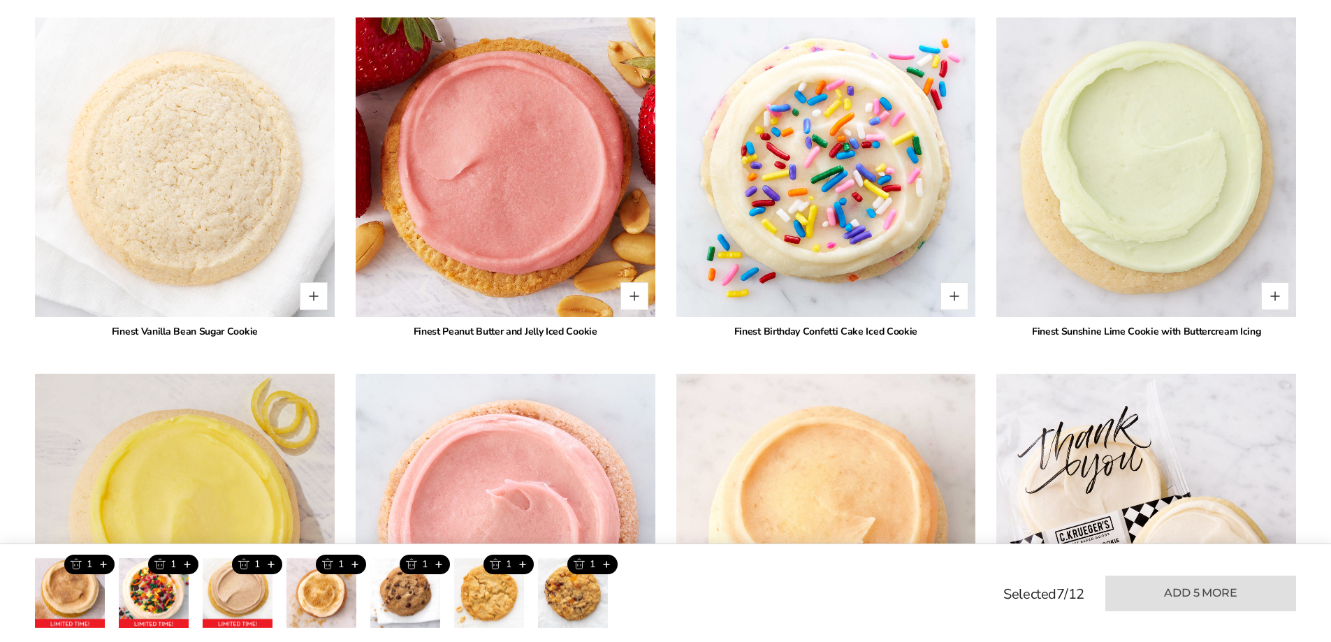
scroll to position [2654, 0]
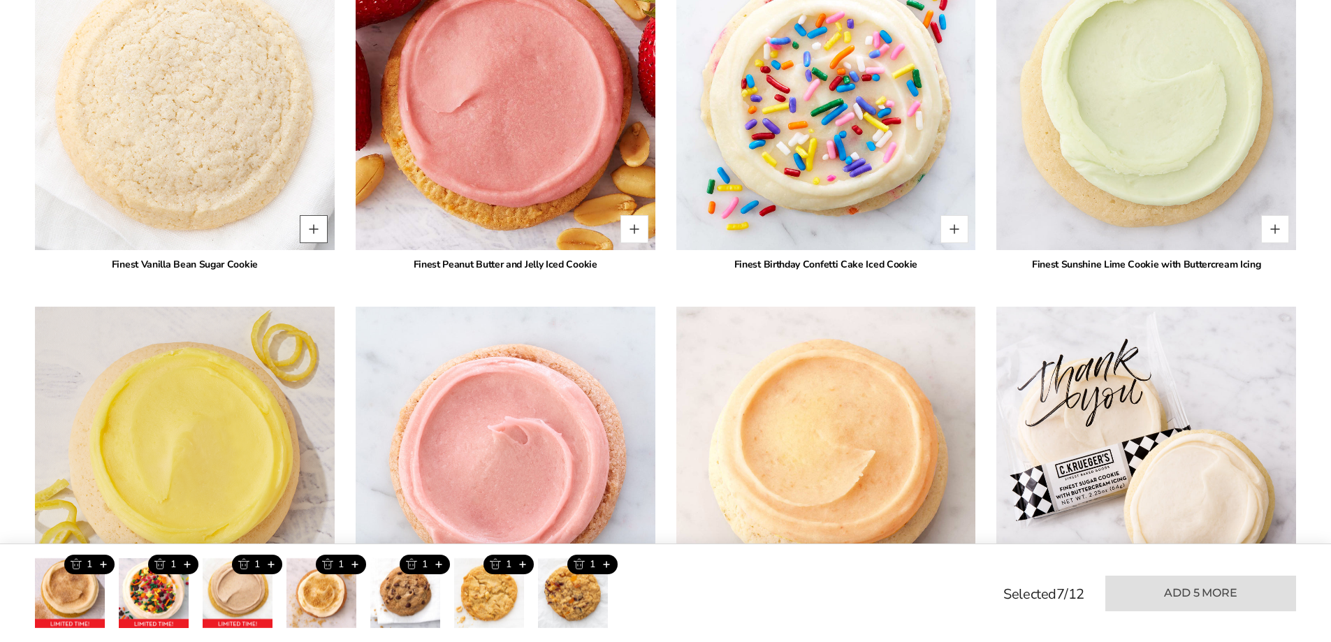
click at [316, 215] on button "Quantity button plus" at bounding box center [314, 229] width 28 height 28
type input "*"
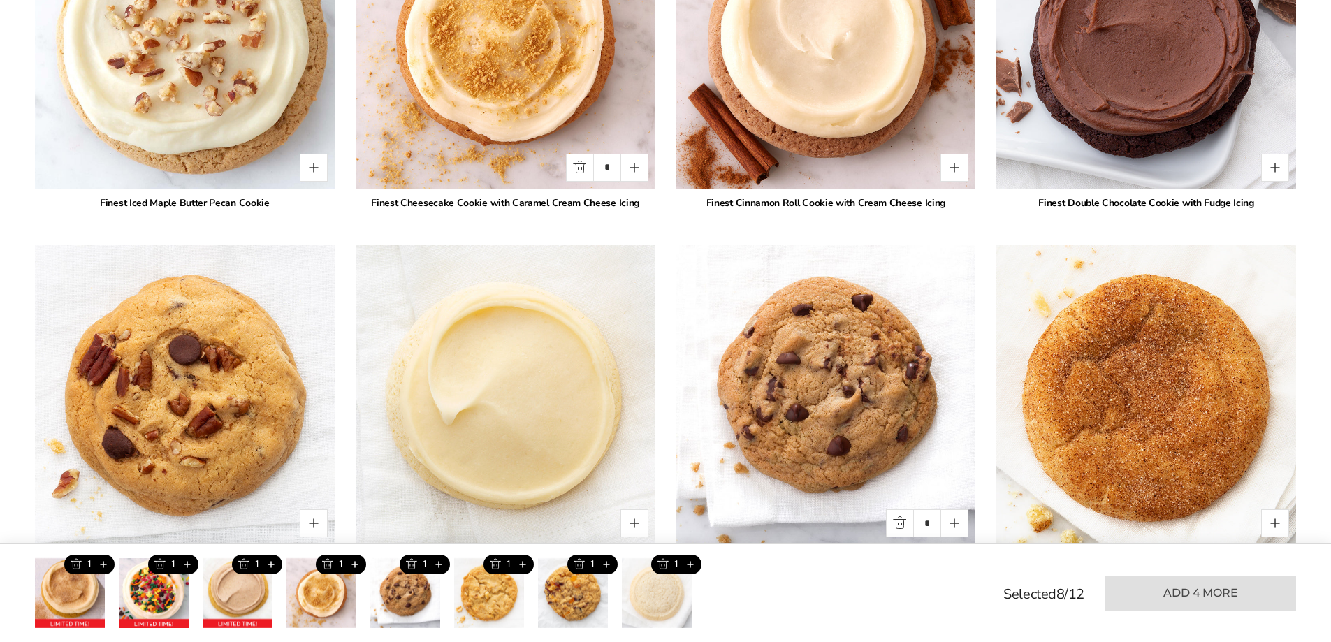
scroll to position [1397, 0]
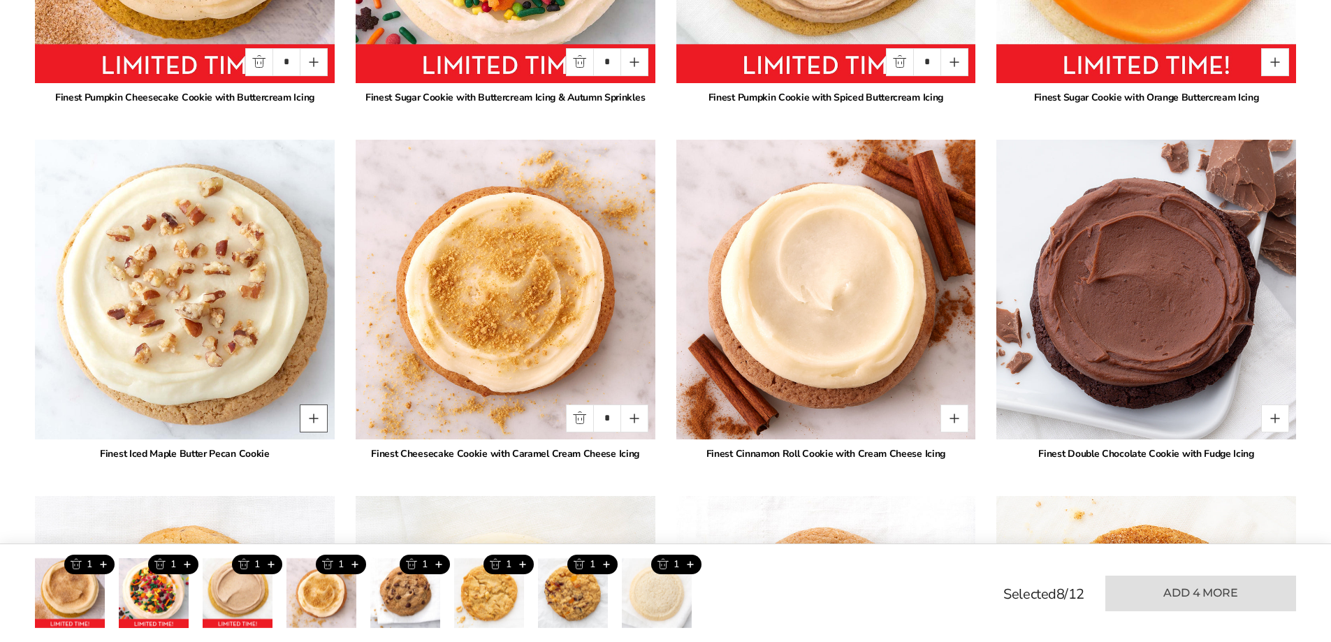
click at [302, 404] on button "Quantity button plus" at bounding box center [314, 418] width 28 height 28
type input "*"
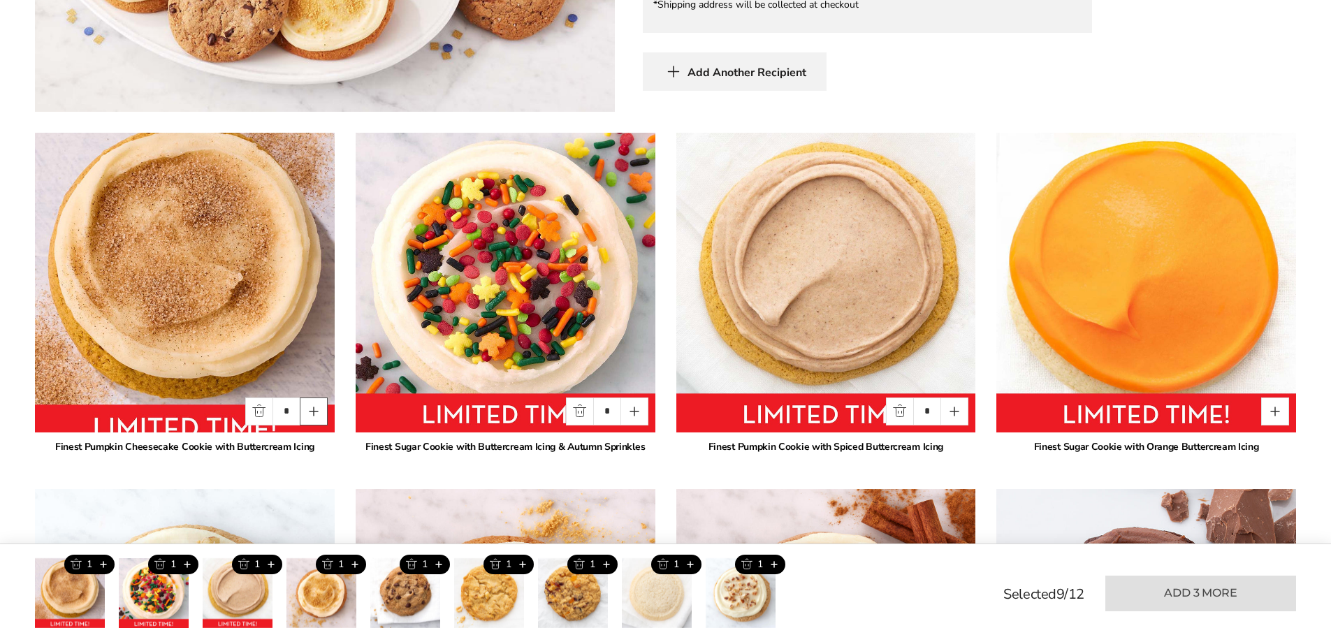
click at [307, 397] on button "Quantity button plus" at bounding box center [314, 411] width 28 height 28
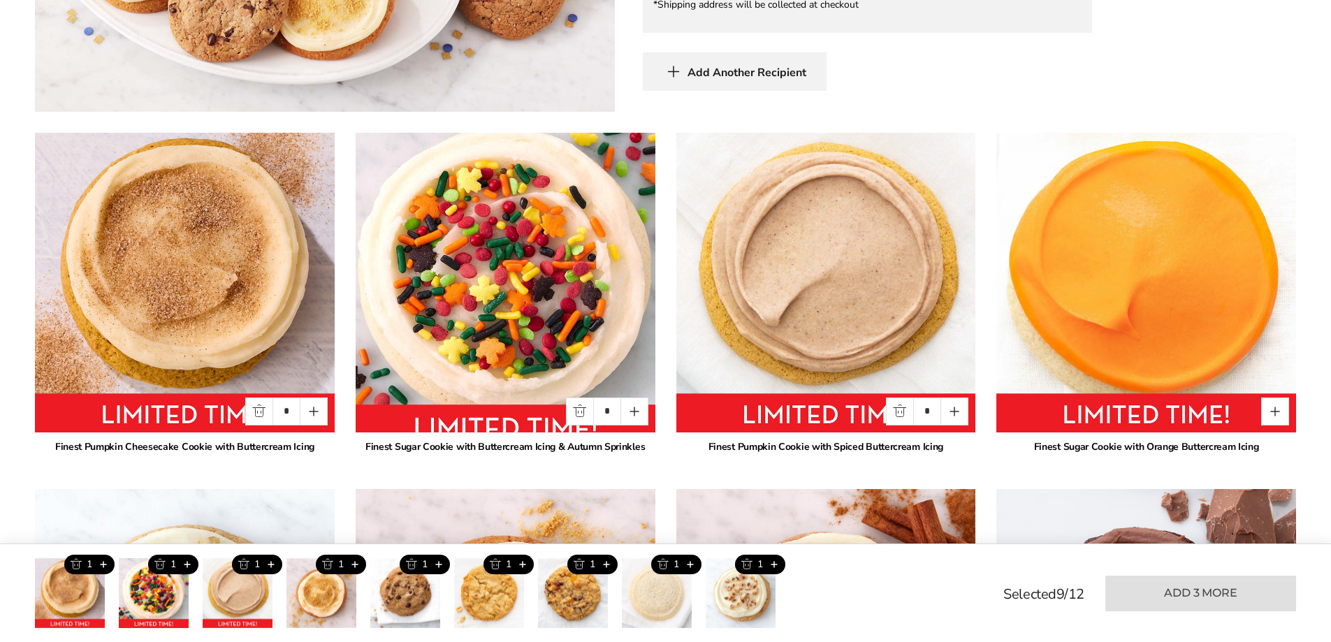
type input "*"
click at [639, 397] on button "Quantity button plus" at bounding box center [634, 411] width 28 height 28
type input "*"
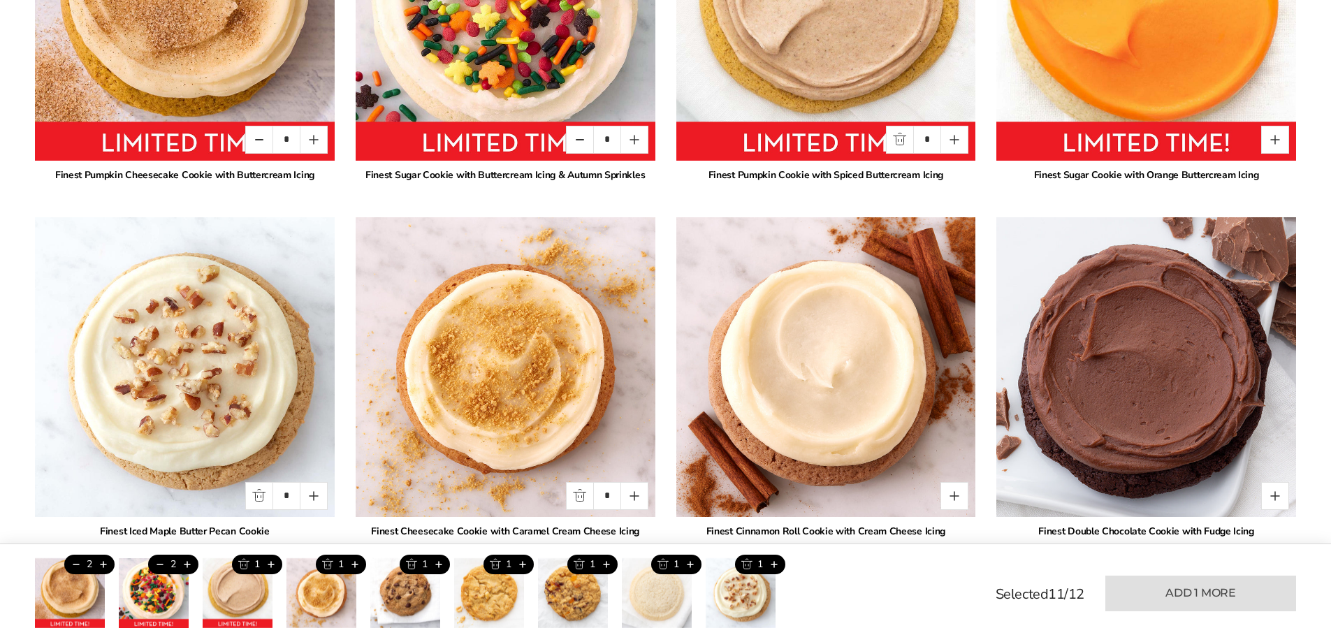
scroll to position [1467, 0]
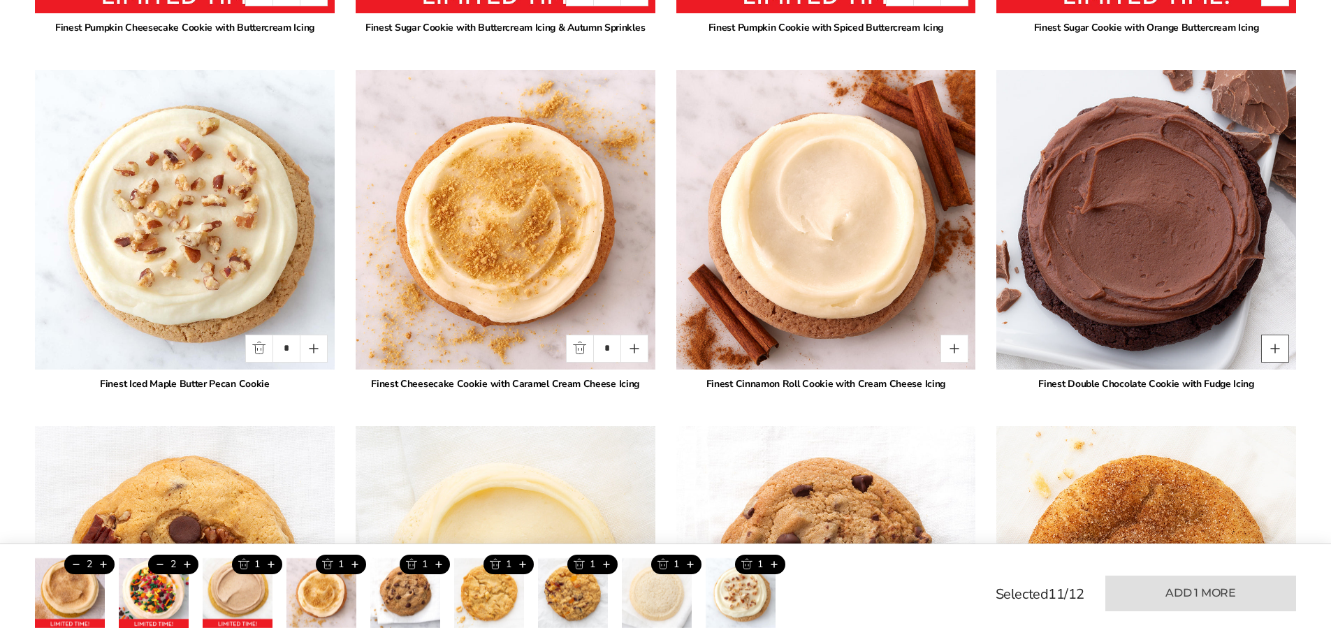
click at [1268, 335] on button "Quantity button plus" at bounding box center [1275, 349] width 28 height 28
type input "*"
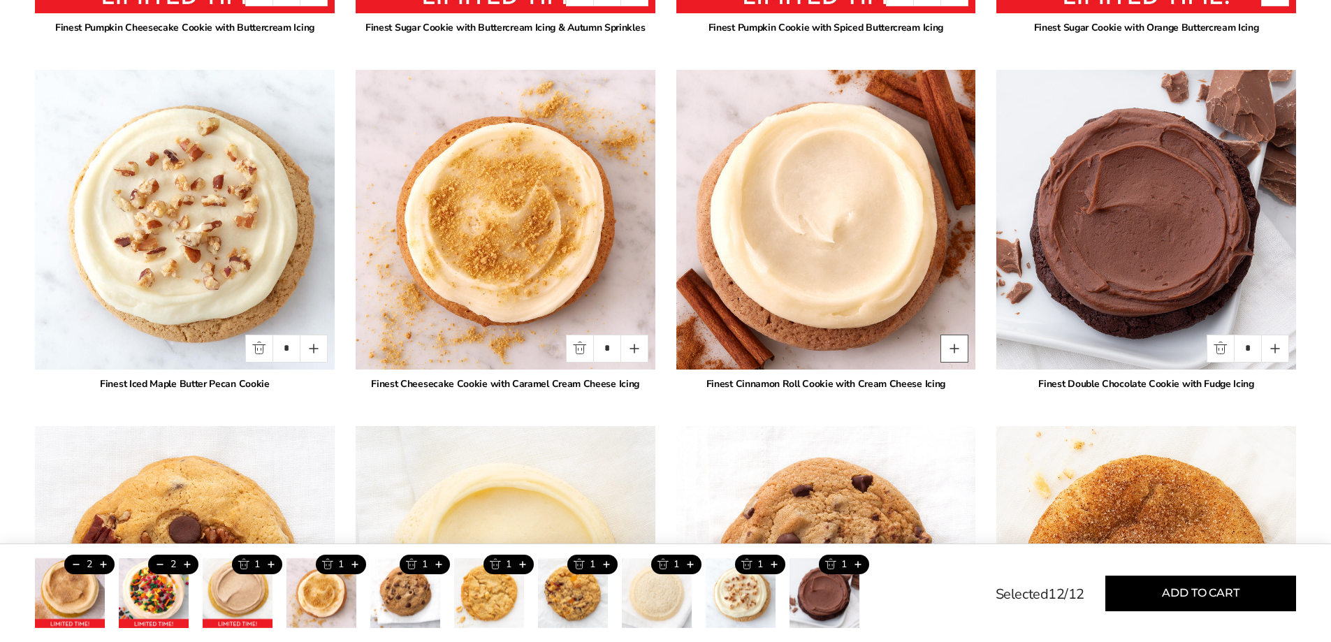
click at [953, 342] on button "Quantity button plus" at bounding box center [954, 349] width 28 height 28
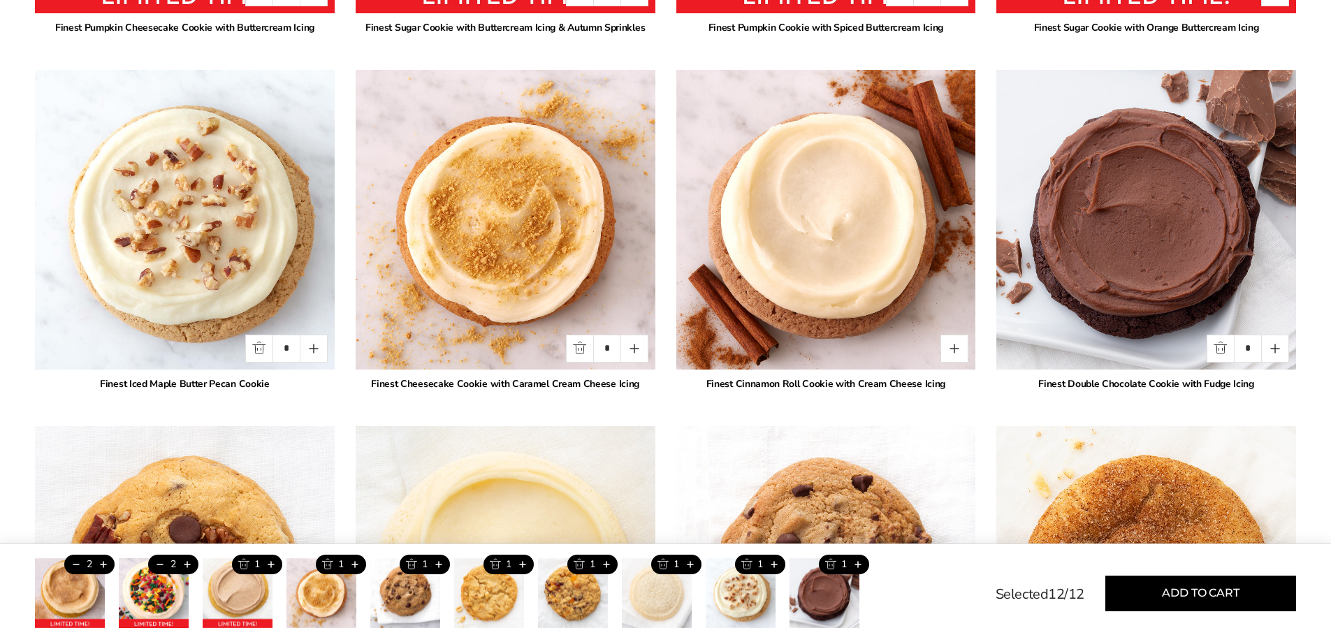
drag, startPoint x: 1154, startPoint y: 587, endPoint x: 431, endPoint y: 504, distance: 727.6
click at [450, 511] on form "C.KRUEGER'S You’re a Star Cookie Gift Boxes - Select Your Cookies SKU: 2680 $38…" at bounding box center [665, 481] width 1261 height 3448
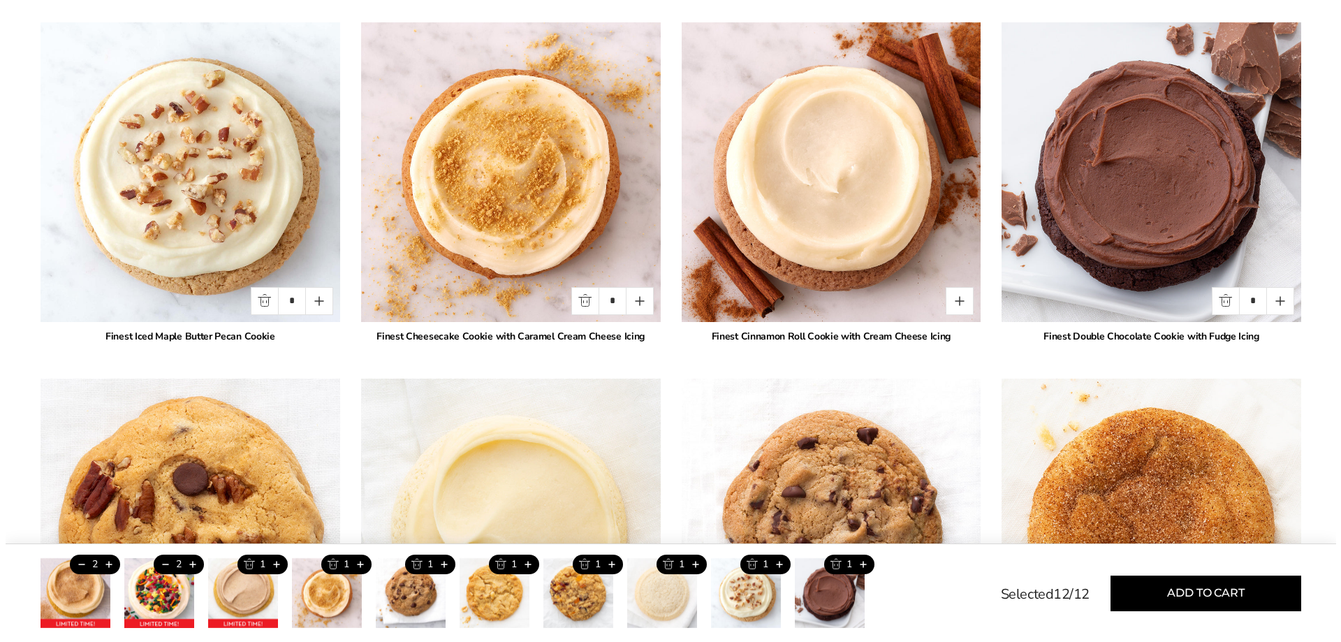
scroll to position [1676, 0]
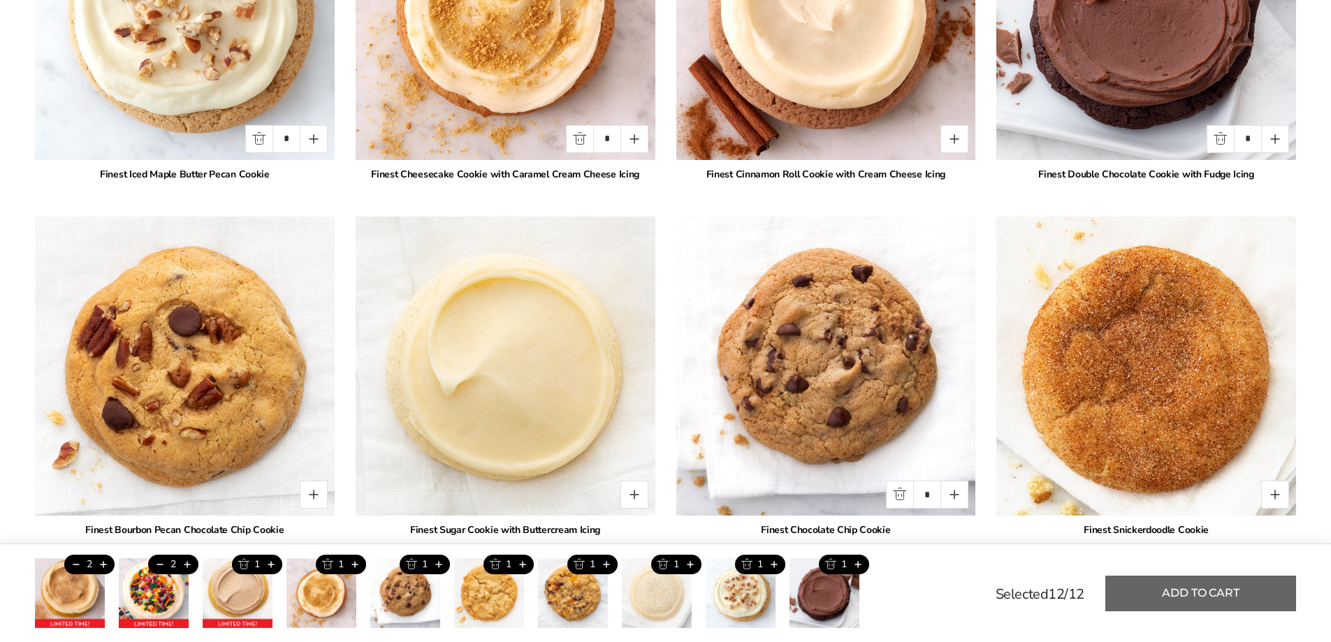
click at [1254, 599] on button "Add to cart" at bounding box center [1200, 594] width 191 height 36
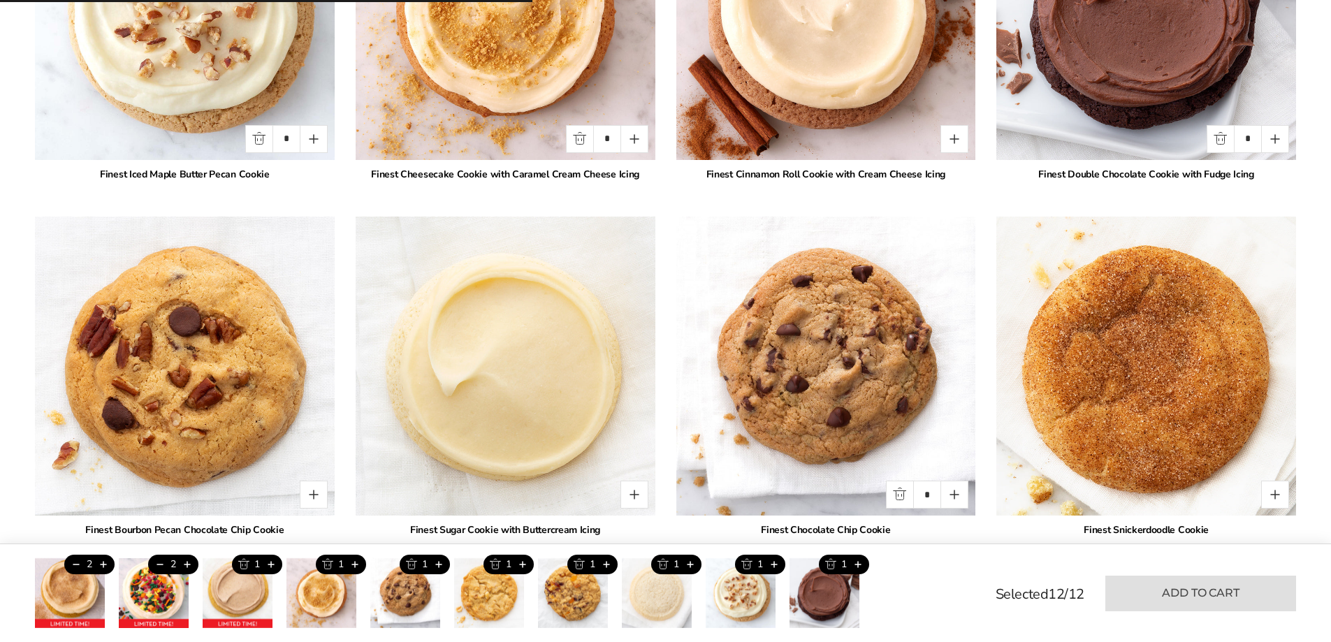
type input "*"
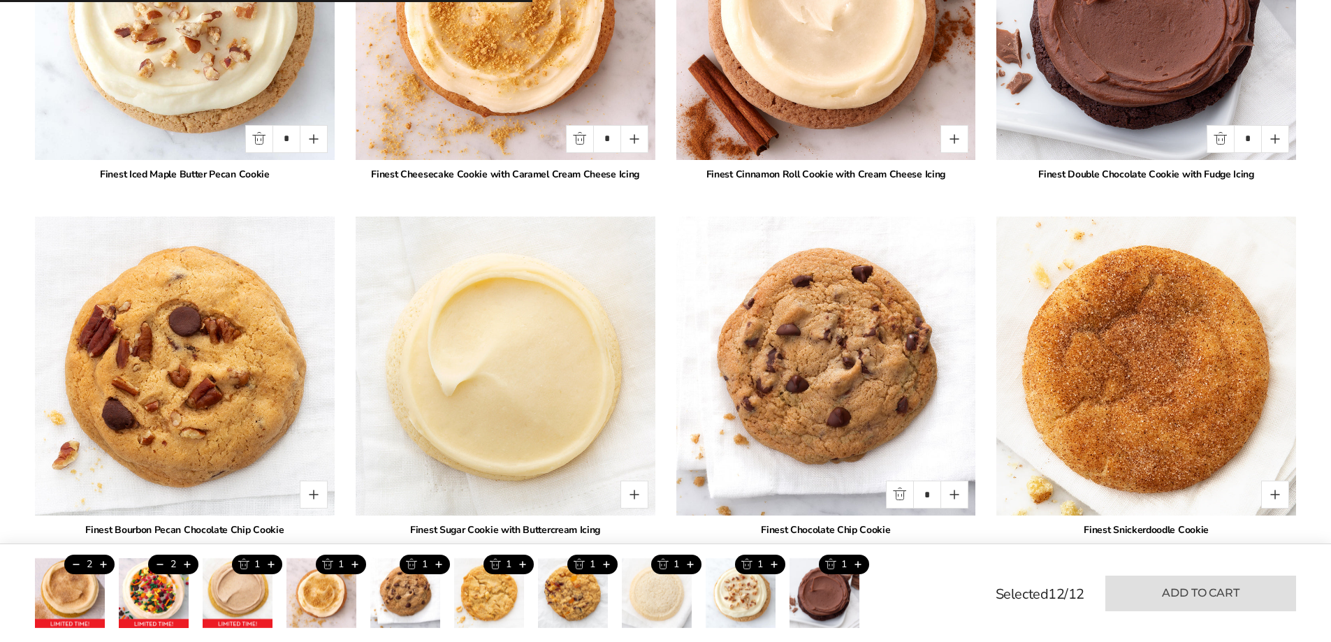
type input "*"
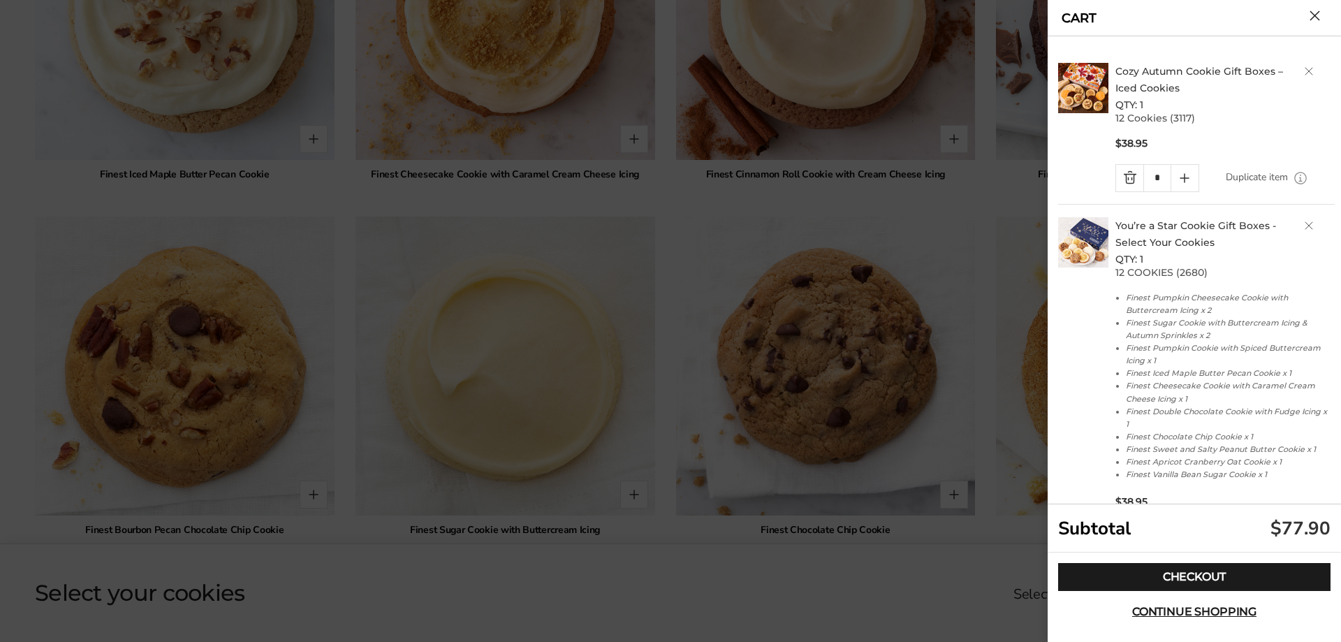
click at [1305, 74] on link "Delete product" at bounding box center [1309, 71] width 8 height 8
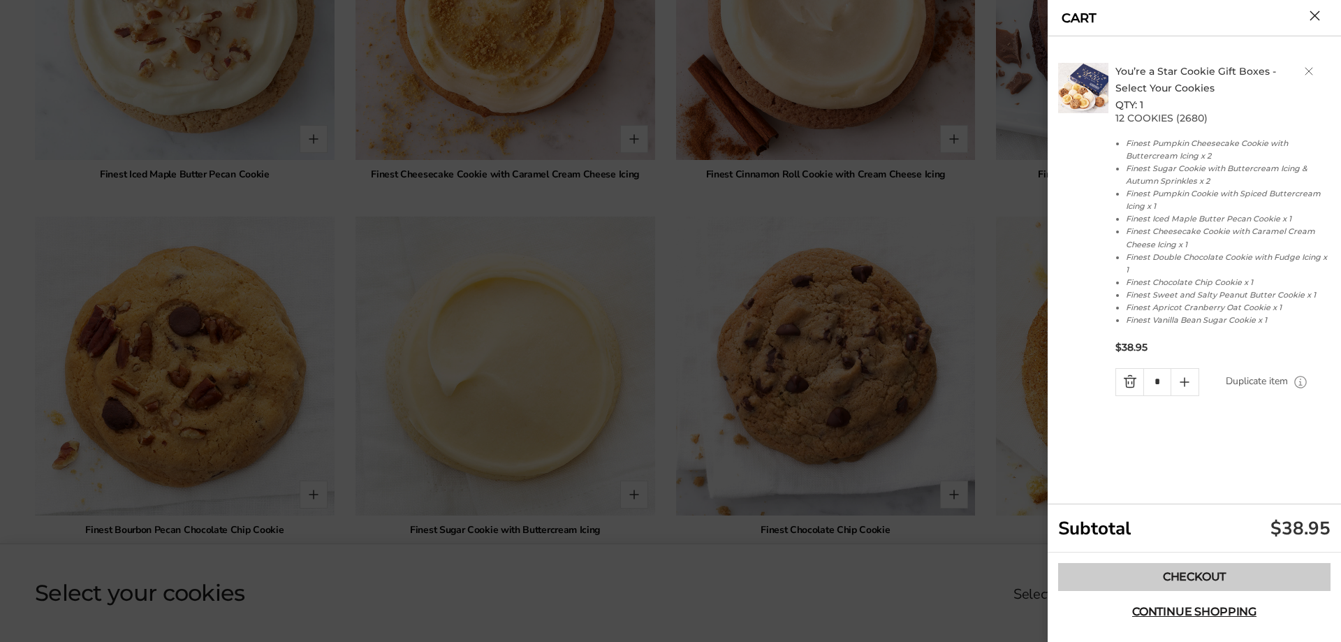
click at [1249, 583] on link "Checkout" at bounding box center [1194, 577] width 272 height 28
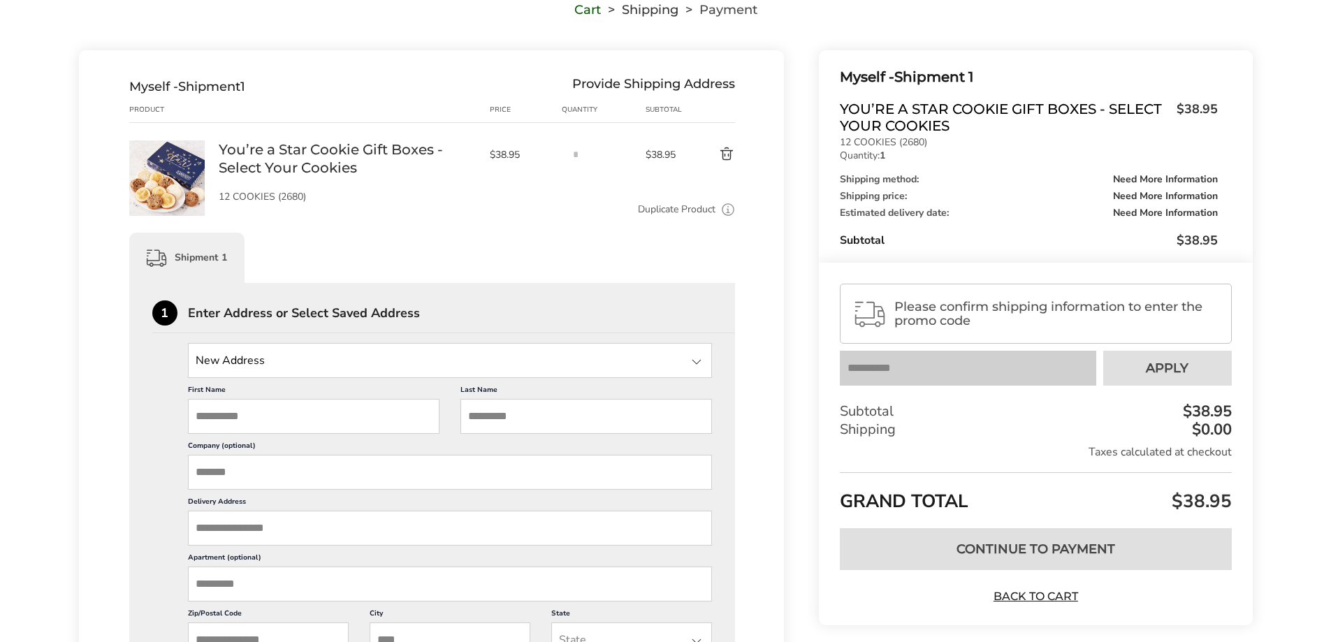
scroll to position [140, 0]
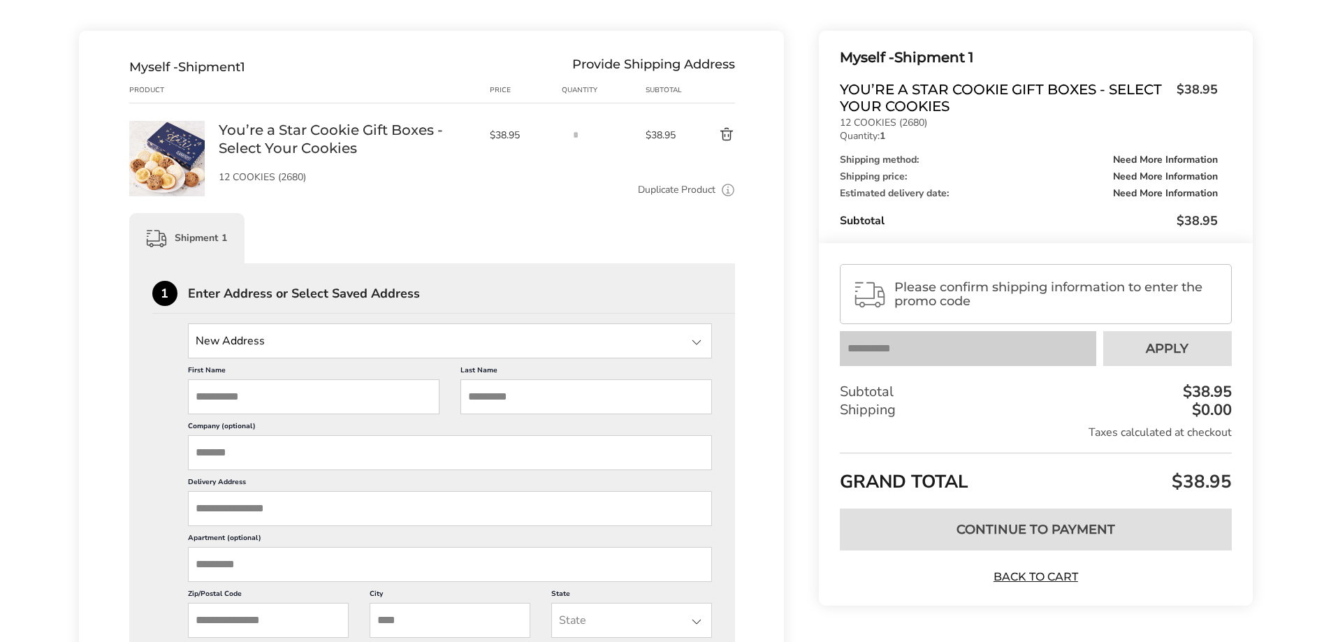
click at [288, 399] on input "First Name" at bounding box center [313, 396] width 251 height 35
click at [507, 388] on input "Last Name" at bounding box center [585, 396] width 251 height 35
click at [391, 402] on input "*******" at bounding box center [313, 396] width 251 height 35
drag, startPoint x: 203, startPoint y: 397, endPoint x: 64, endPoint y: 388, distance: 139.3
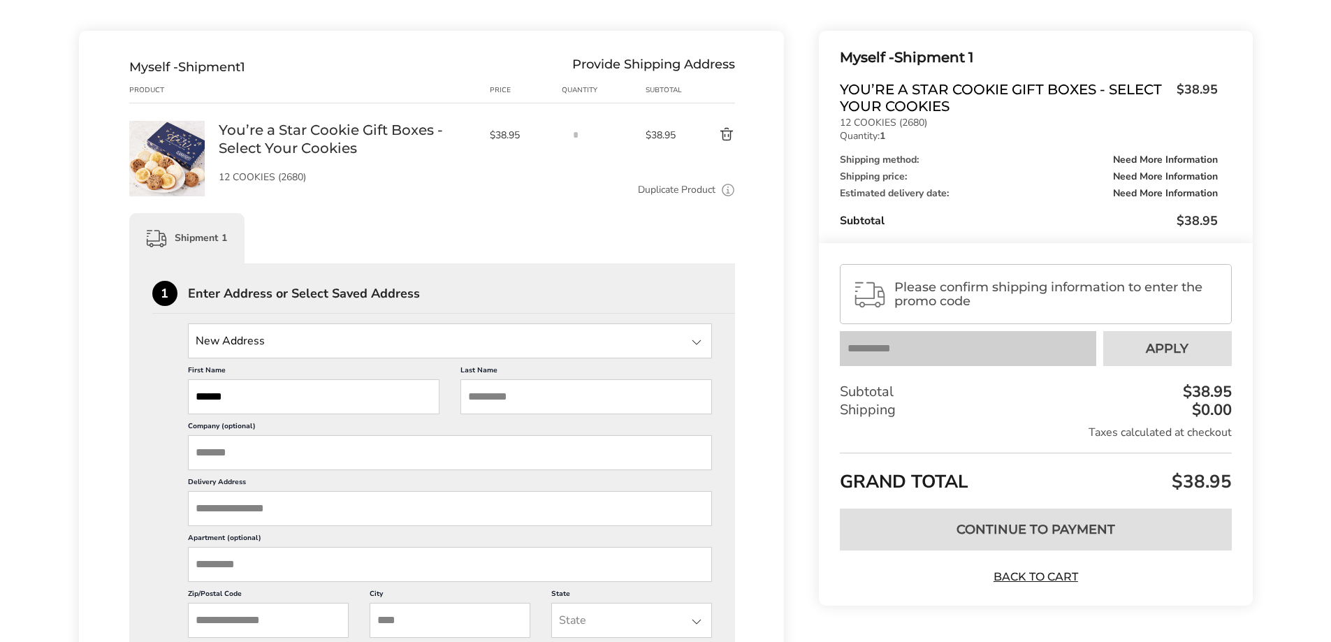
type input "******"
click at [246, 455] on input "Company (optional)" at bounding box center [450, 452] width 525 height 35
type input "**********"
click at [238, 519] on input "Delivery Address" at bounding box center [450, 508] width 525 height 35
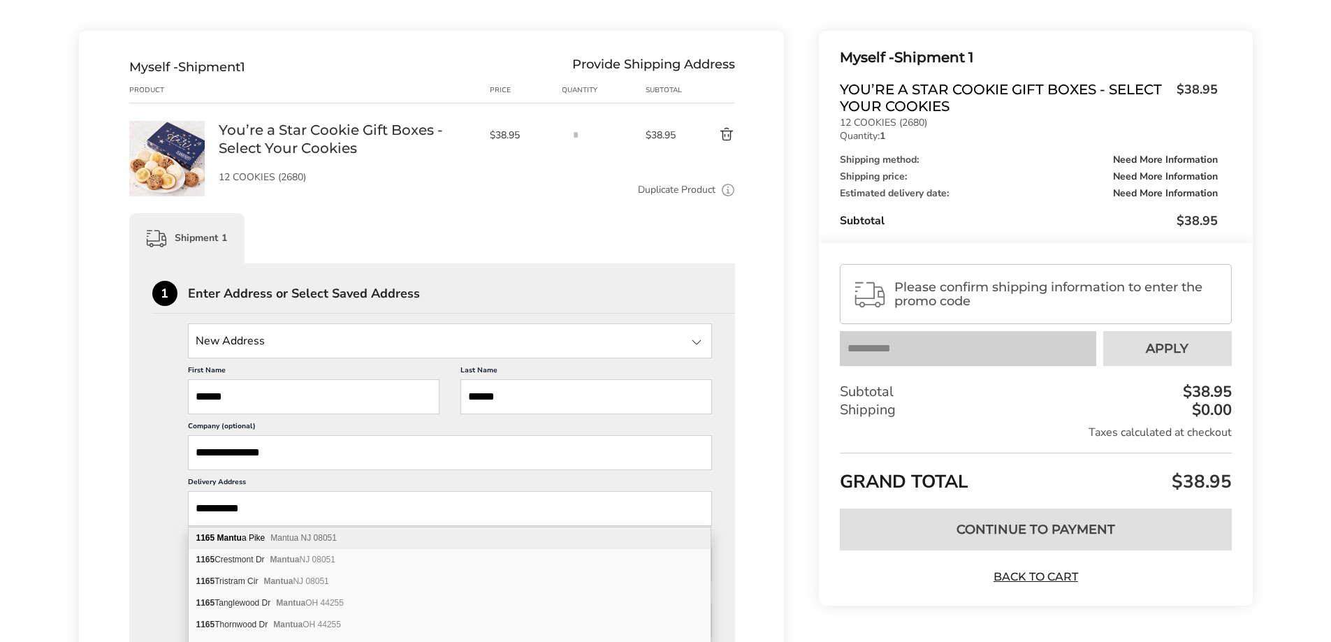
click at [258, 537] on div "[STREET_ADDRESS][PERSON_NAME]" at bounding box center [450, 538] width 522 height 22
type input "**********"
type input "******"
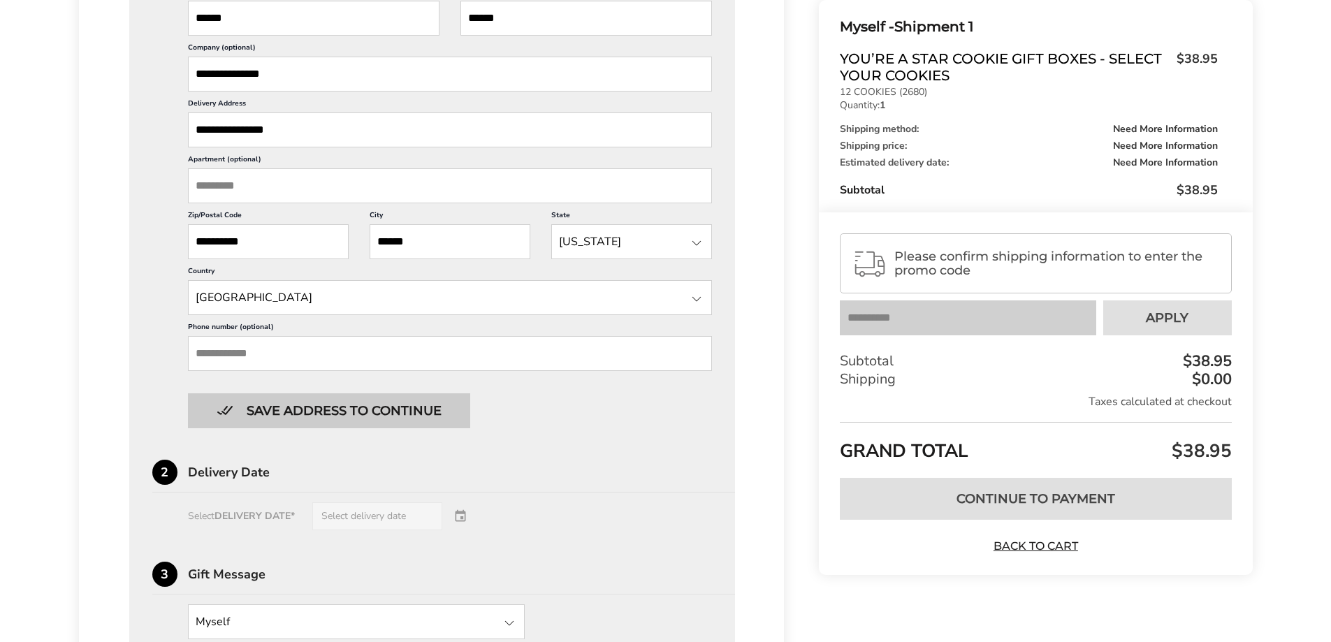
scroll to position [559, 0]
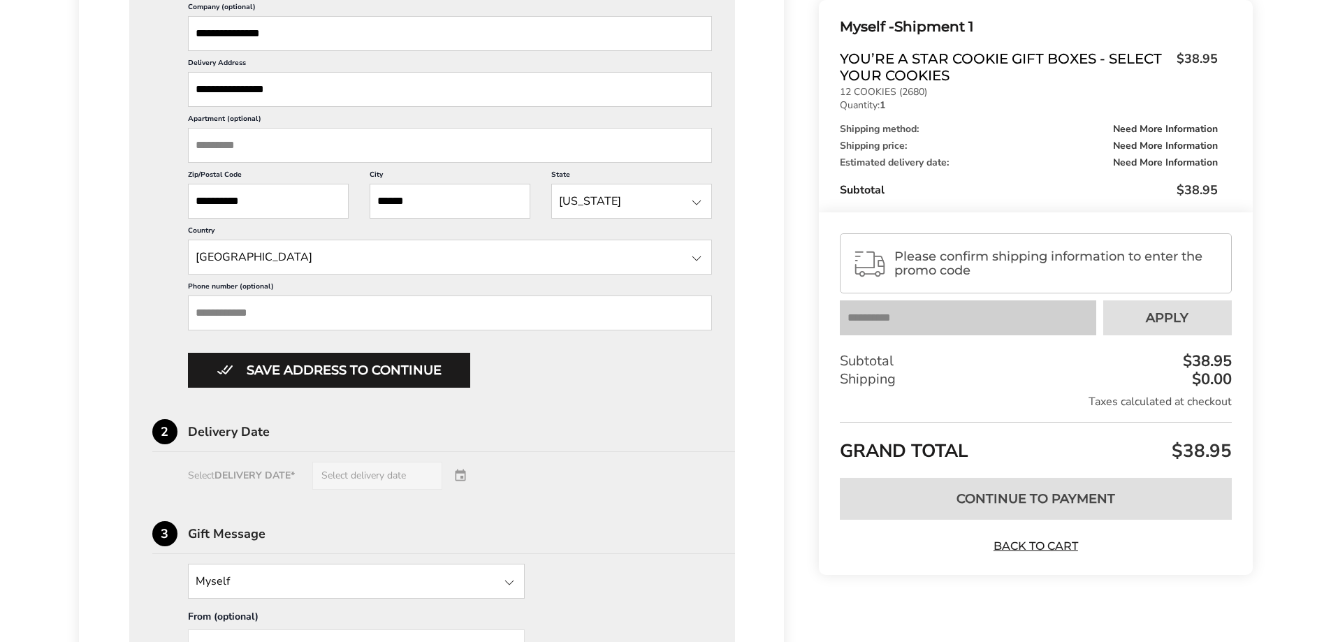
click at [292, 315] on input "Phone number (optional)" at bounding box center [450, 312] width 525 height 35
click at [128, 430] on div "**********" at bounding box center [431, 231] width 705 height 1238
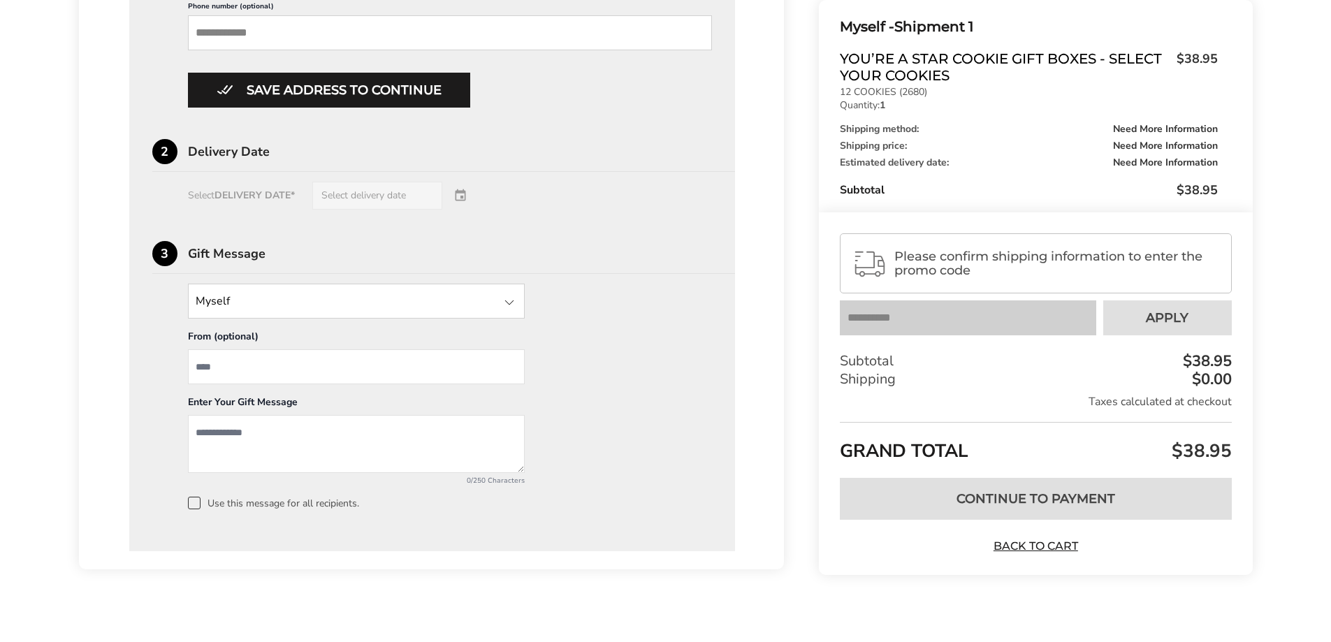
scroll to position [857, 0]
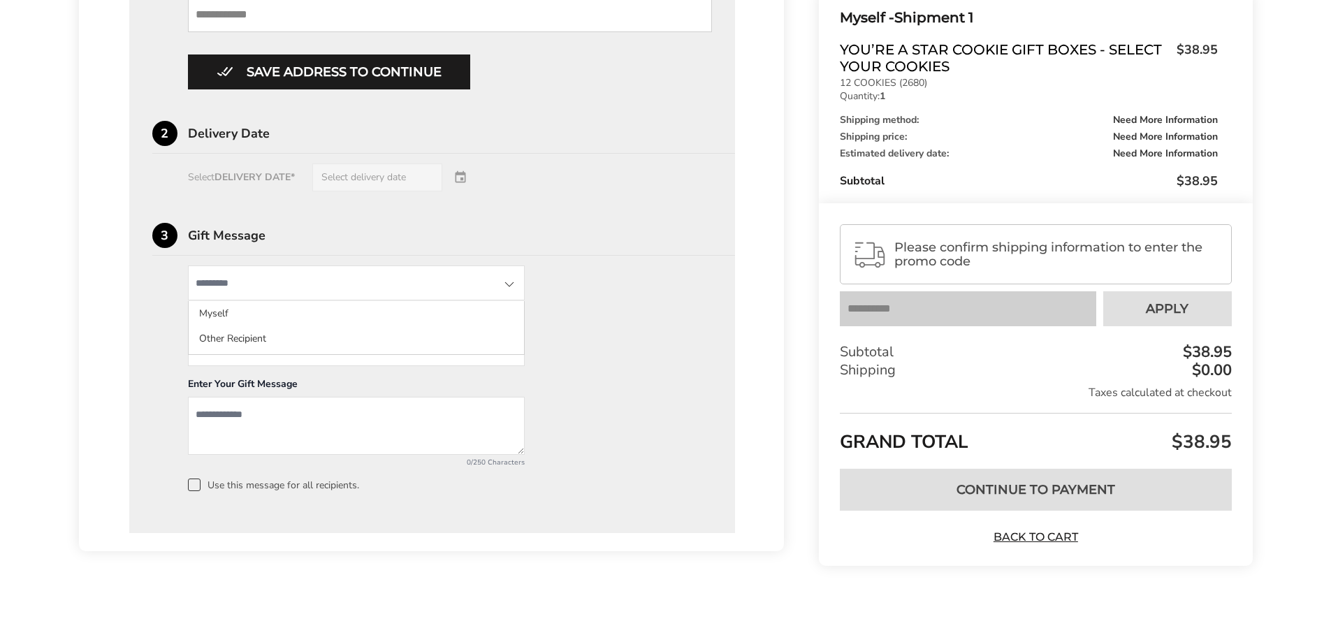
click at [228, 290] on input "State" at bounding box center [356, 282] width 337 height 35
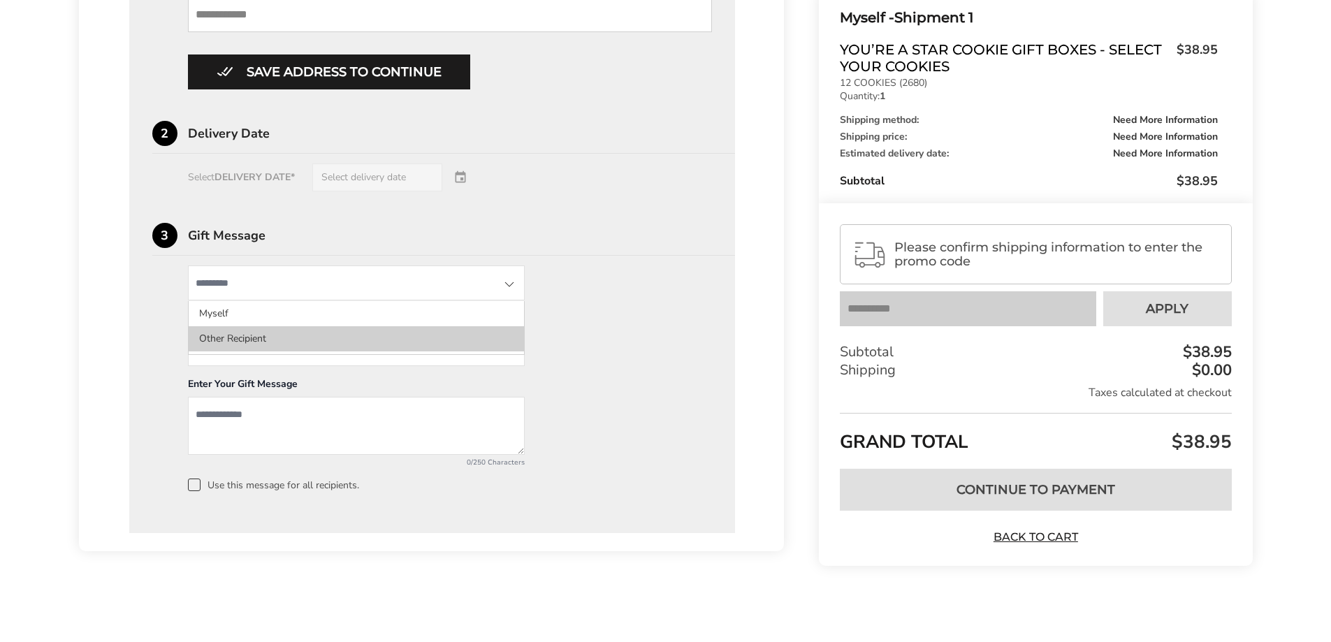
click at [228, 329] on li "Other Recipient" at bounding box center [356, 338] width 335 height 25
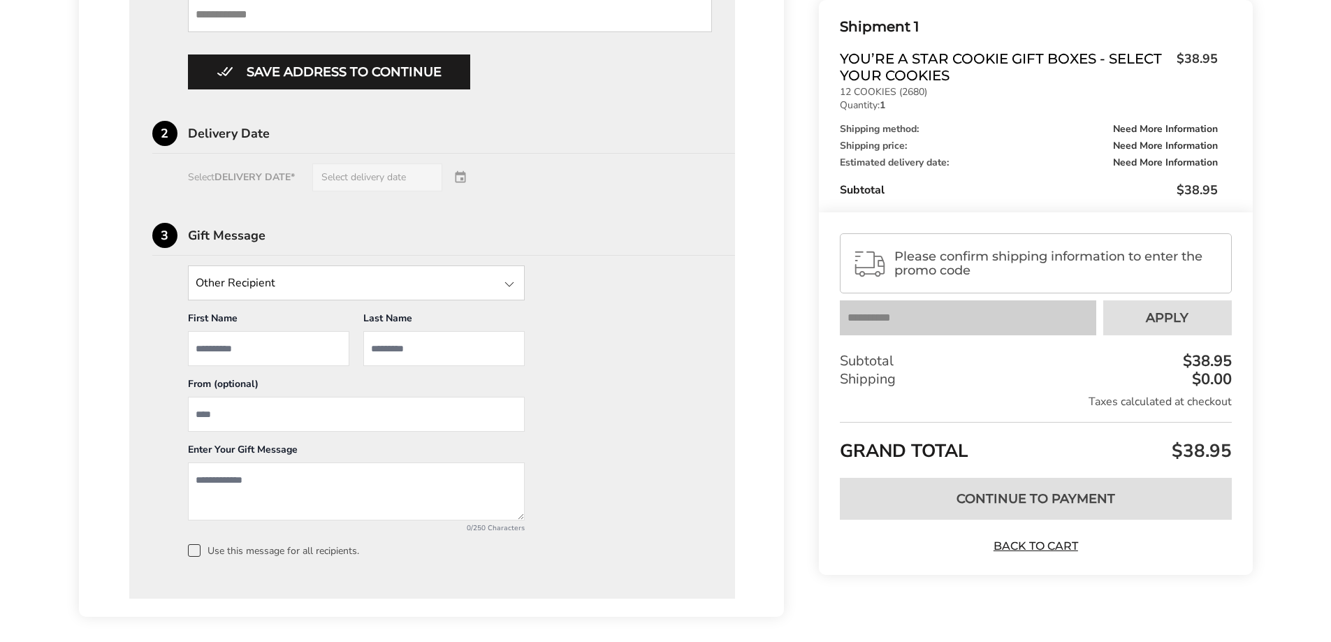
click at [226, 344] on input "First Name" at bounding box center [268, 348] width 161 height 35
type input "********"
type input "******"
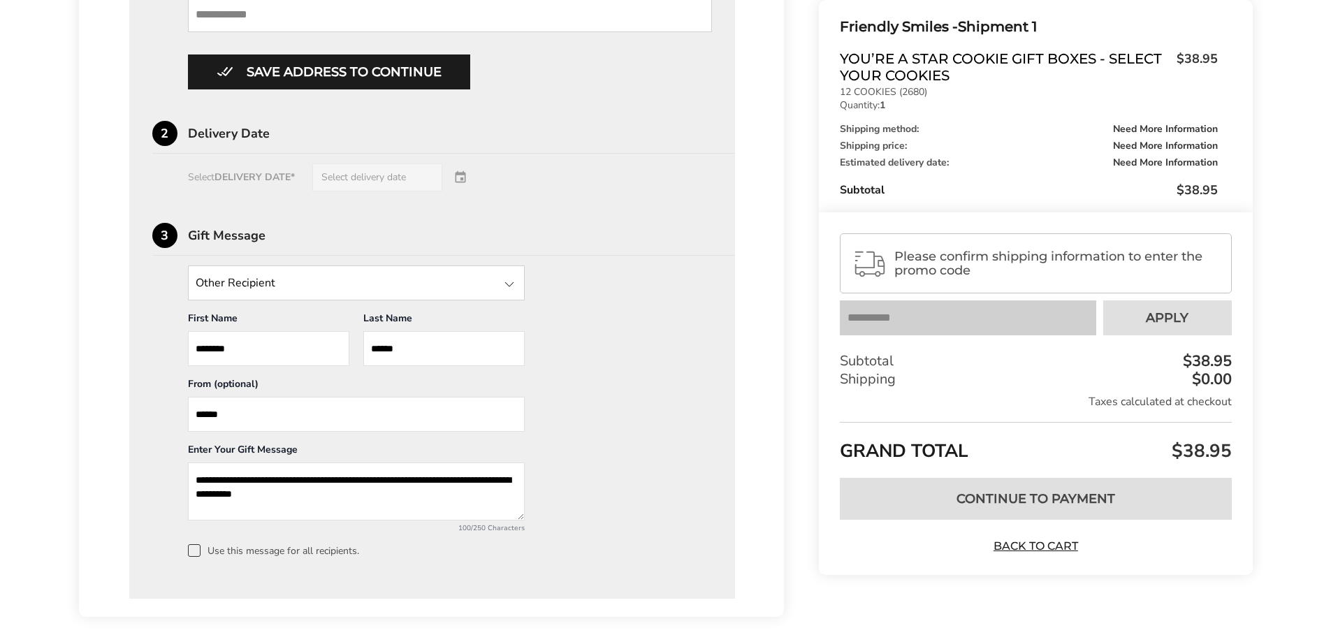
click at [321, 494] on textarea "**********" at bounding box center [356, 491] width 337 height 58
type textarea "**********"
click at [618, 450] on div "**********" at bounding box center [432, 410] width 560 height 291
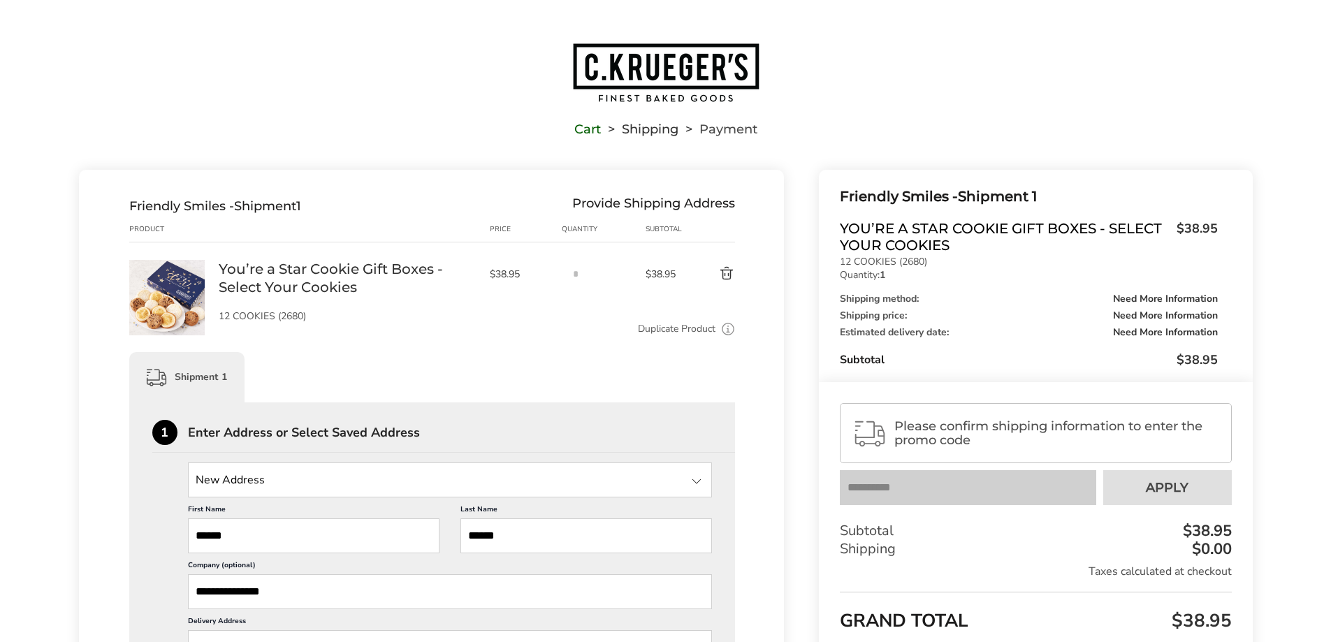
scroll to position [0, 0]
click at [926, 430] on span "Please confirm shipping information to enter the promo code" at bounding box center [1056, 434] width 324 height 28
click at [923, 434] on span "Please confirm shipping information to enter the promo code" at bounding box center [1056, 434] width 324 height 28
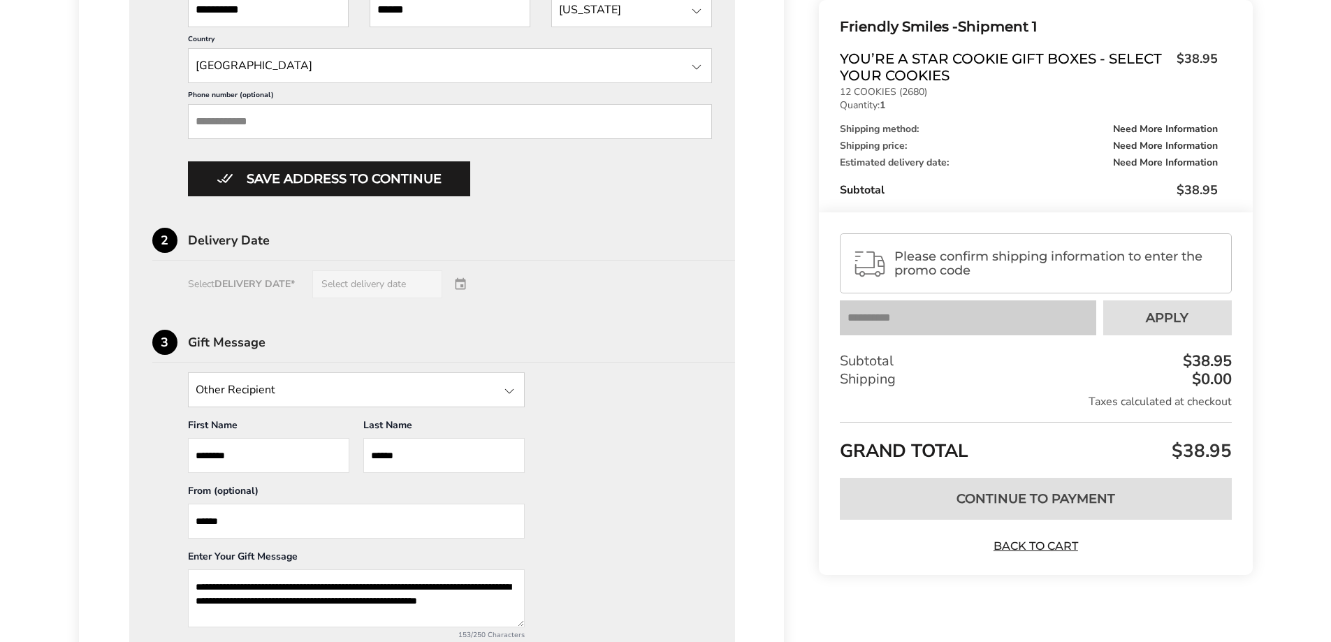
scroll to position [768, 0]
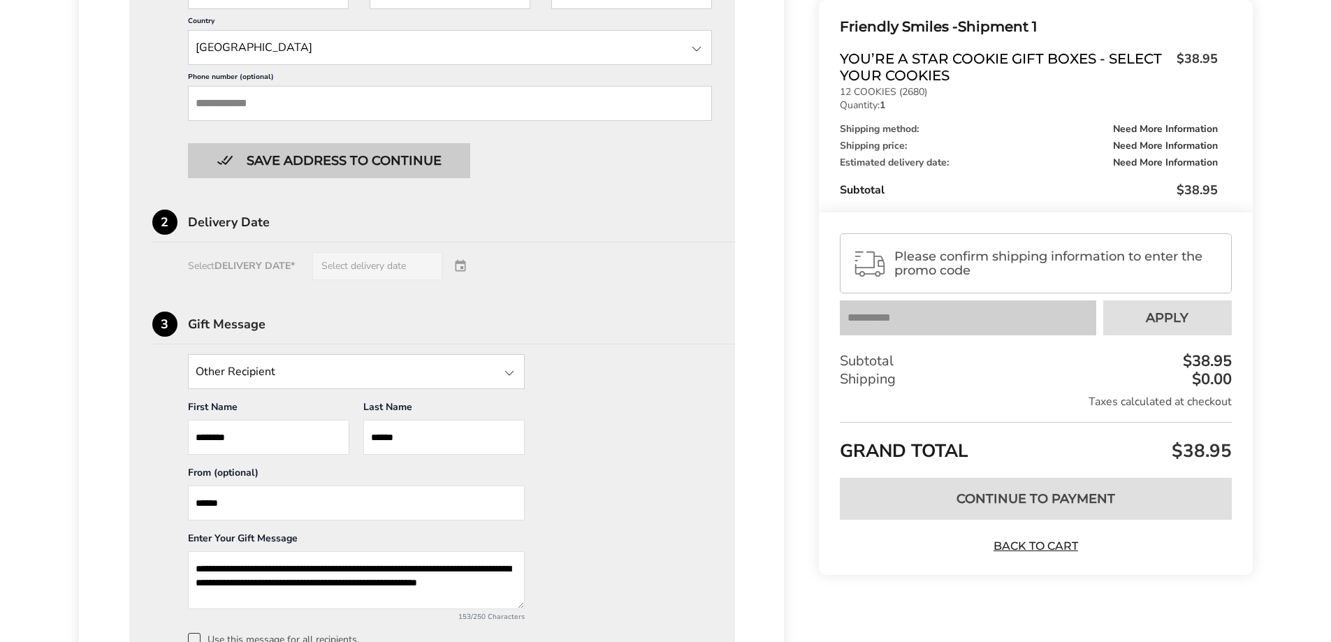
click at [332, 154] on button "Save address to continue" at bounding box center [329, 160] width 282 height 35
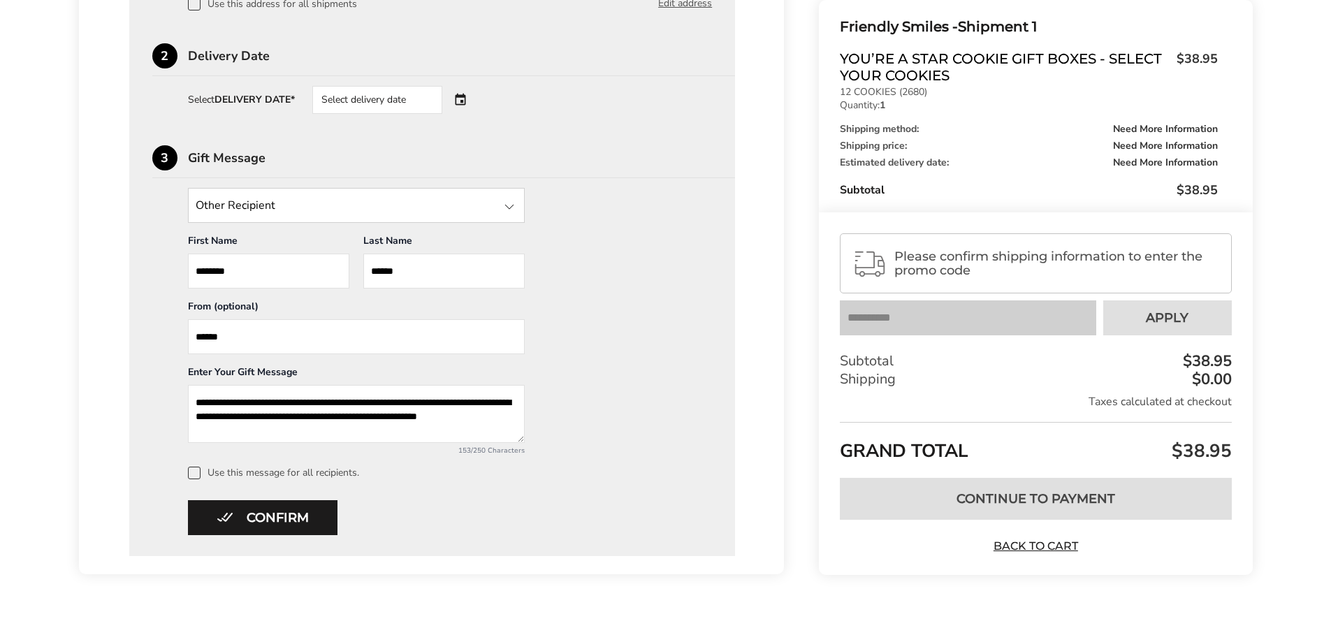
scroll to position [540, 0]
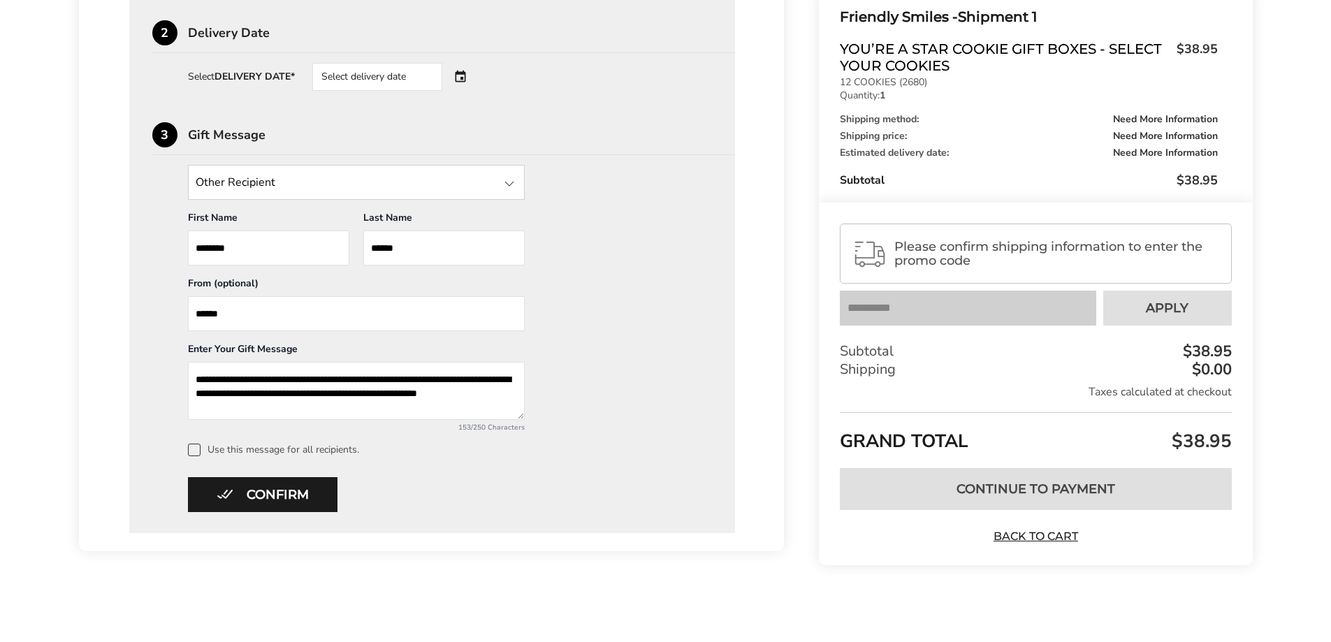
click at [290, 513] on div "**********" at bounding box center [432, 197] width 606 height 669
click at [286, 498] on button "Confirm" at bounding box center [262, 494] width 149 height 35
click at [463, 73] on div "Select delivery date" at bounding box center [396, 77] width 169 height 28
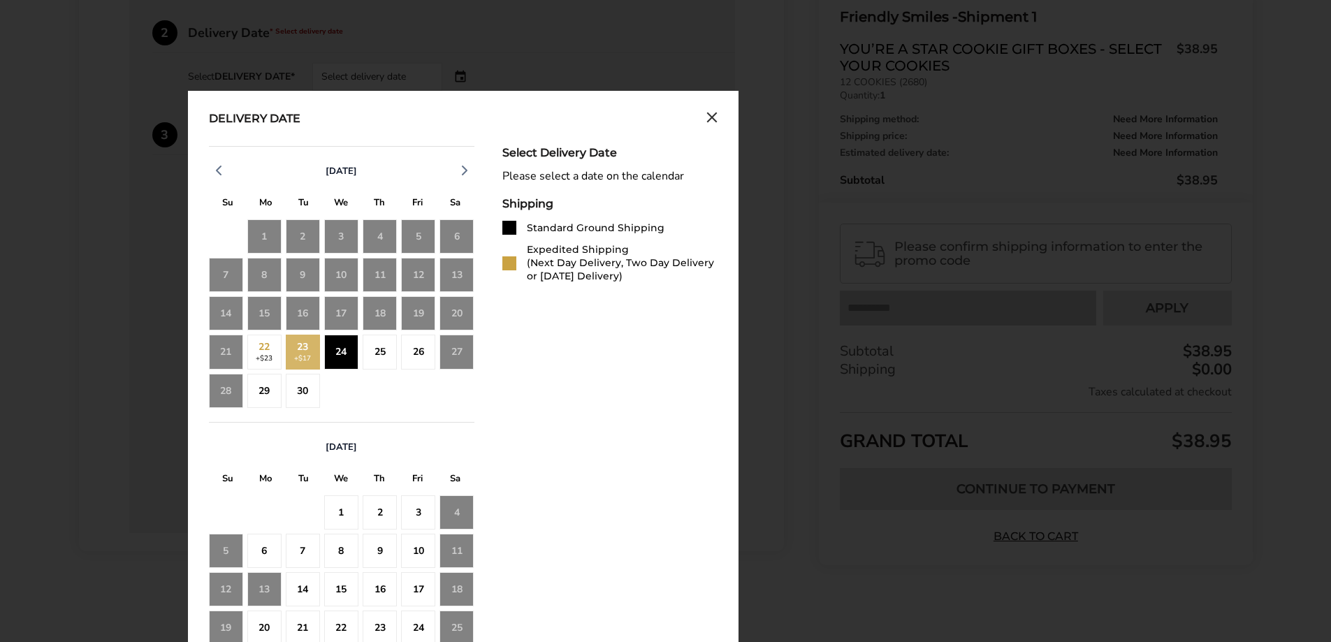
click at [337, 350] on div "24" at bounding box center [341, 352] width 34 height 34
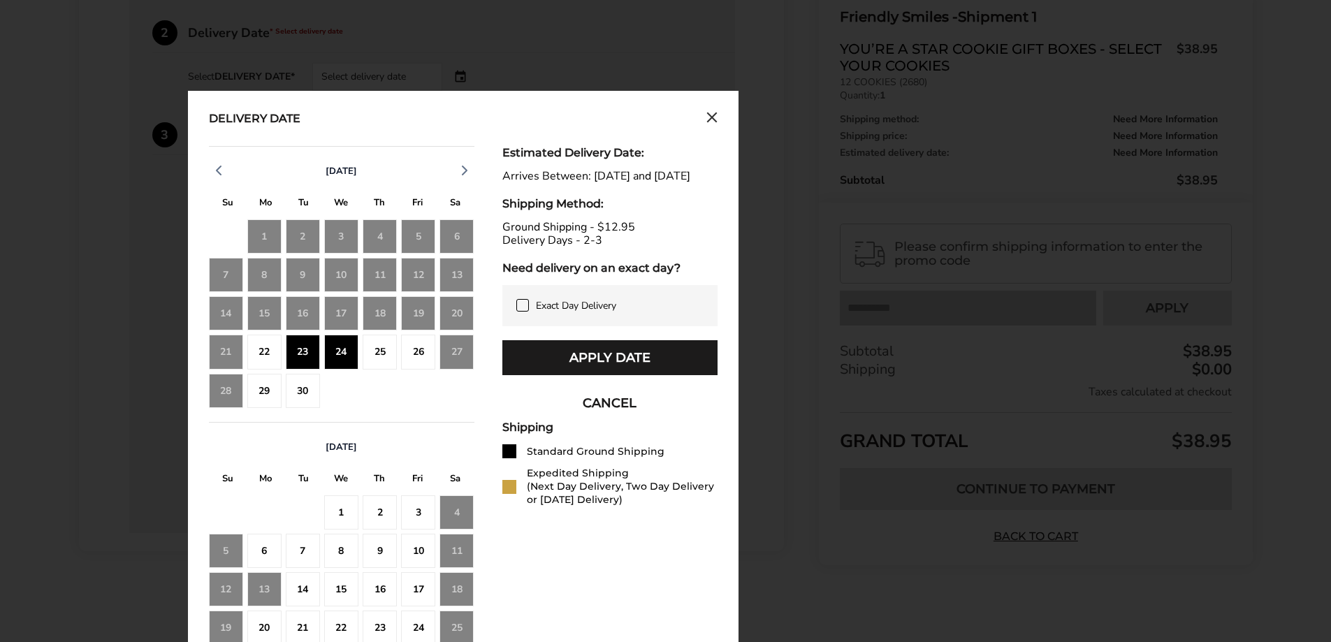
click at [532, 312] on label "Exact Day Delivery" at bounding box center [609, 305] width 187 height 13
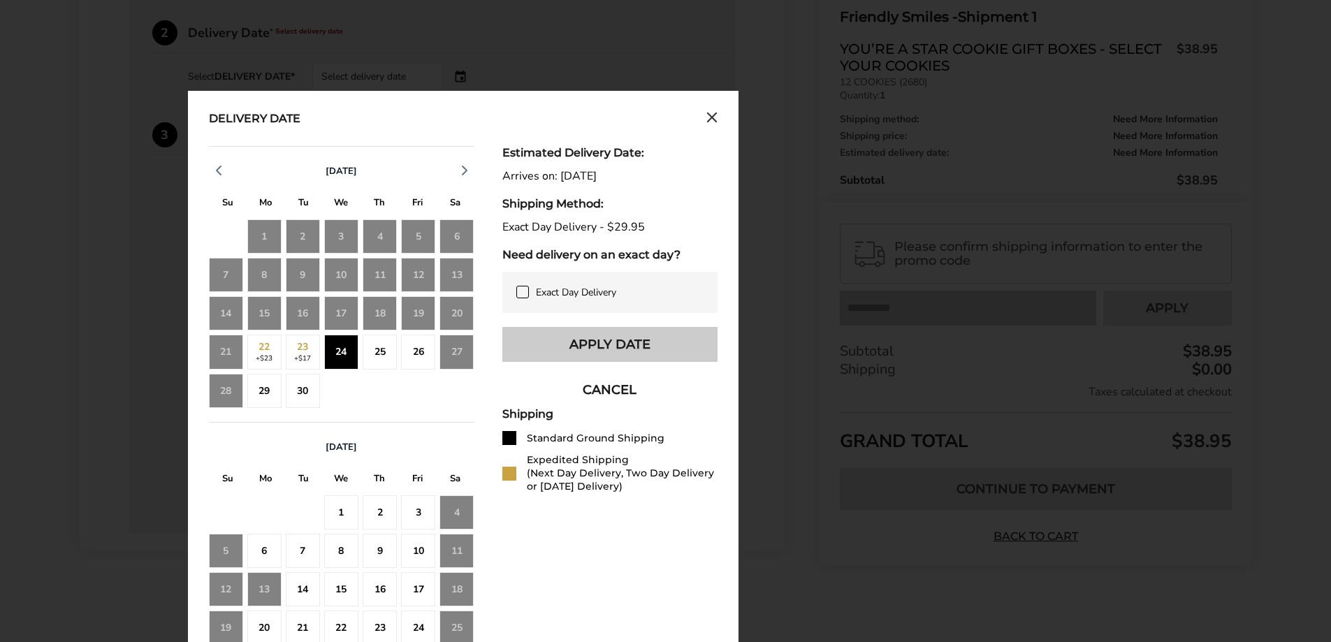
click at [586, 350] on button "Apply Date" at bounding box center [609, 344] width 215 height 35
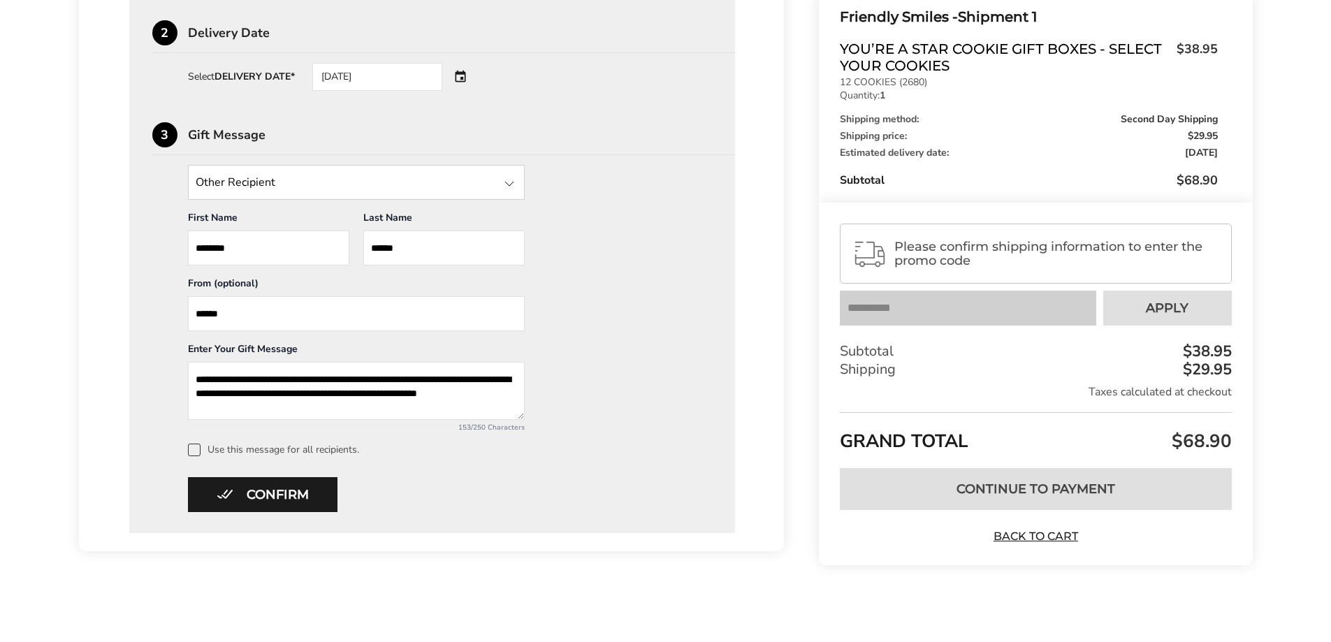
click at [457, 75] on div "[DATE]" at bounding box center [396, 77] width 169 height 28
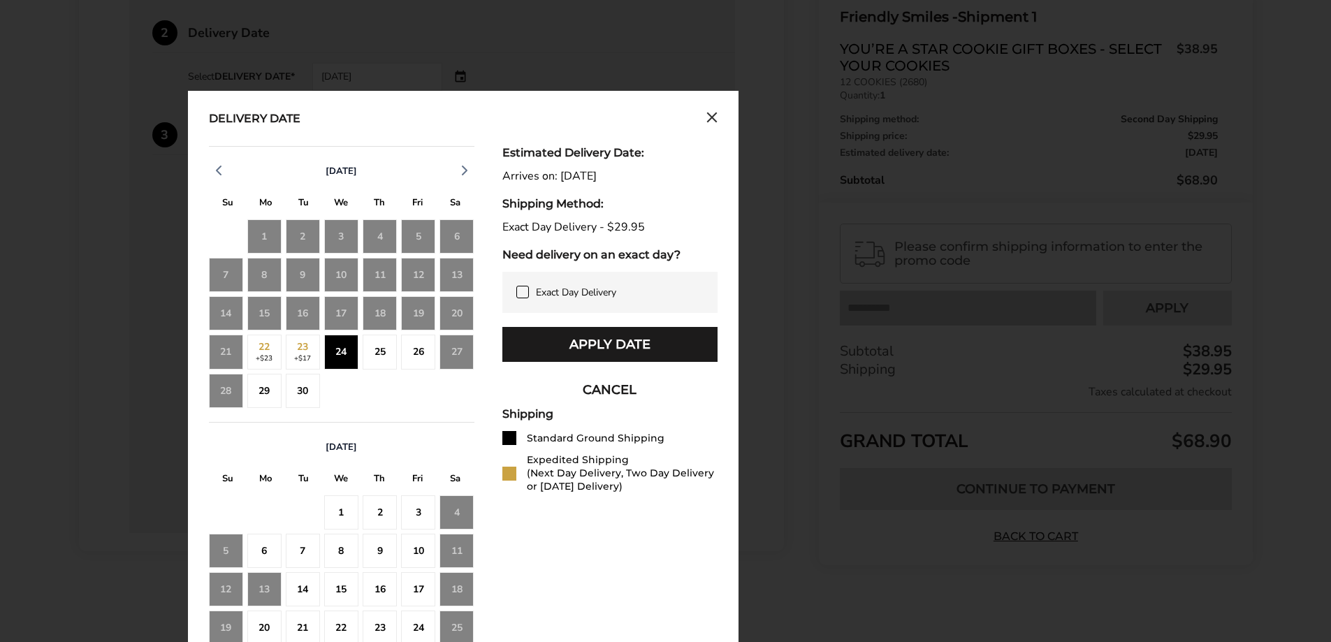
click at [394, 360] on div "25" at bounding box center [379, 352] width 34 height 34
click at [525, 295] on icon at bounding box center [522, 291] width 11 height 11
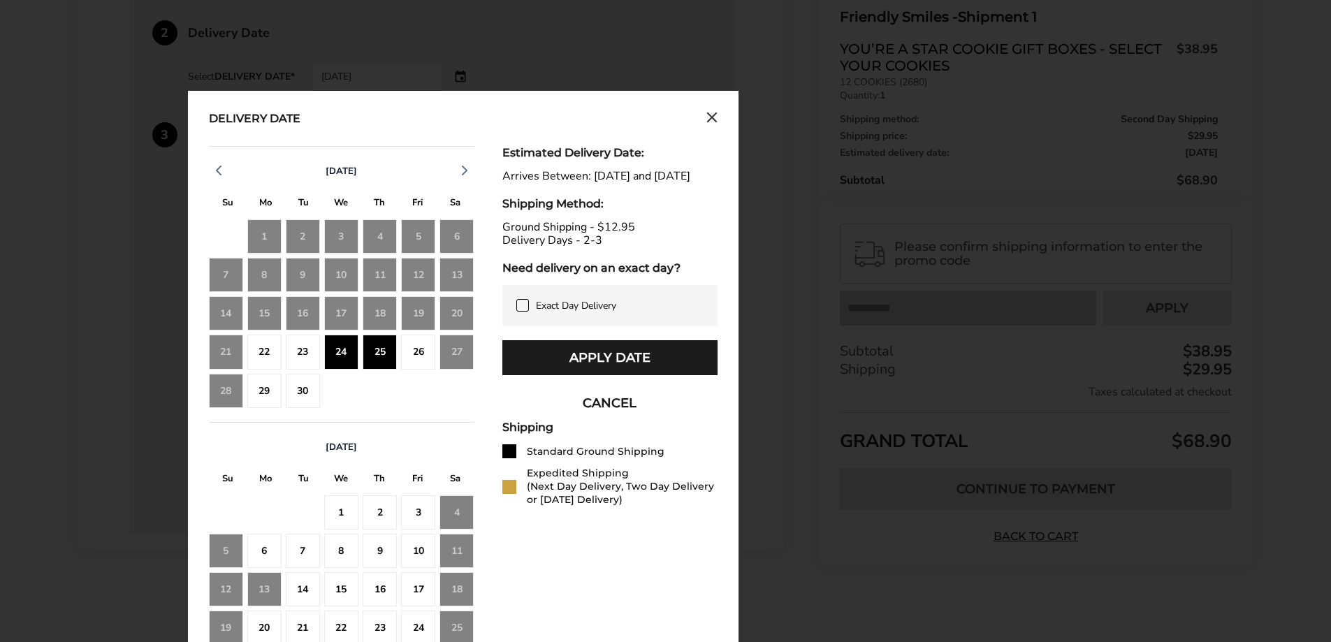
click at [416, 350] on div "26" at bounding box center [418, 352] width 34 height 34
click at [293, 399] on div "30" at bounding box center [303, 391] width 34 height 34
click at [409, 356] on div "26" at bounding box center [418, 352] width 34 height 34
click at [372, 354] on div "25" at bounding box center [379, 352] width 34 height 34
click at [351, 354] on div "24" at bounding box center [341, 352] width 34 height 34
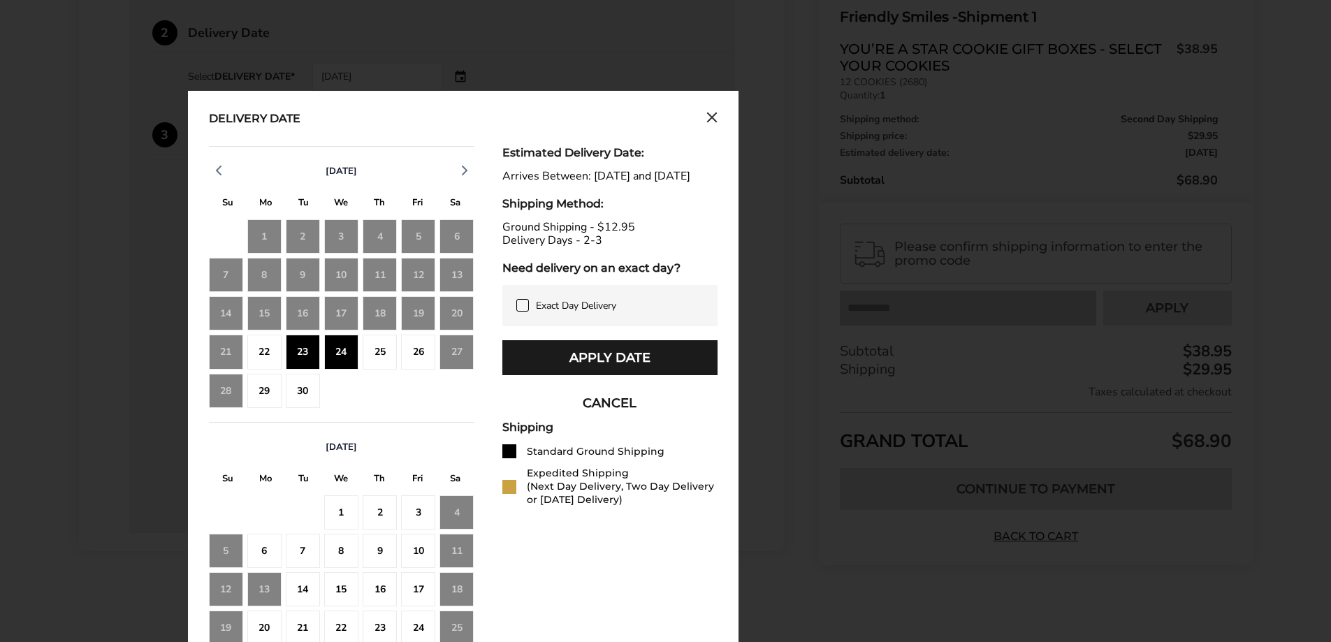
click at [309, 351] on div "23" at bounding box center [303, 352] width 34 height 34
click at [333, 351] on div "24" at bounding box center [341, 352] width 34 height 34
click at [581, 366] on button "Apply Date" at bounding box center [609, 357] width 215 height 35
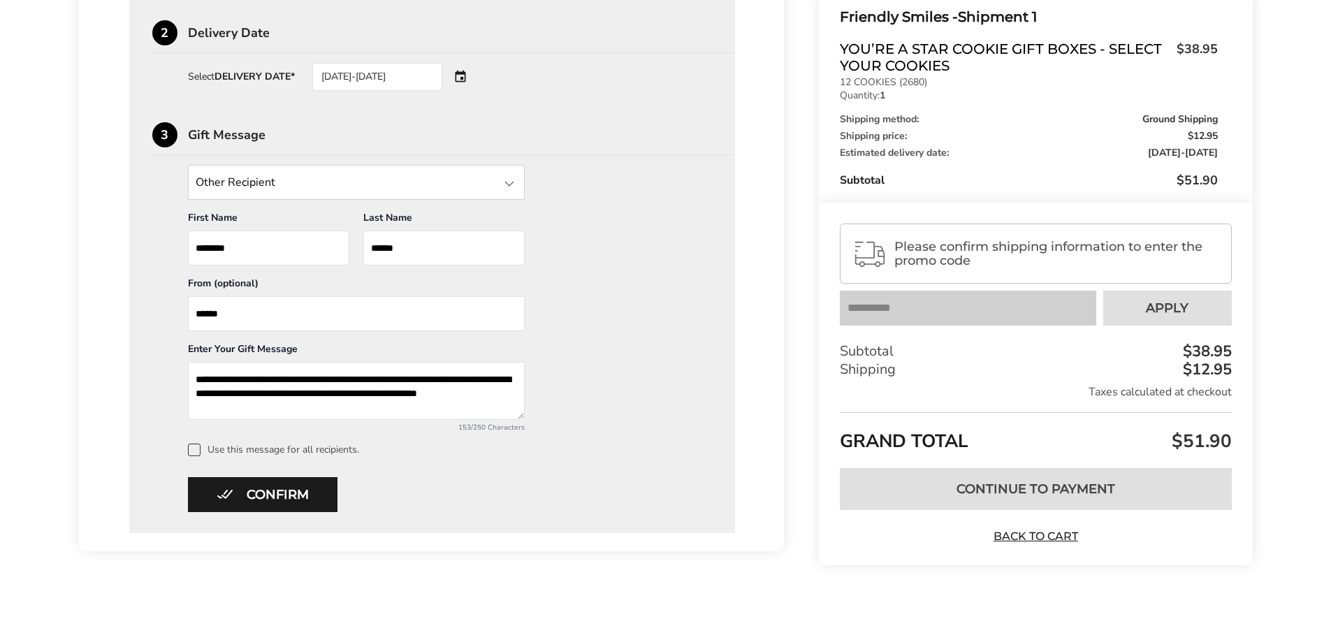
click at [948, 246] on span "Please confirm shipping information to enter the promo code" at bounding box center [1056, 254] width 324 height 28
click at [301, 503] on button "Confirm" at bounding box center [262, 494] width 149 height 35
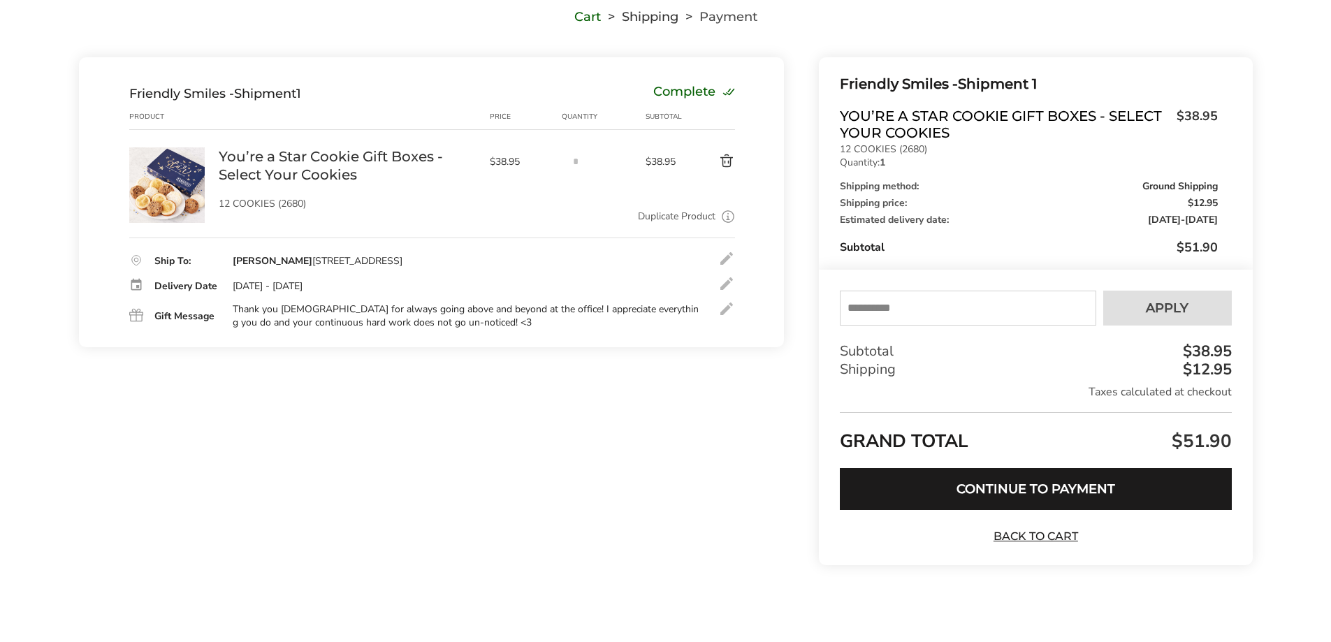
click at [967, 312] on input "text" at bounding box center [968, 308] width 256 height 35
type input "******"
click at [1193, 309] on button "Apply" at bounding box center [1167, 308] width 129 height 35
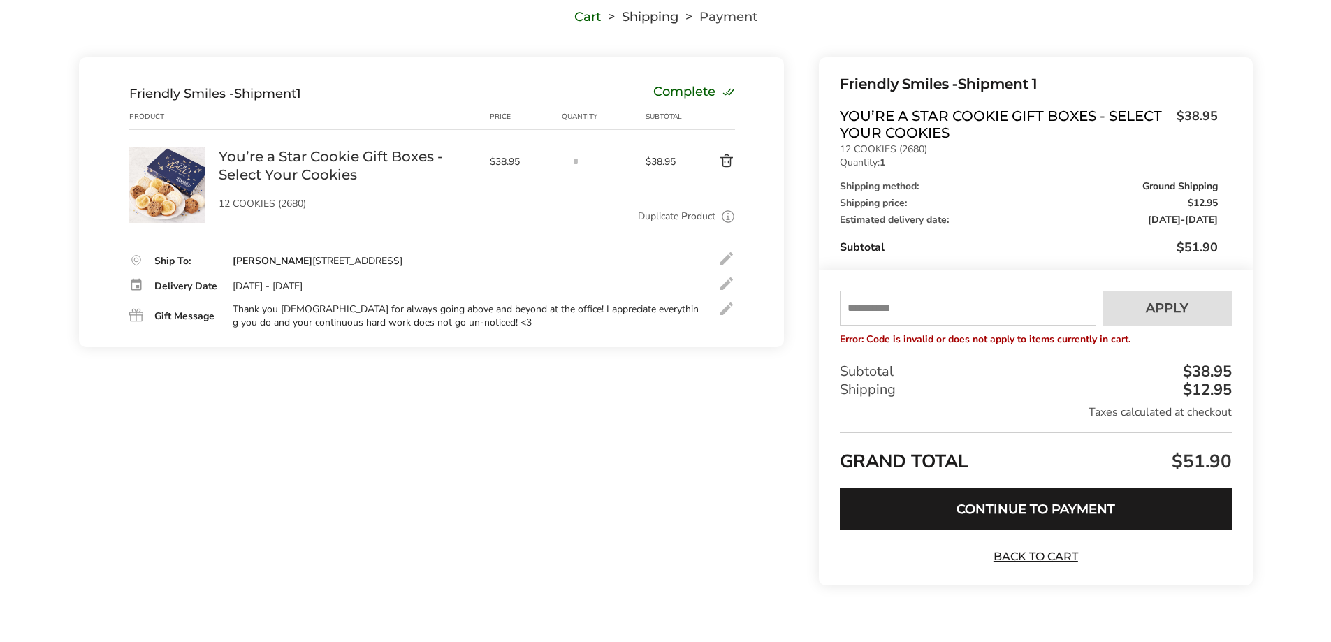
click at [925, 306] on input "text" at bounding box center [968, 308] width 256 height 35
type input "****"
click at [1188, 309] on button "Apply" at bounding box center [1167, 308] width 129 height 35
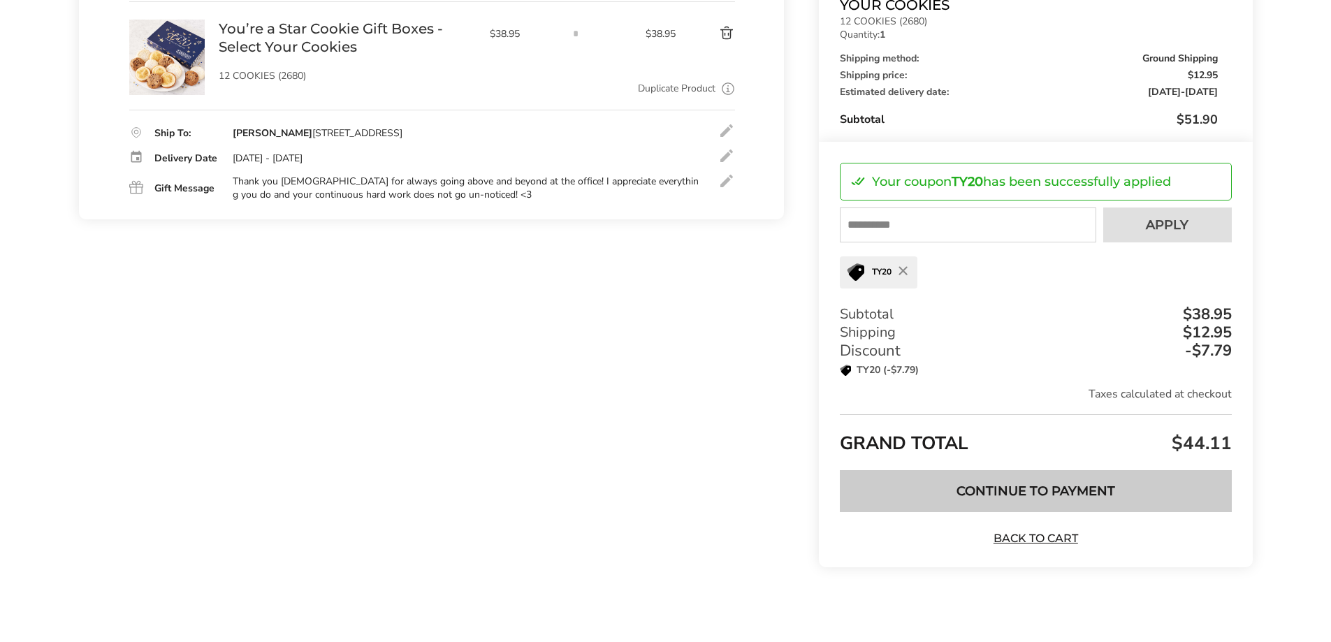
scroll to position [243, 0]
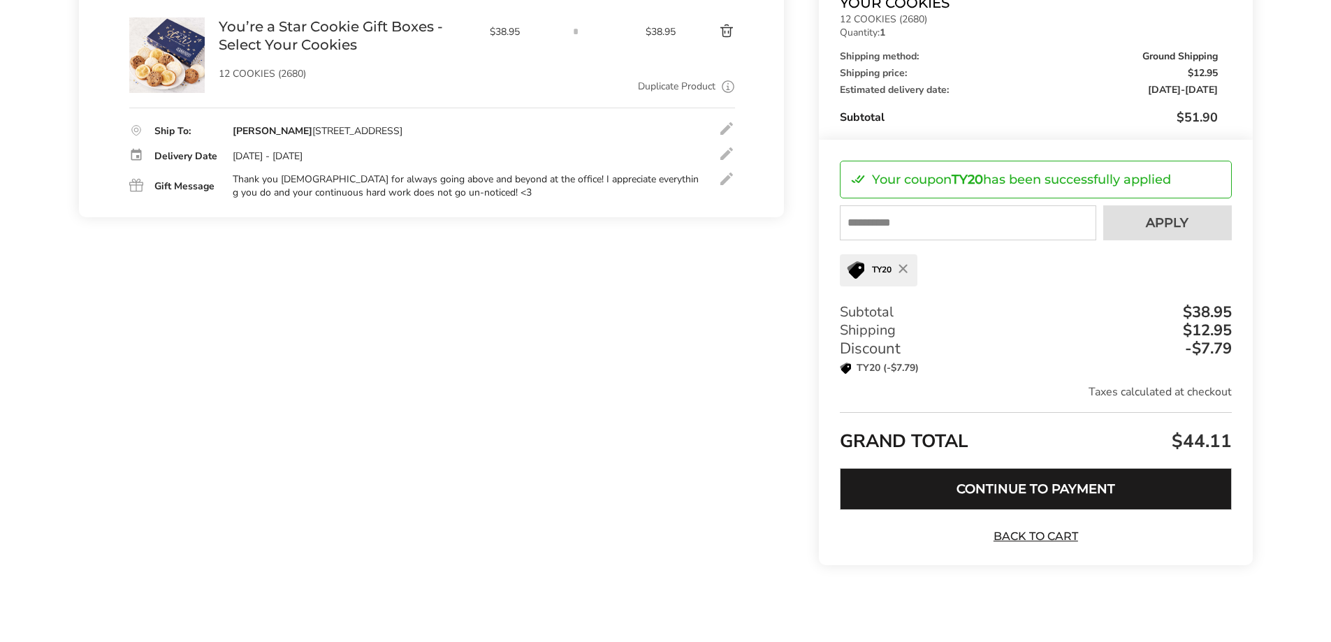
click at [1126, 492] on button "Continue to Payment" at bounding box center [1035, 489] width 391 height 42
